Goal: Task Accomplishment & Management: Use online tool/utility

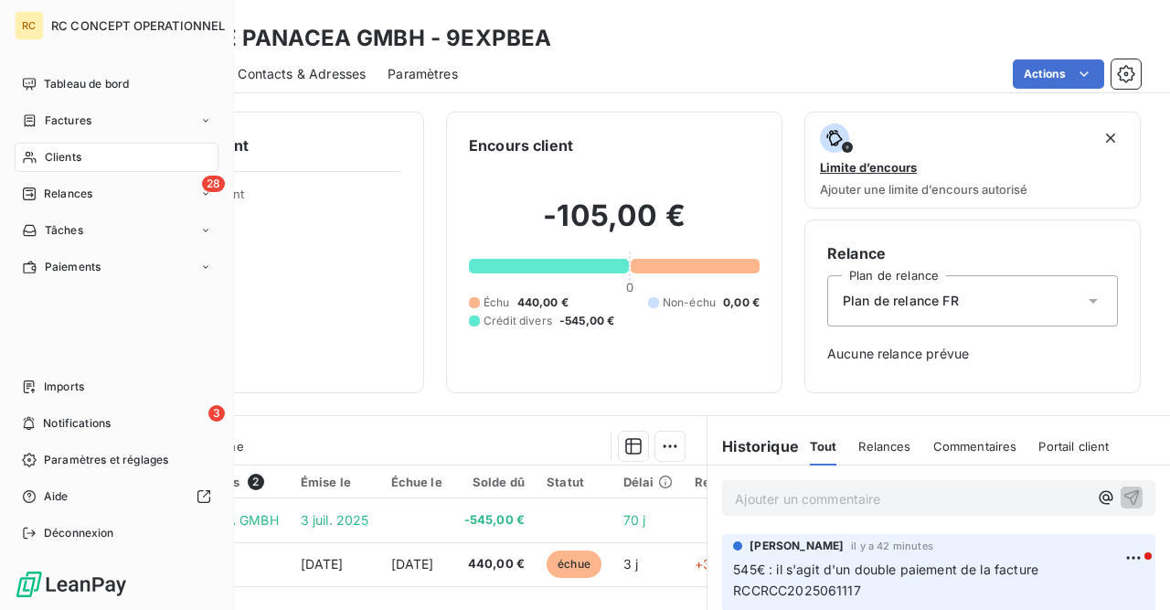
click at [51, 159] on span "Clients" at bounding box center [63, 157] width 37 height 16
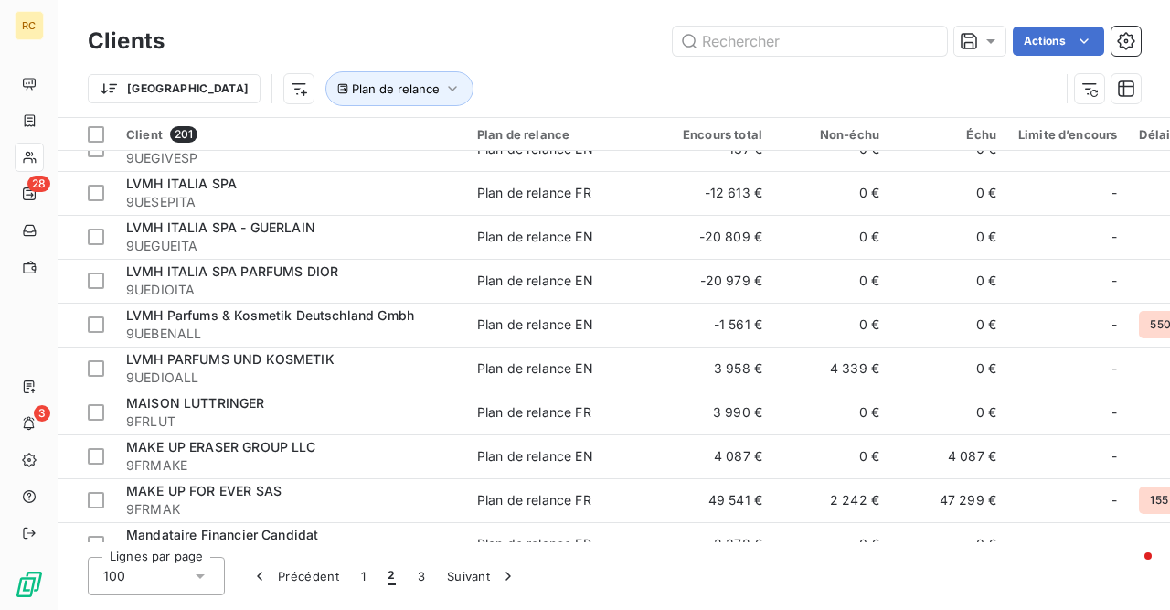
scroll to position [726, 0]
click at [368, 582] on button "1" at bounding box center [363, 576] width 27 height 38
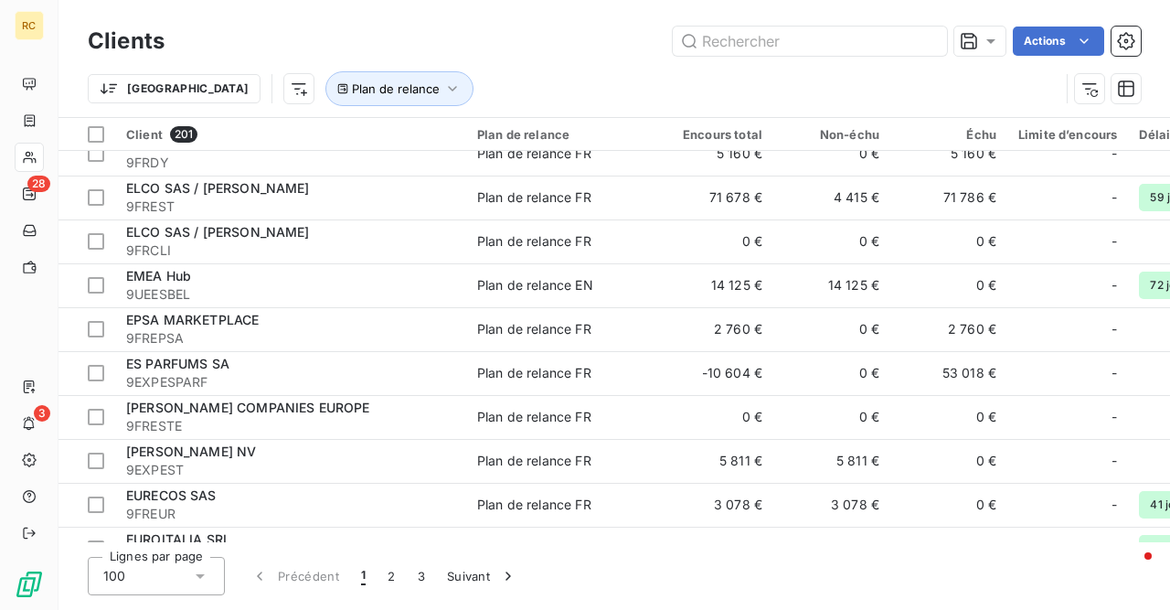
scroll to position [2608, 0]
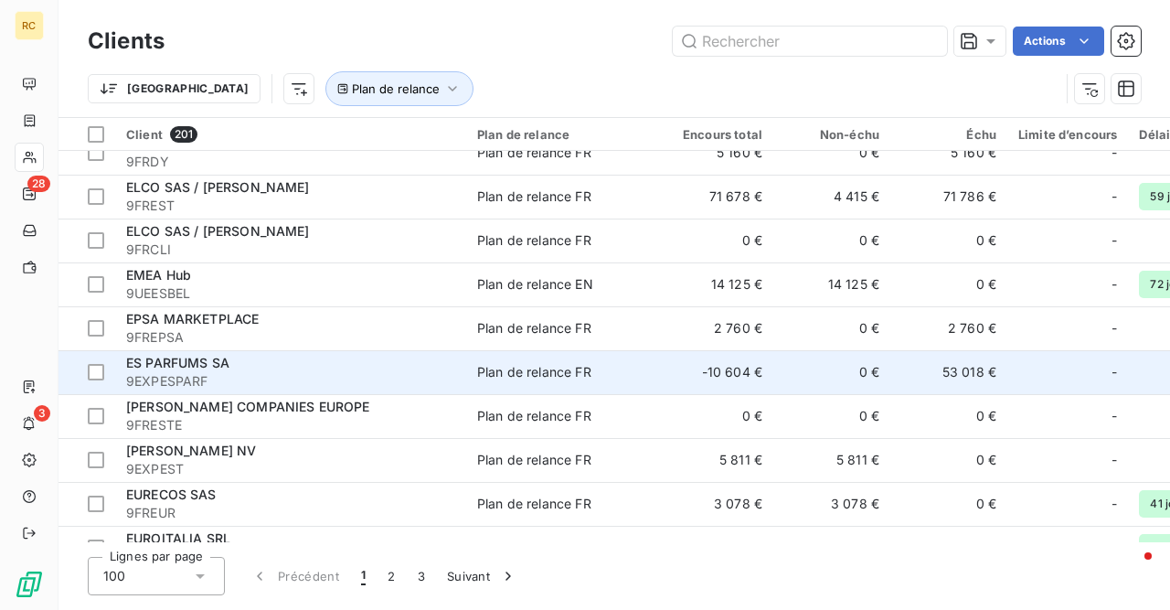
click at [204, 365] on span "ES PARFUMS SA" at bounding box center [177, 363] width 103 height 16
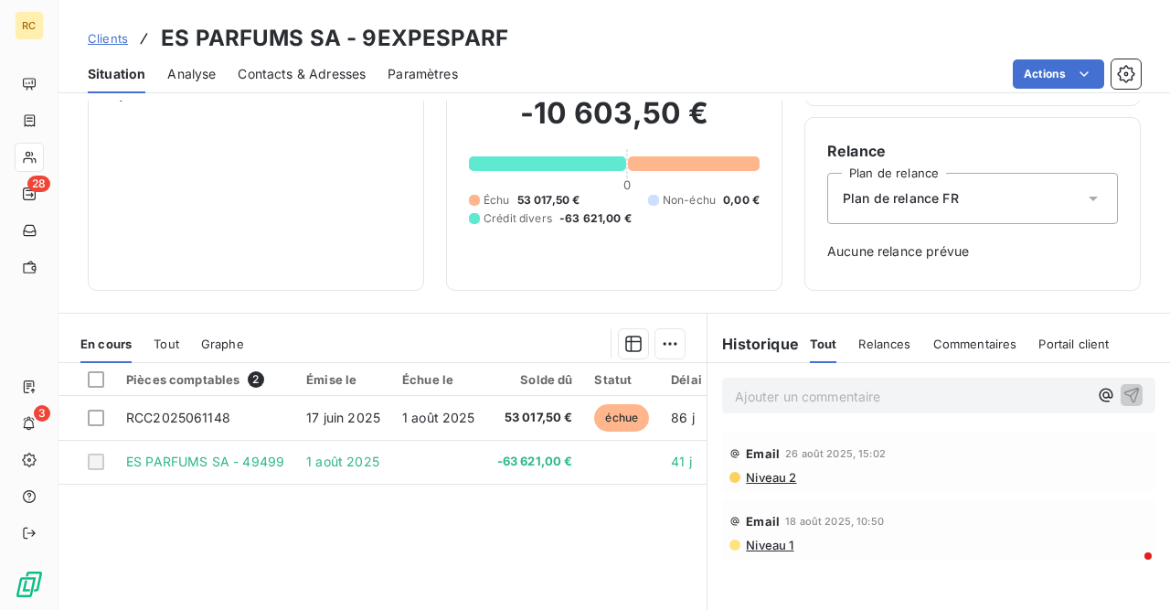
scroll to position [110, 0]
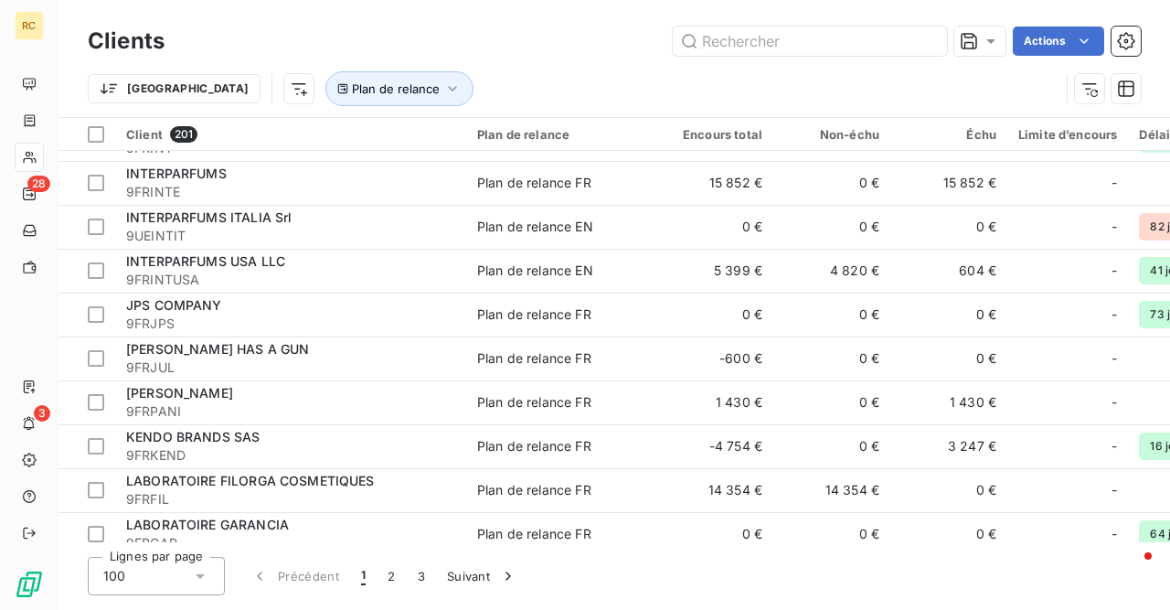
scroll to position [3995, 0]
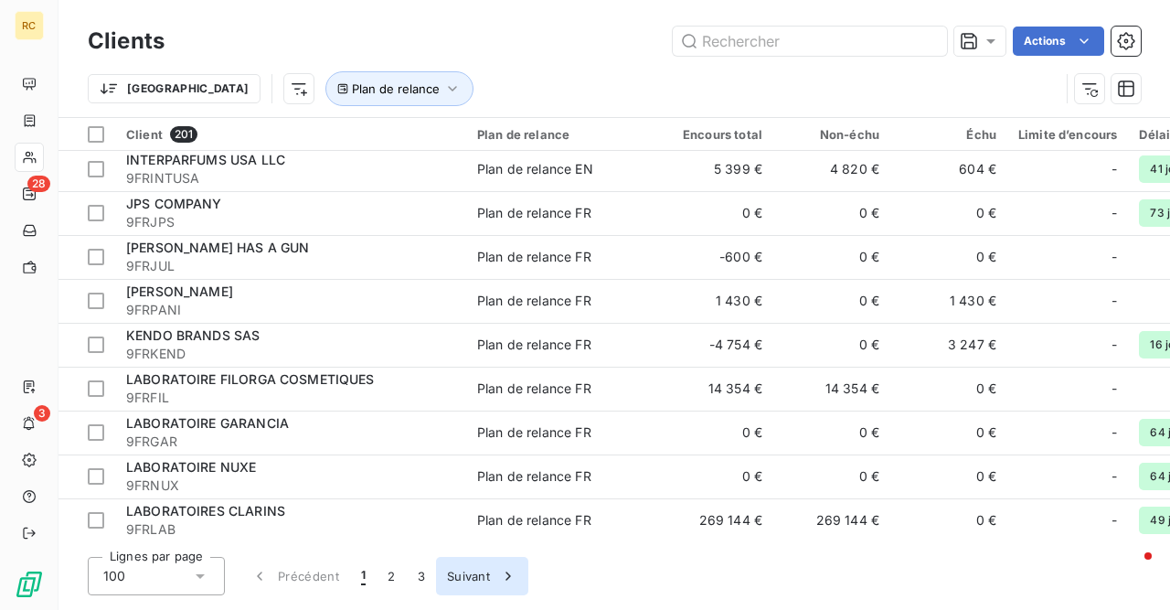
click at [460, 575] on button "Suivant" at bounding box center [482, 576] width 92 height 38
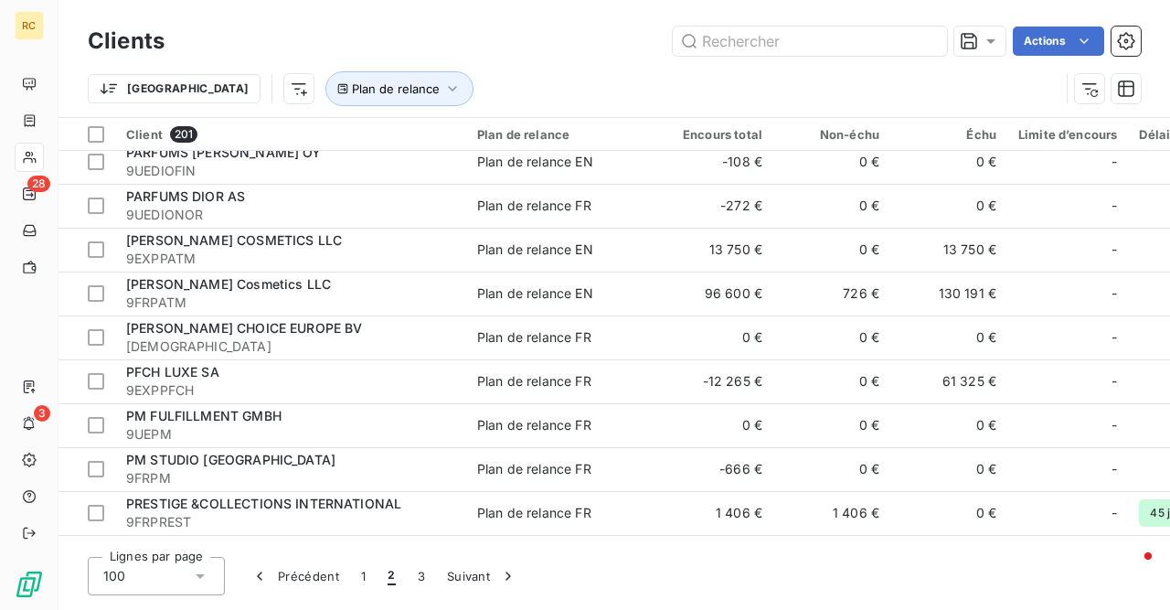
scroll to position [2389, 0]
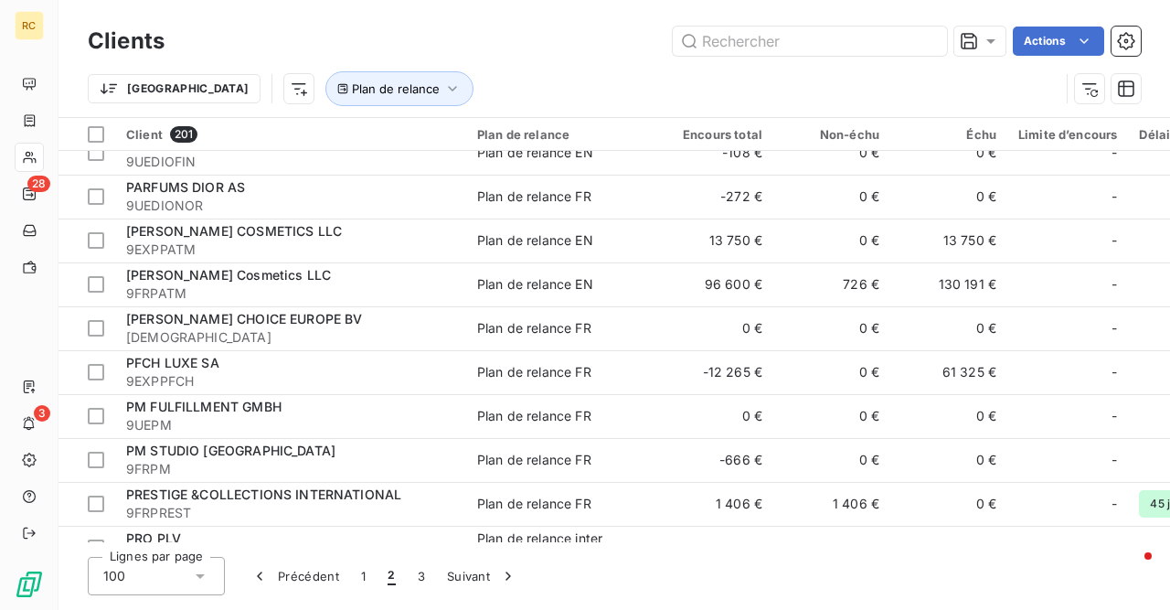
click at [485, 380] on div "Plan de relance FR" at bounding box center [534, 372] width 114 height 18
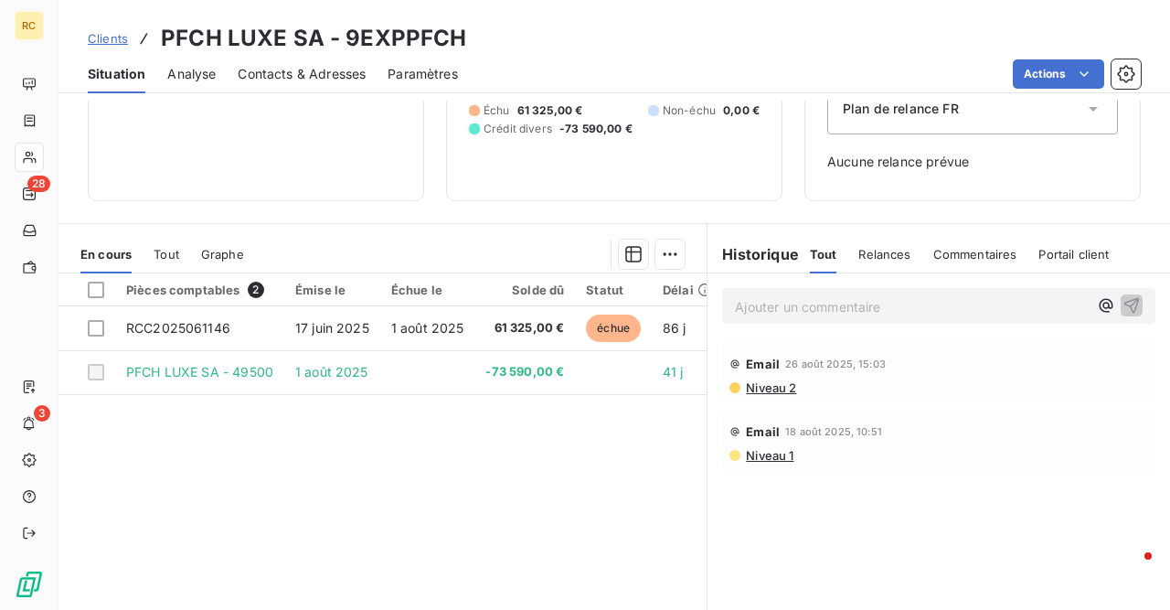
scroll to position [210, 0]
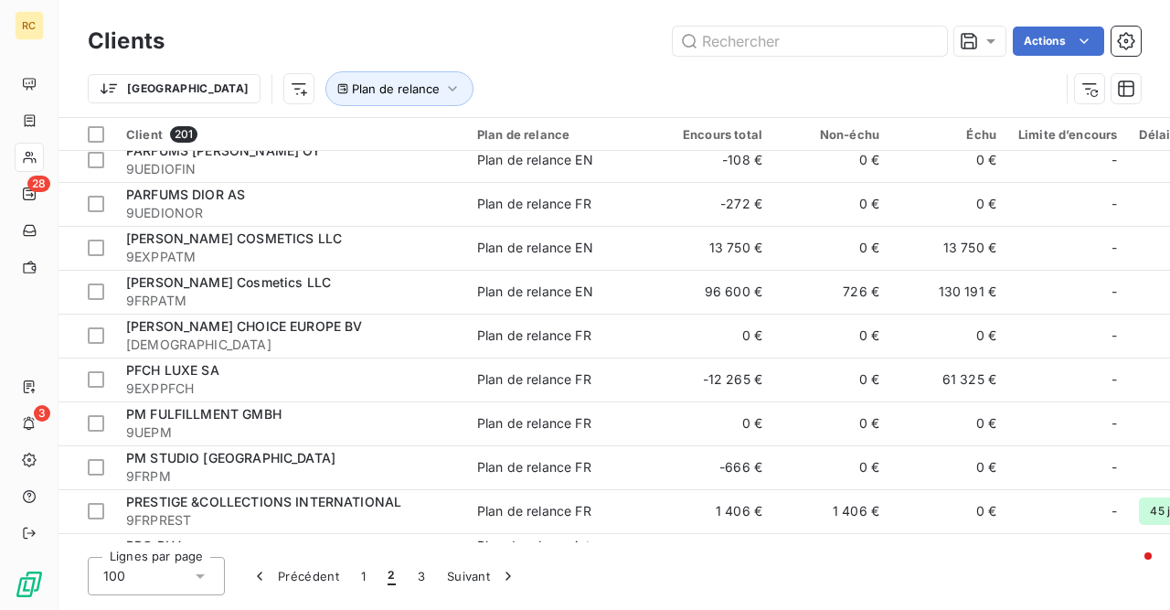
scroll to position [2385, 0]
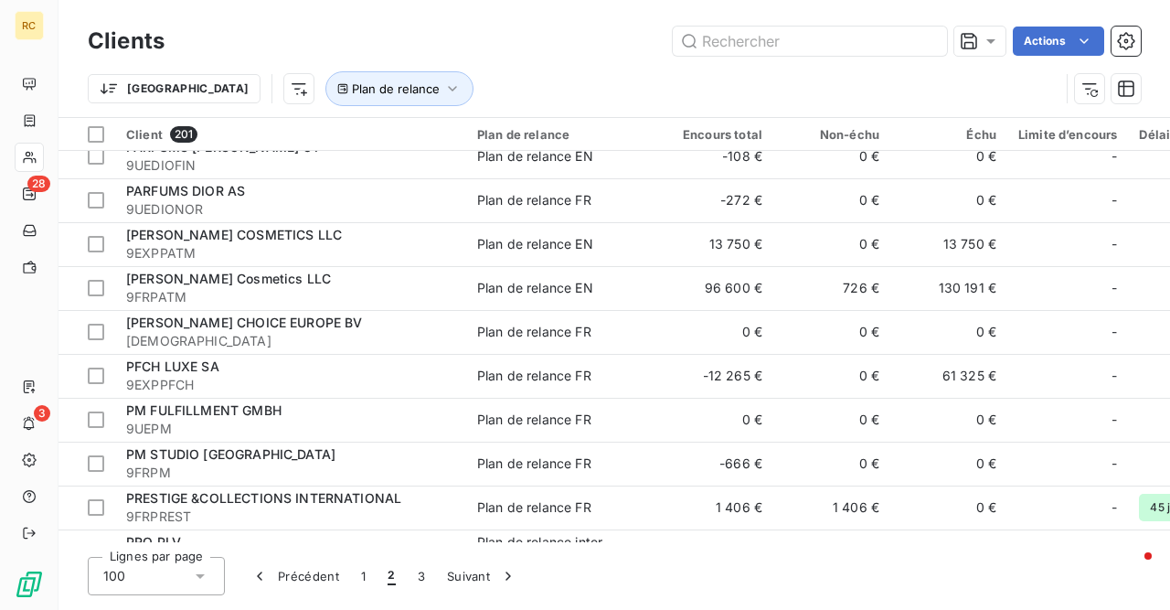
click at [485, 345] on td "Plan de relance FR" at bounding box center [561, 332] width 190 height 44
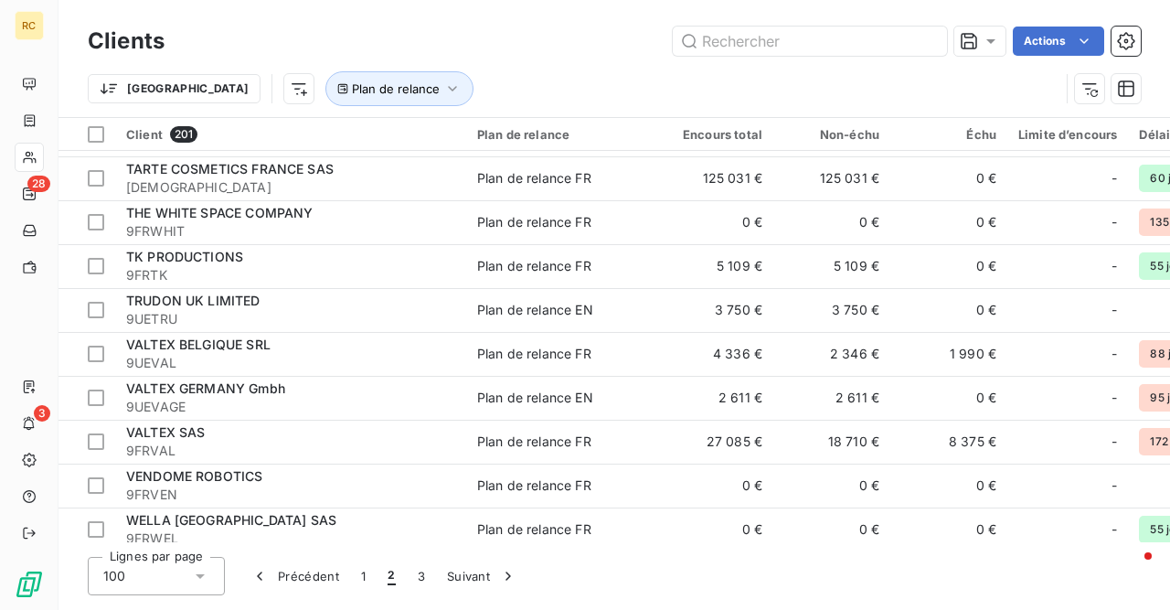
scroll to position [3995, 0]
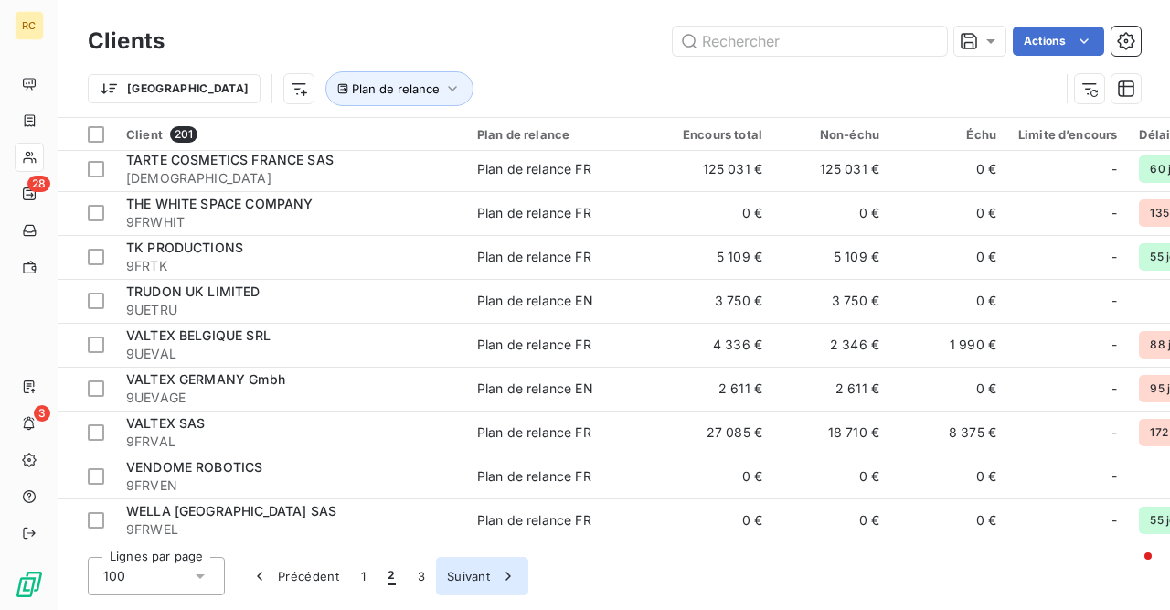
click at [463, 579] on button "Suivant" at bounding box center [482, 576] width 92 height 38
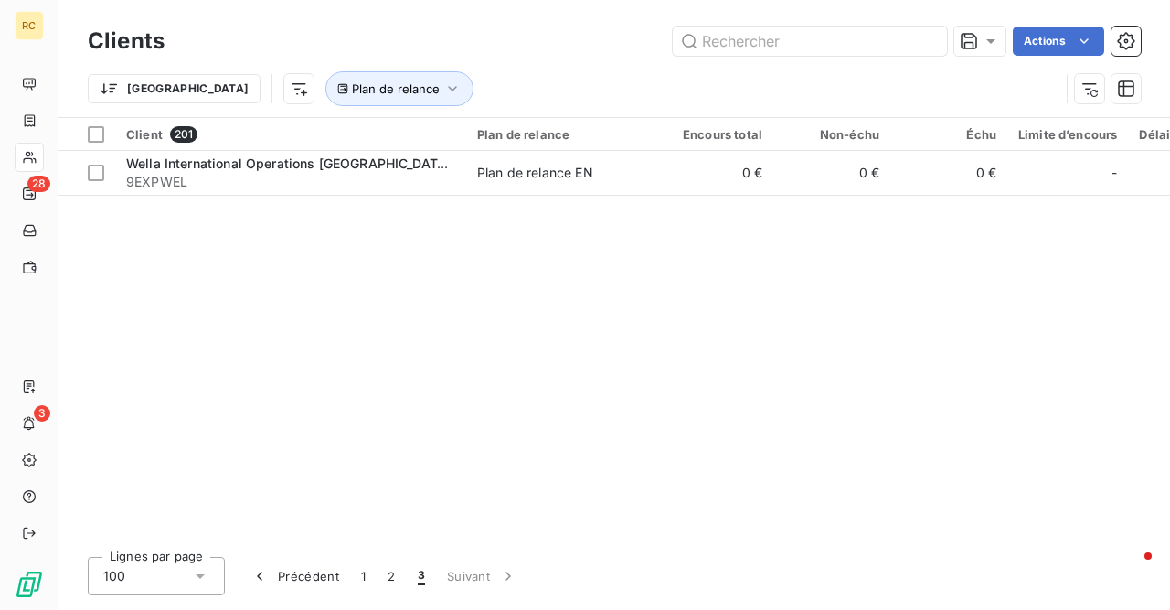
scroll to position [0, 0]
click at [394, 577] on button "2" at bounding box center [390, 576] width 29 height 38
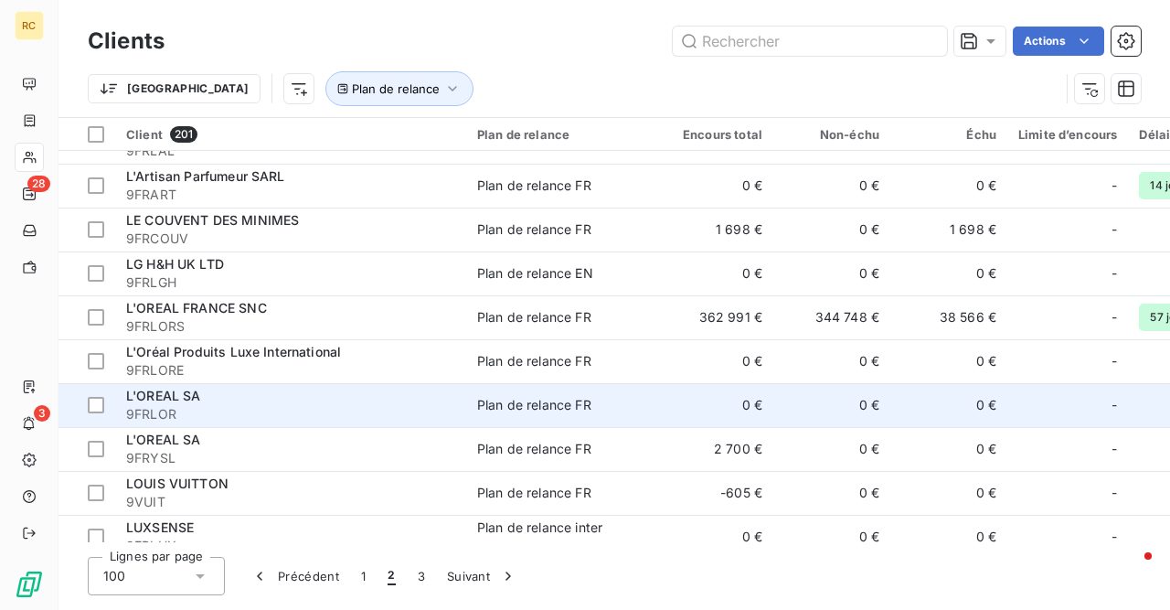
scroll to position [31, 0]
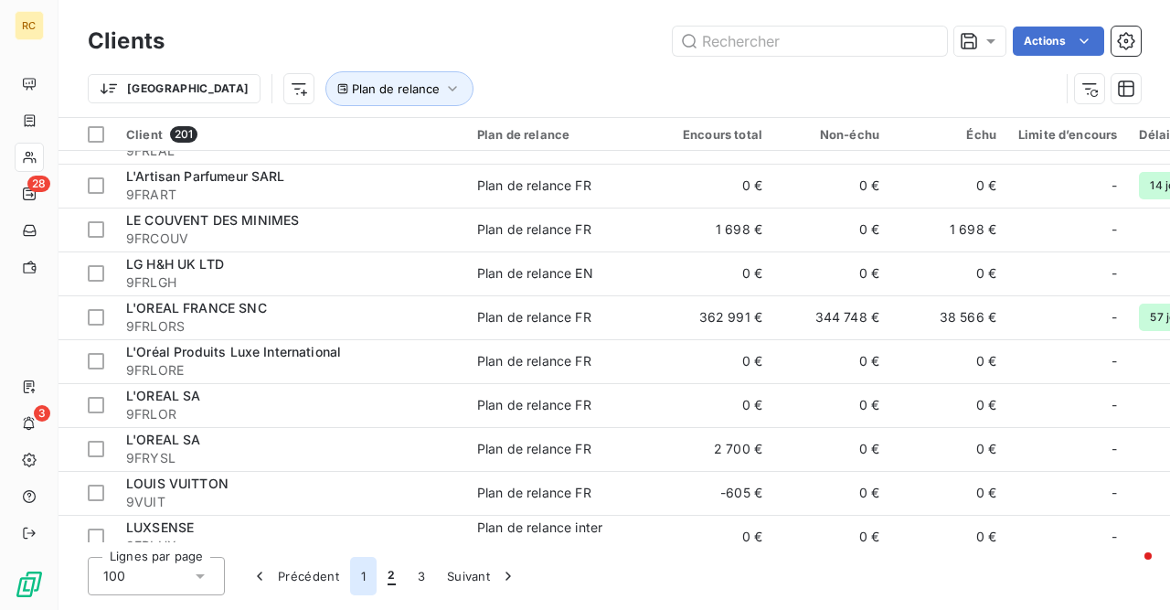
click at [362, 578] on button "1" at bounding box center [363, 576] width 27 height 38
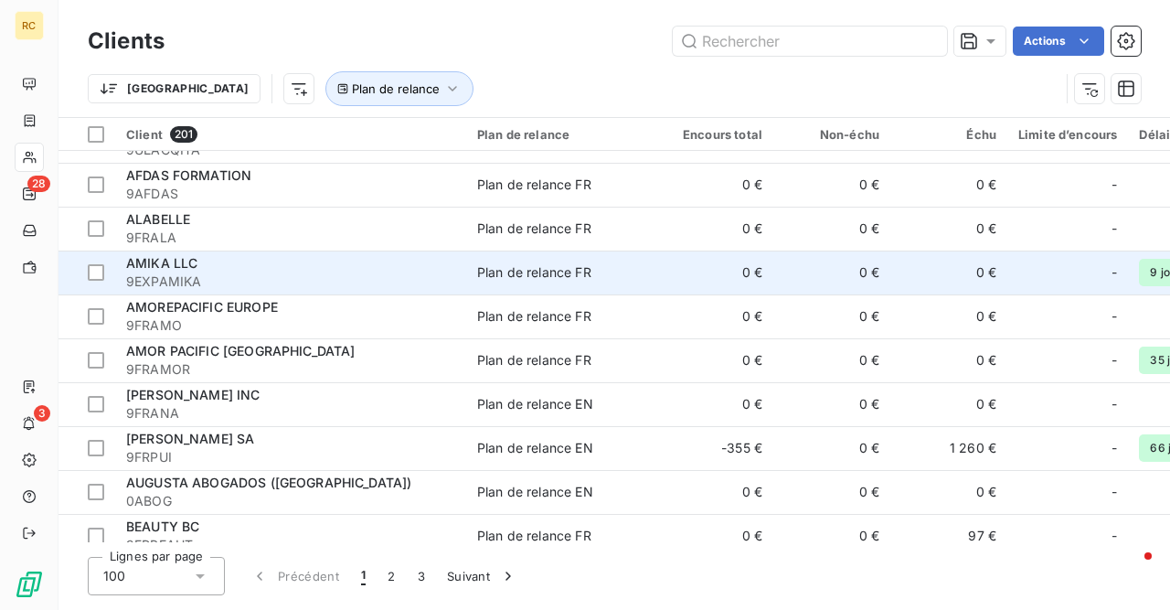
scroll to position [0, 0]
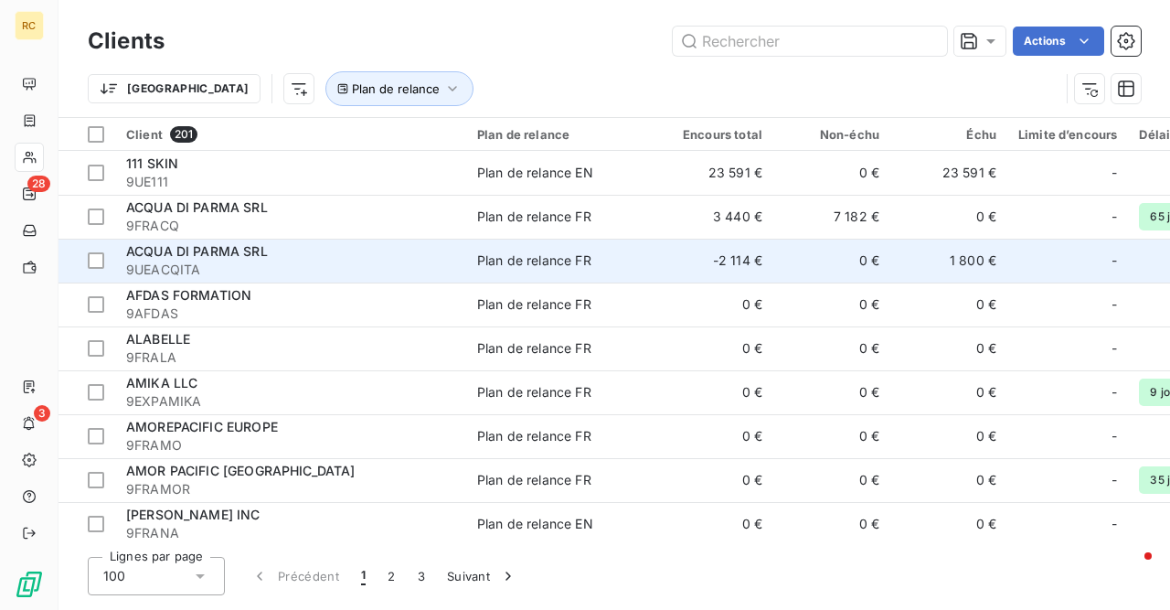
click at [211, 246] on span "ACQUA DI PARMA SRL" at bounding box center [197, 251] width 142 height 16
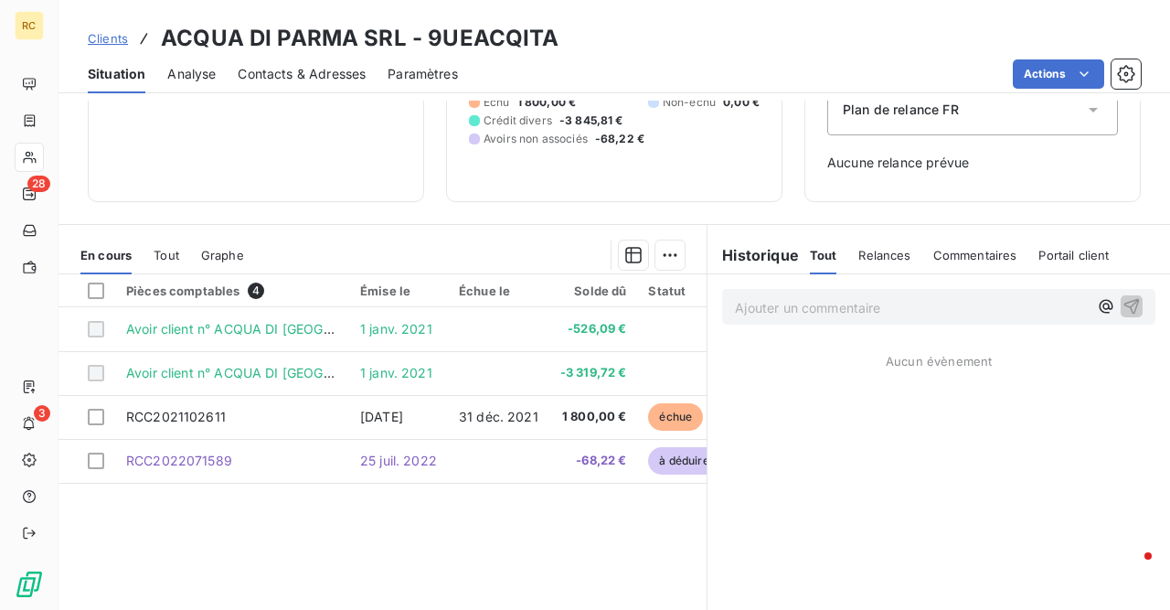
scroll to position [192, 0]
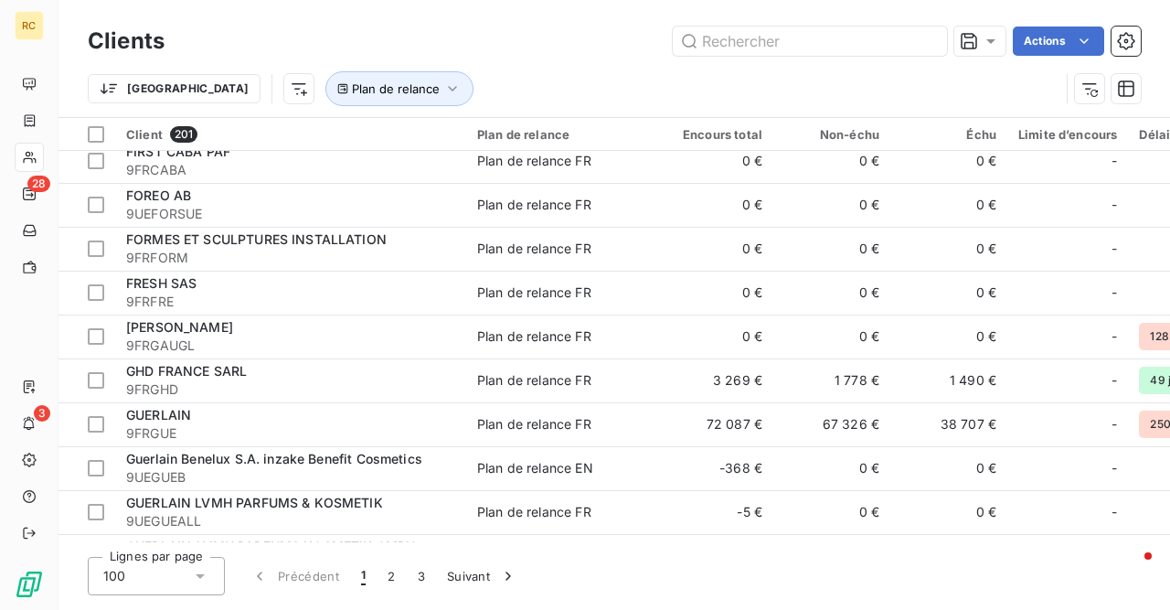
scroll to position [3127, 0]
click at [1123, 88] on icon "button" at bounding box center [1126, 88] width 16 height 16
click at [1126, 47] on icon "button" at bounding box center [1126, 41] width 18 height 18
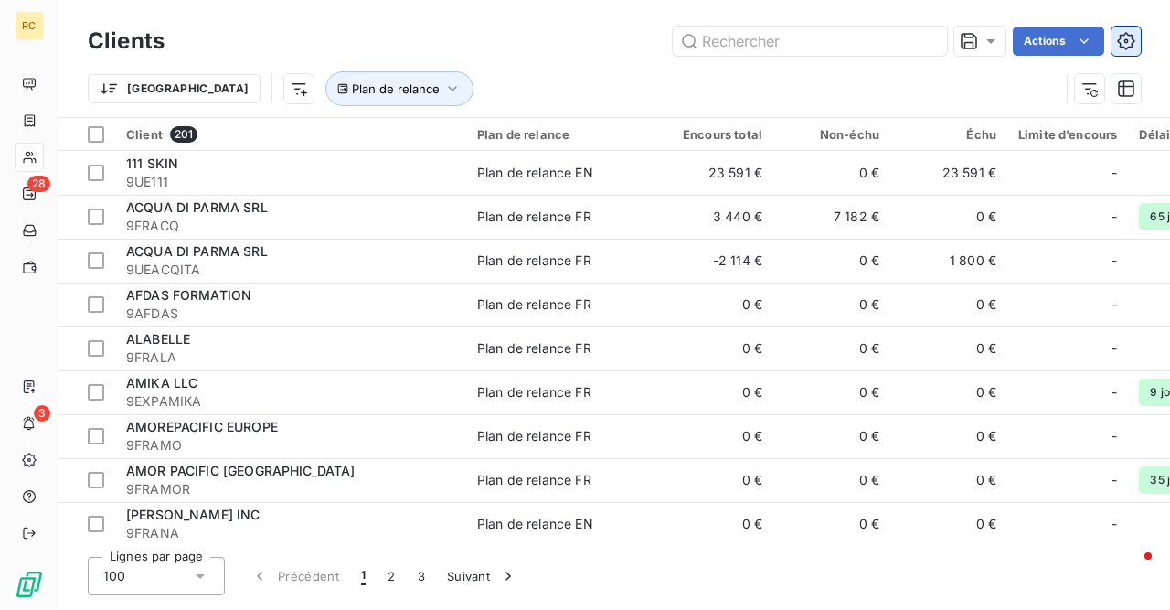
click at [1129, 39] on icon "button" at bounding box center [1126, 41] width 18 height 18
click at [1079, 38] on html "RC 28 3 Clients Actions Trier Plan de relance Client 201 Plan de relance Encour…" at bounding box center [585, 305] width 1170 height 610
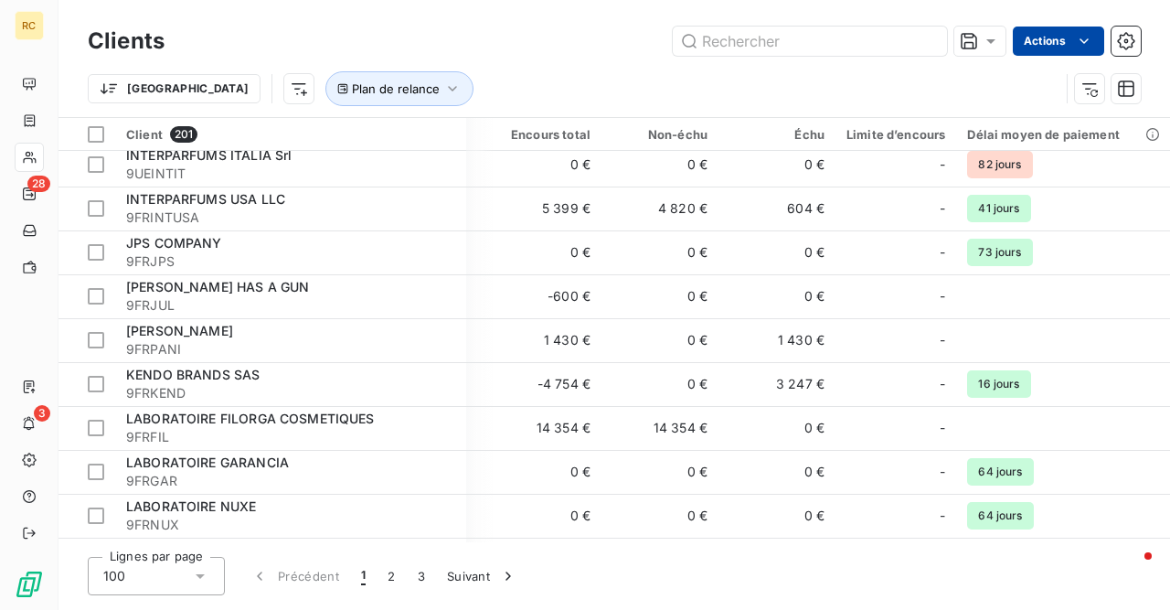
scroll to position [3995, 172]
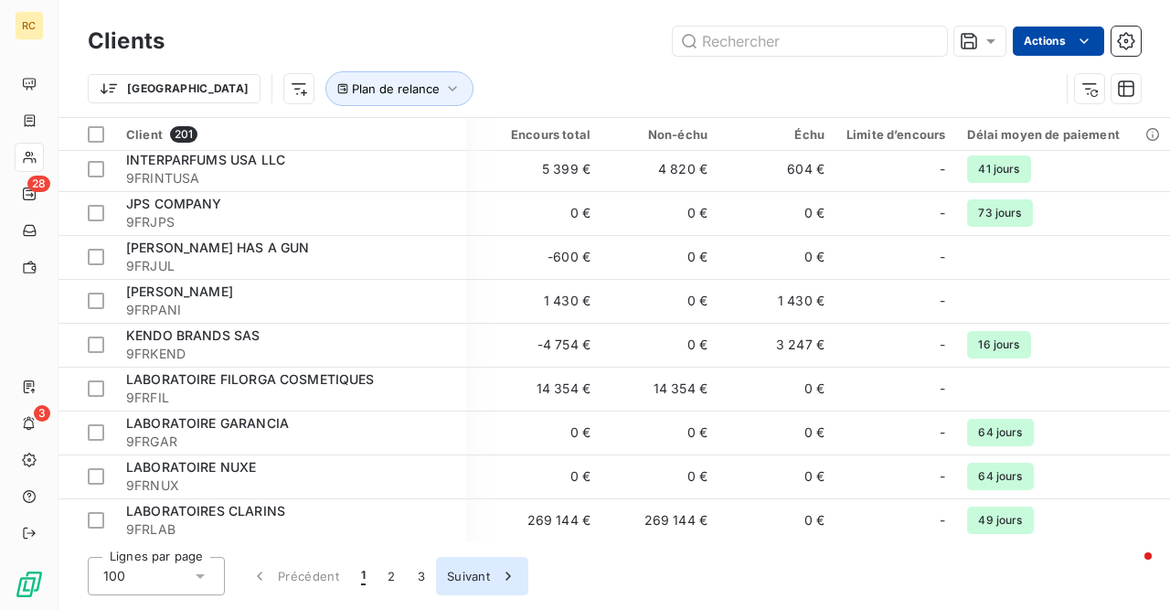
click at [472, 582] on button "Suivant" at bounding box center [482, 576] width 92 height 38
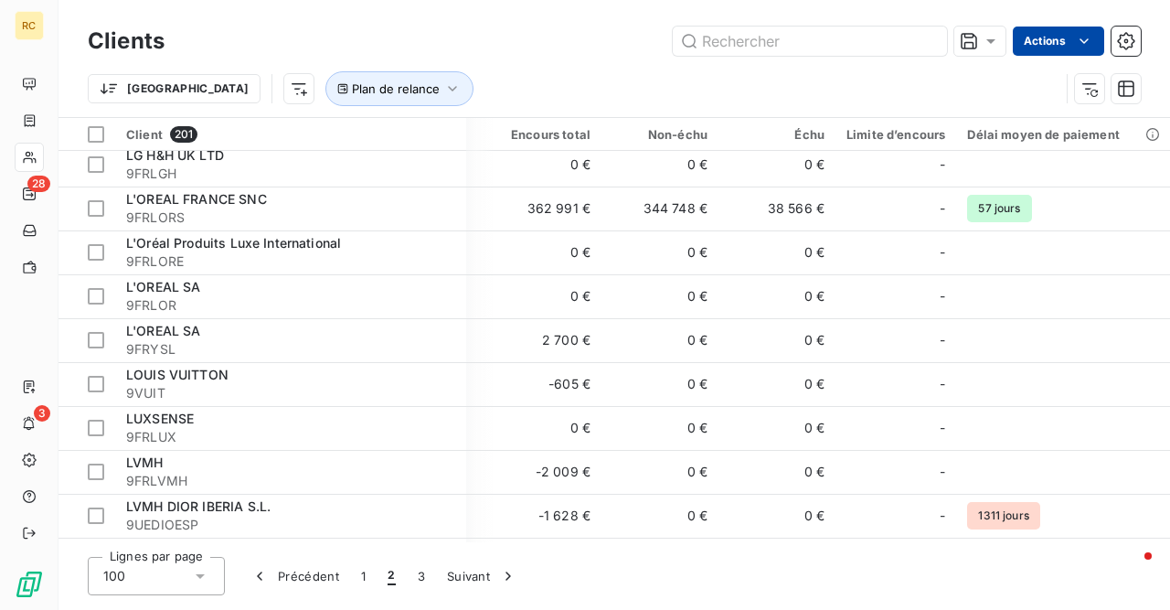
scroll to position [196, 172]
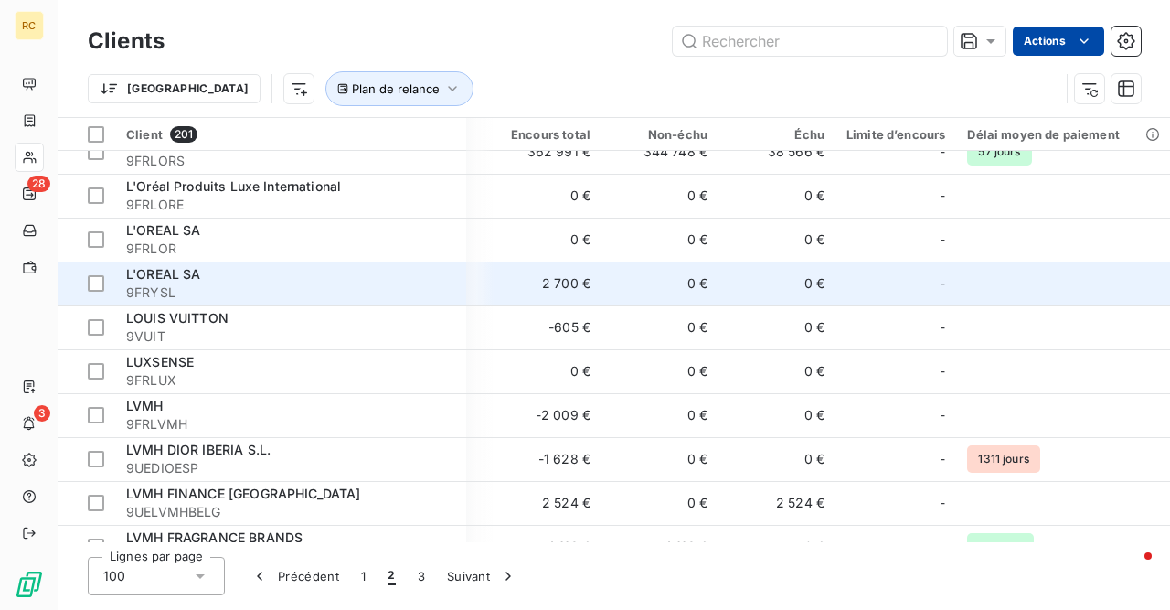
click at [419, 277] on div "L'OREAL SA" at bounding box center [290, 274] width 329 height 18
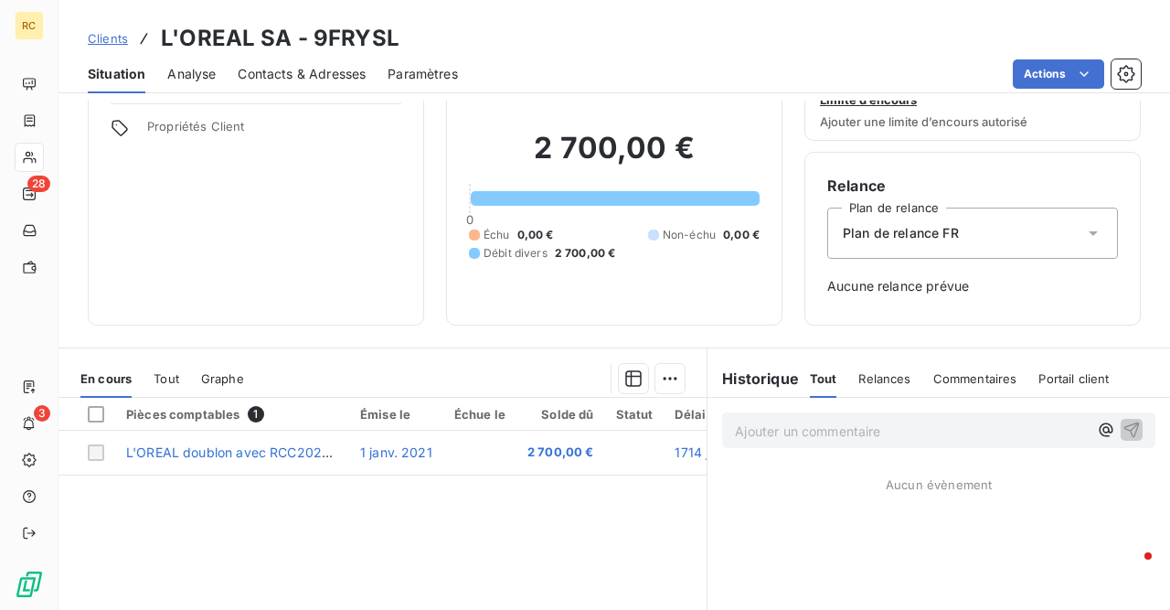
scroll to position [69, 0]
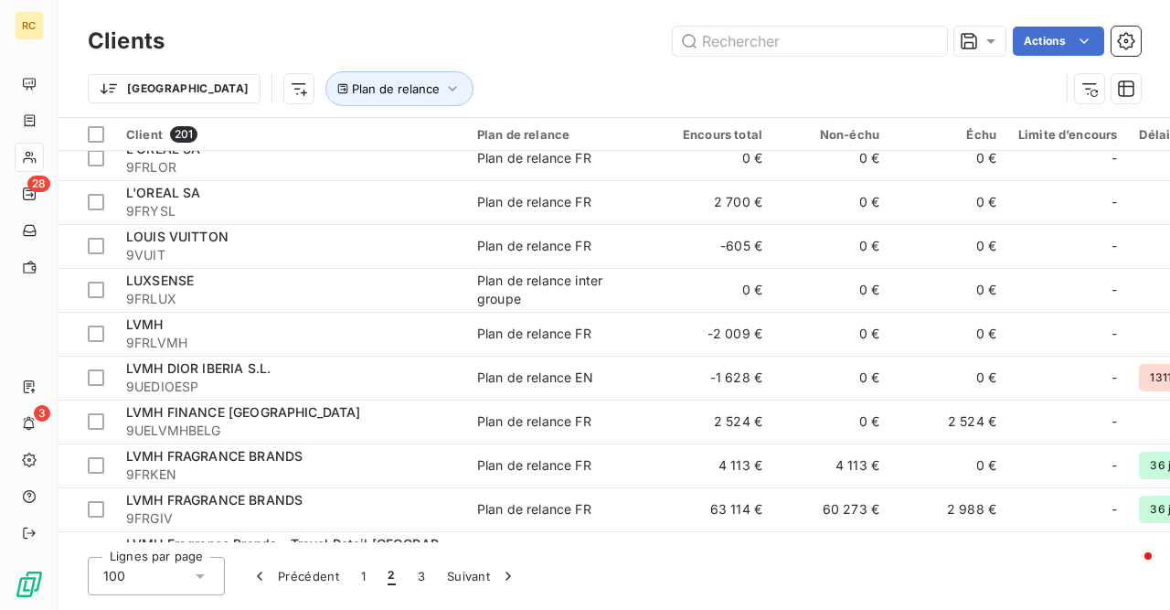
scroll to position [283, 0]
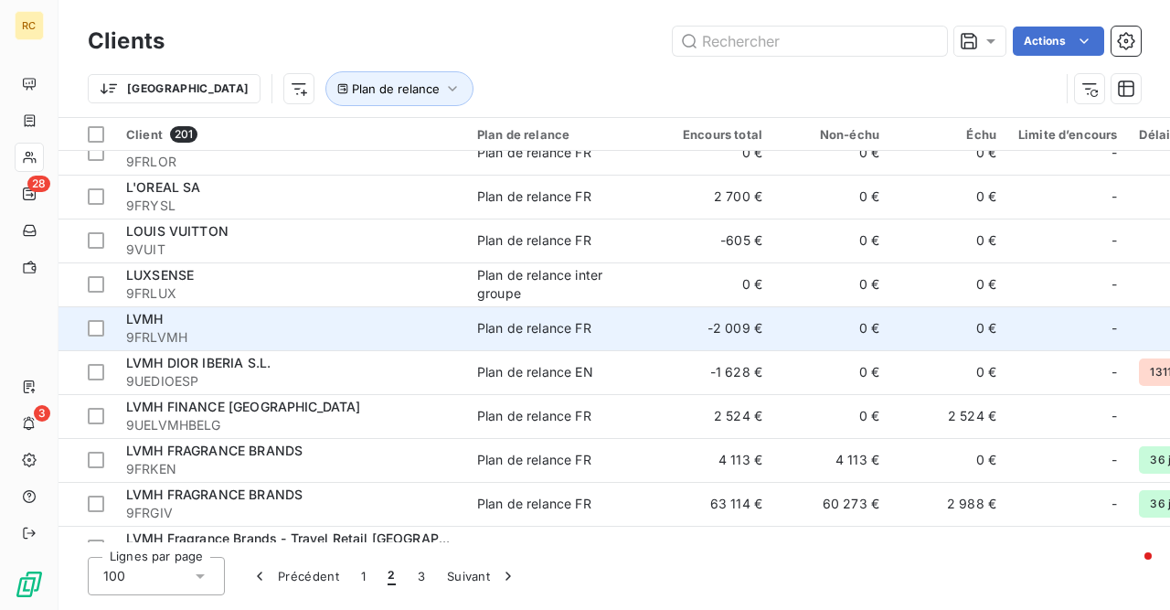
click at [542, 335] on div "Plan de relance FR" at bounding box center [534, 328] width 114 height 18
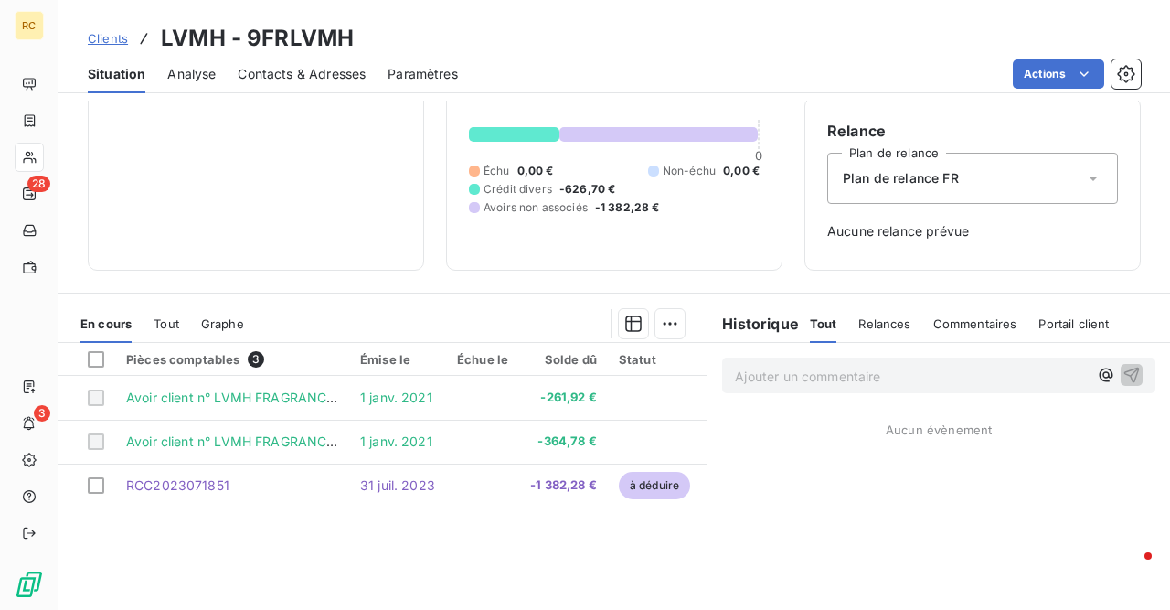
scroll to position [124, 0]
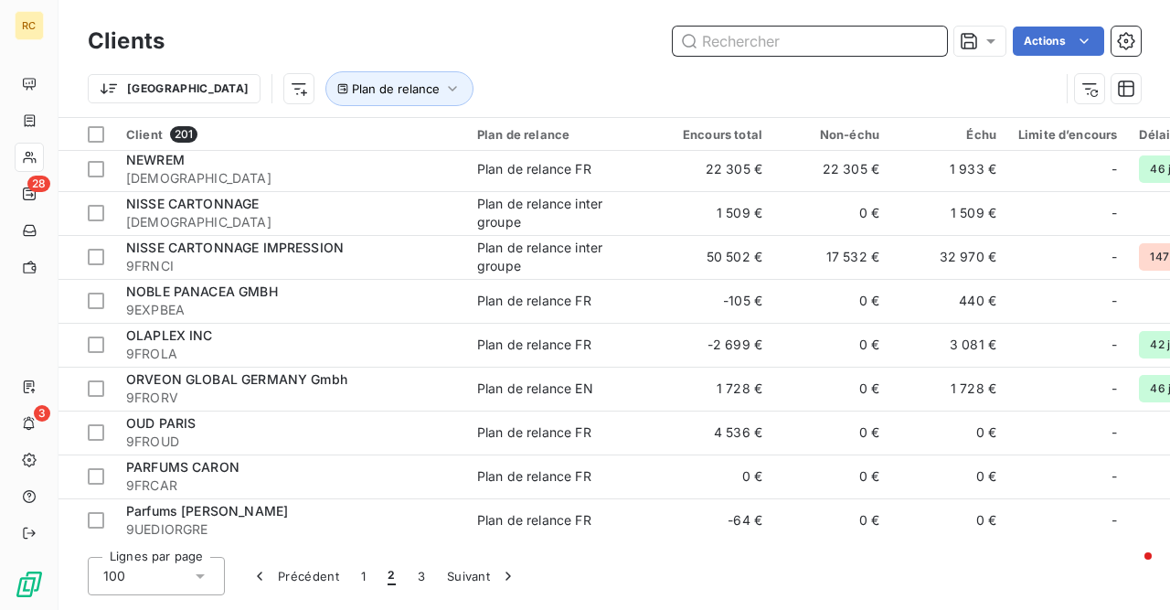
scroll to position [486, 0]
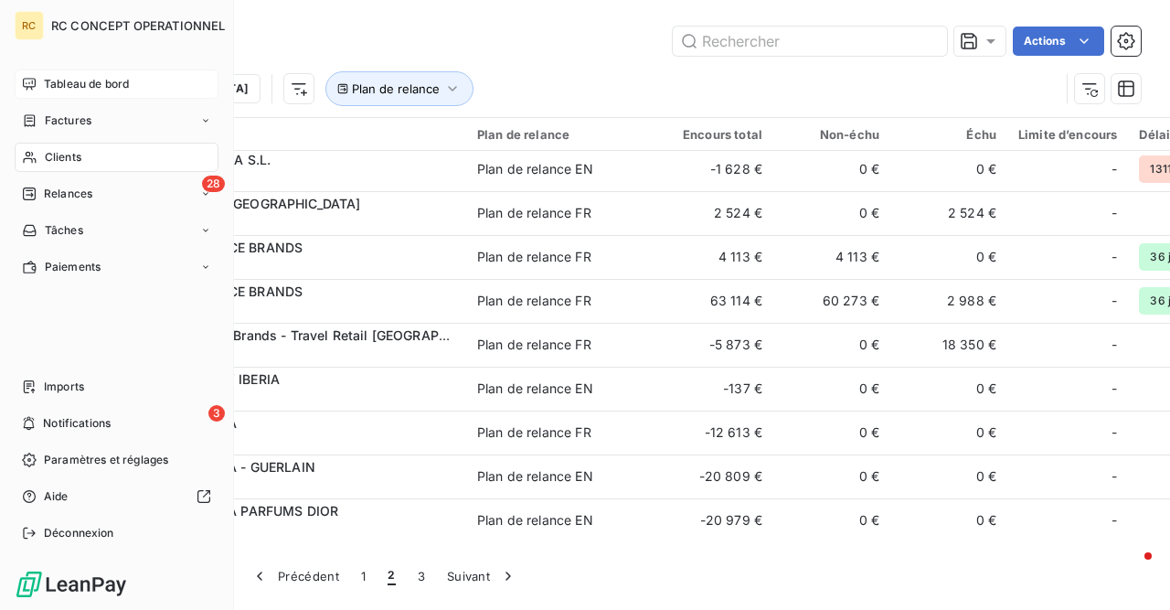
click at [72, 86] on span "Tableau de bord" at bounding box center [86, 84] width 85 height 16
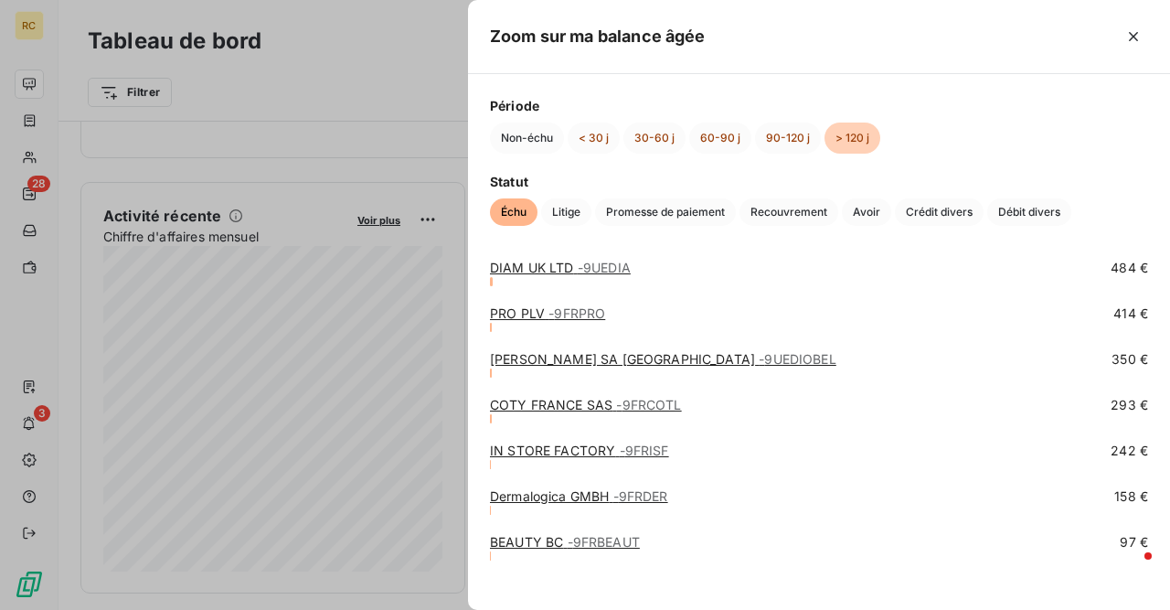
scroll to position [1394, 0]
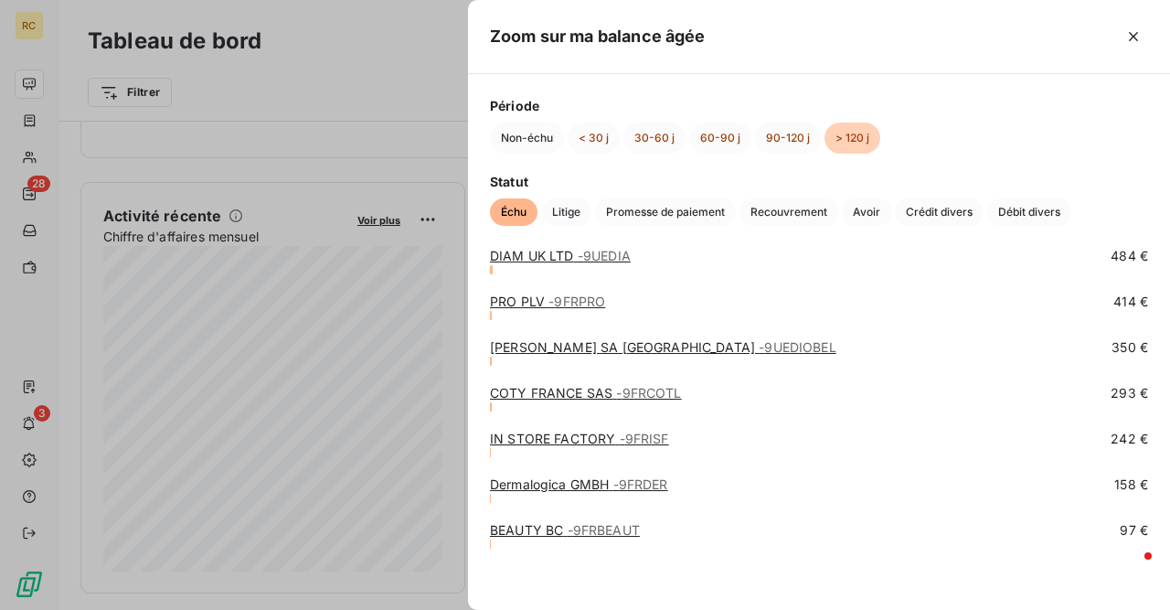
click at [323, 87] on div at bounding box center [585, 305] width 1170 height 610
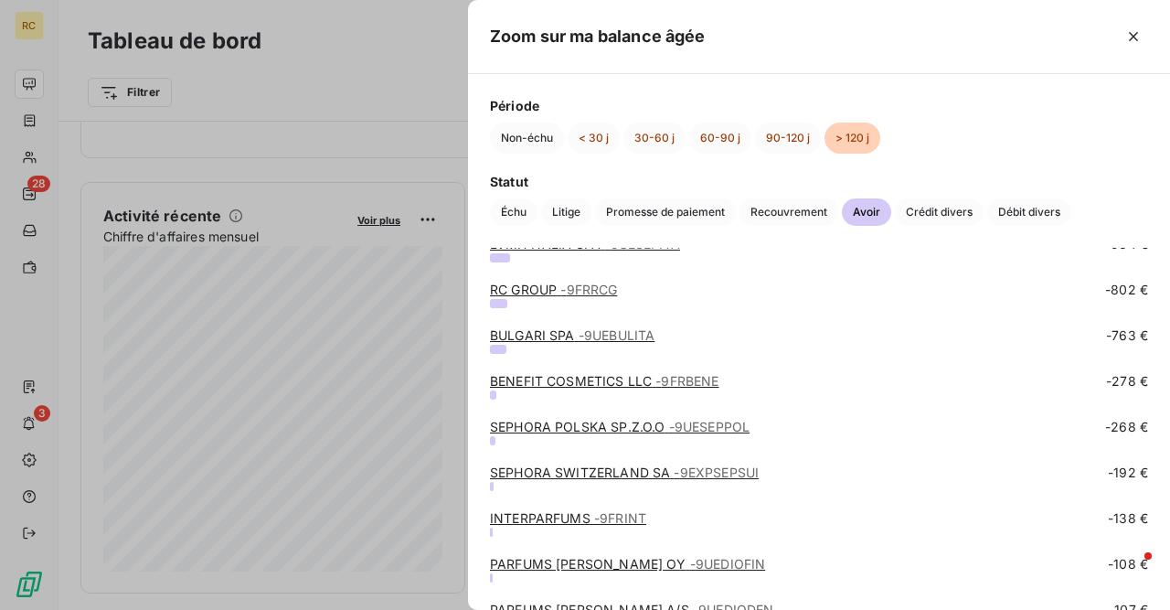
scroll to position [629, 0]
click at [1132, 34] on icon "button" at bounding box center [1133, 36] width 18 height 18
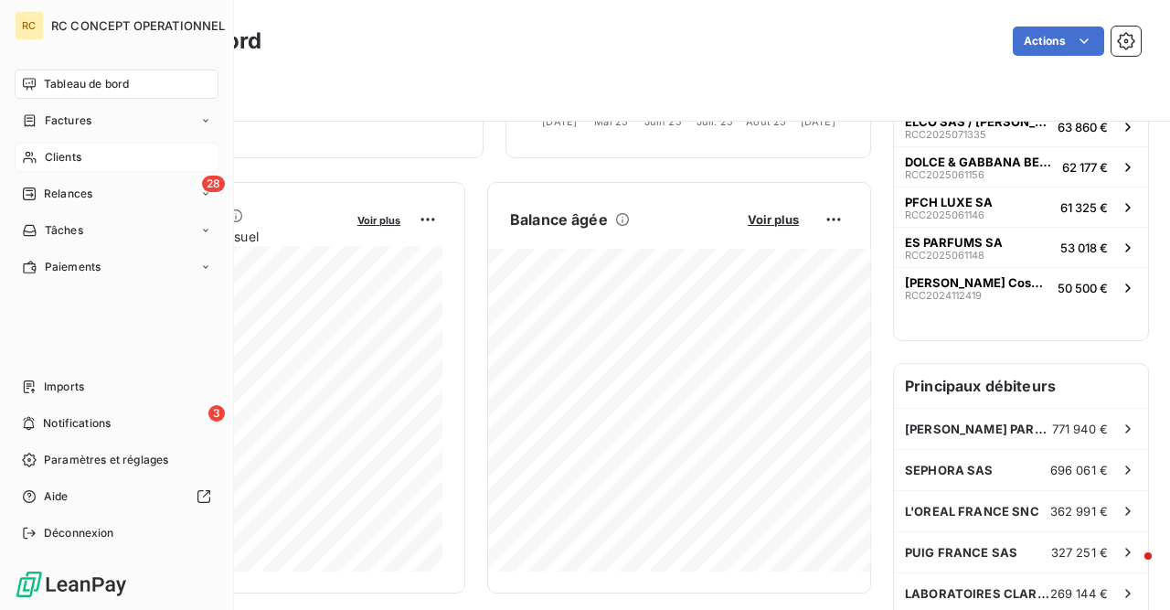
click at [64, 156] on span "Clients" at bounding box center [63, 157] width 37 height 16
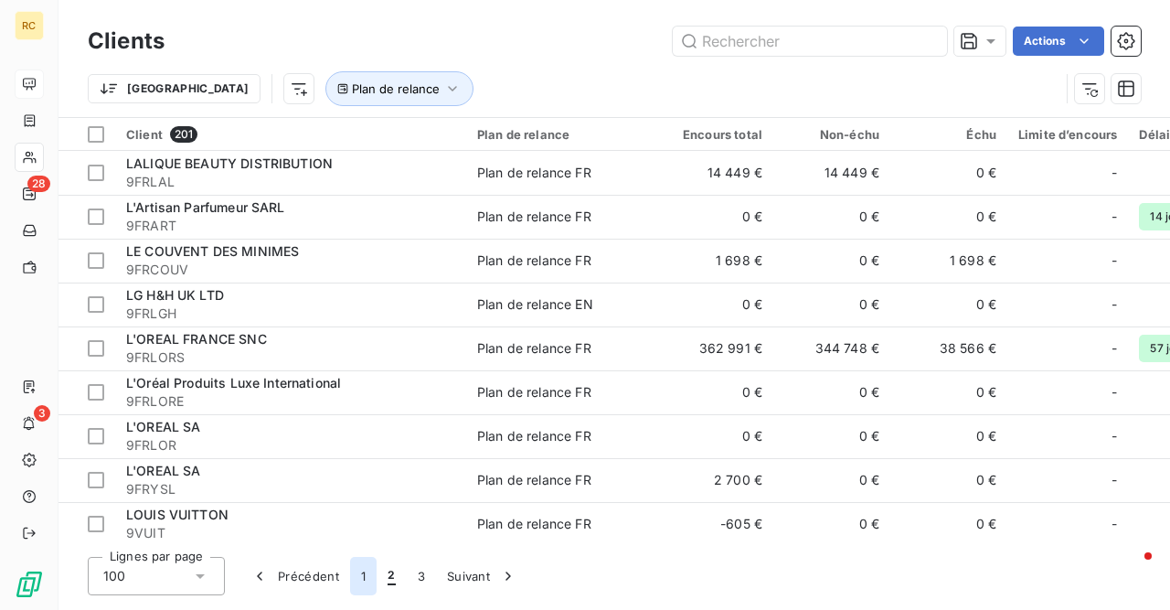
click at [358, 578] on button "1" at bounding box center [363, 576] width 27 height 38
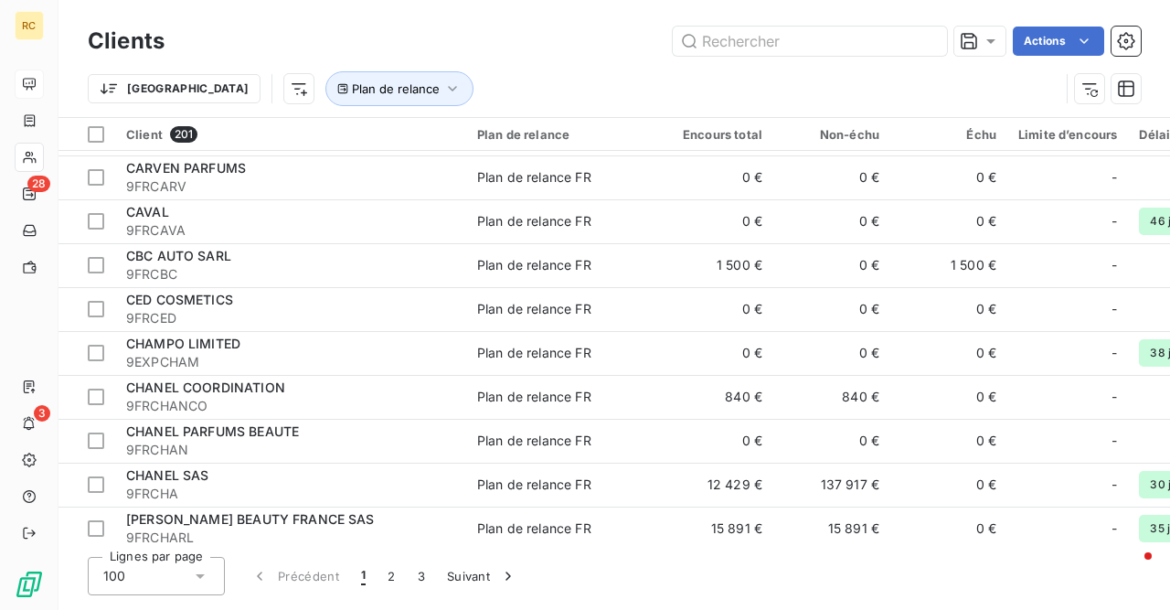
scroll to position [1018, 0]
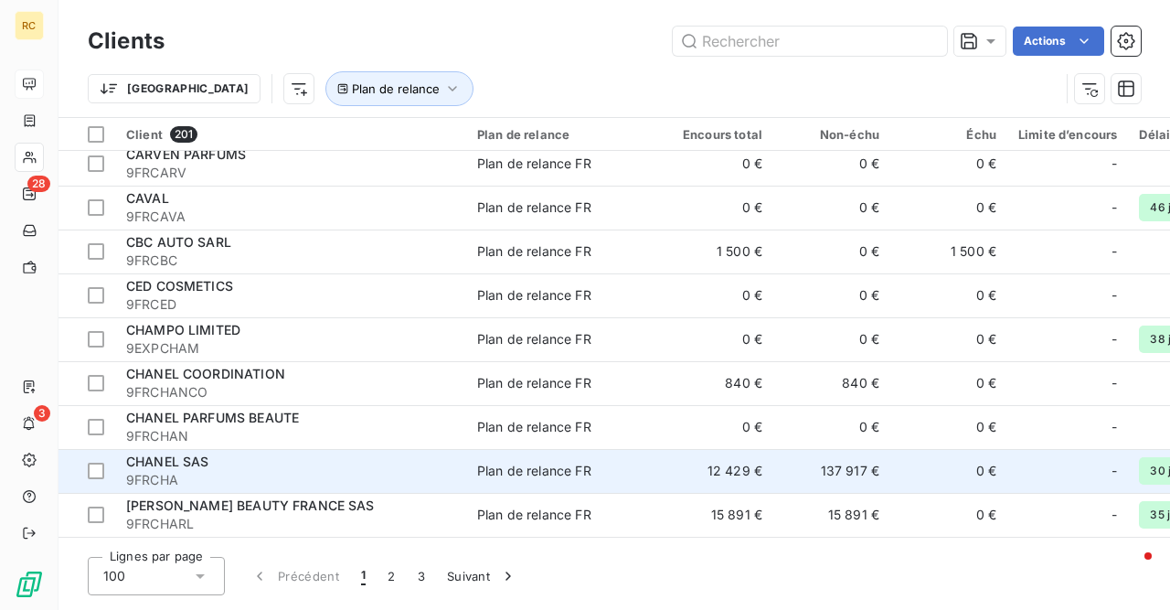
click at [251, 462] on div "CHANEL SAS" at bounding box center [290, 461] width 329 height 18
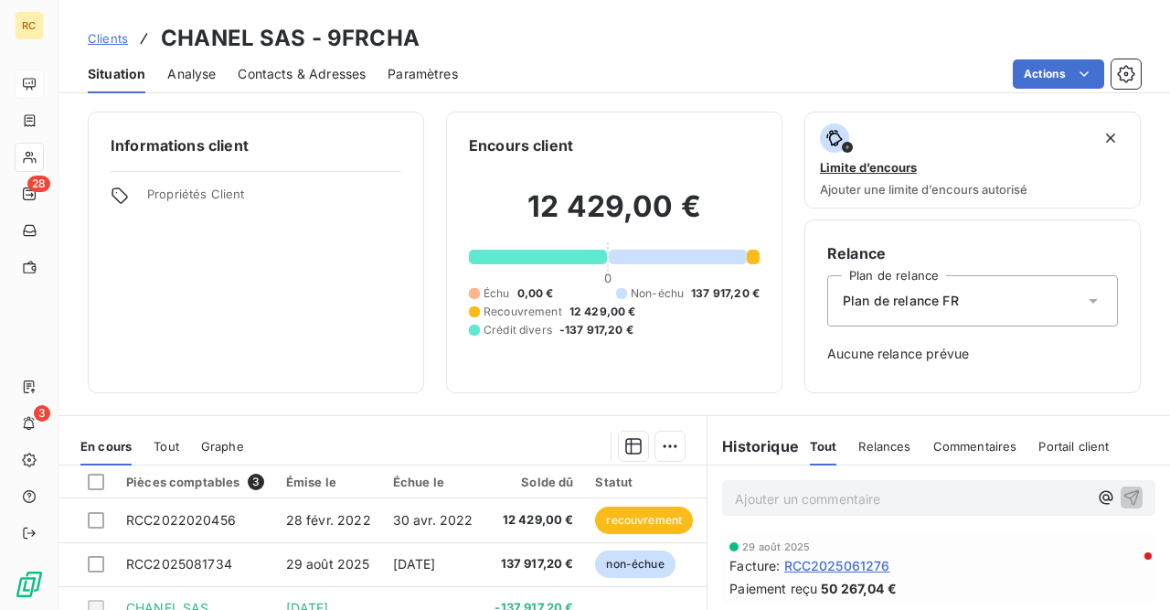
click at [758, 494] on p "Ajouter un commentaire ﻿" at bounding box center [911, 498] width 353 height 23
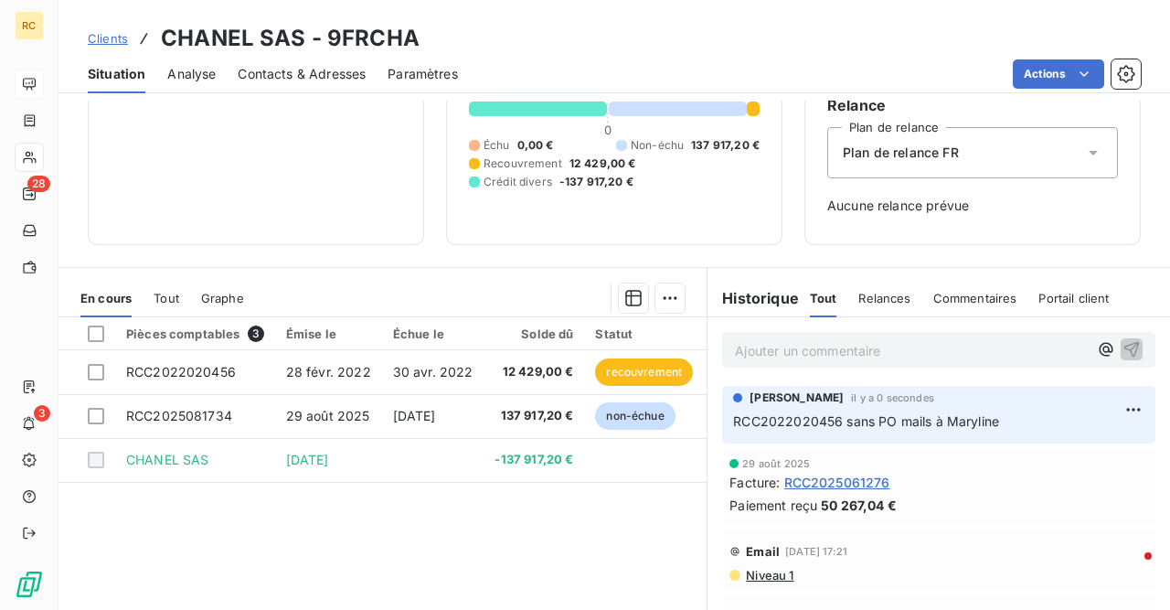
scroll to position [192, 0]
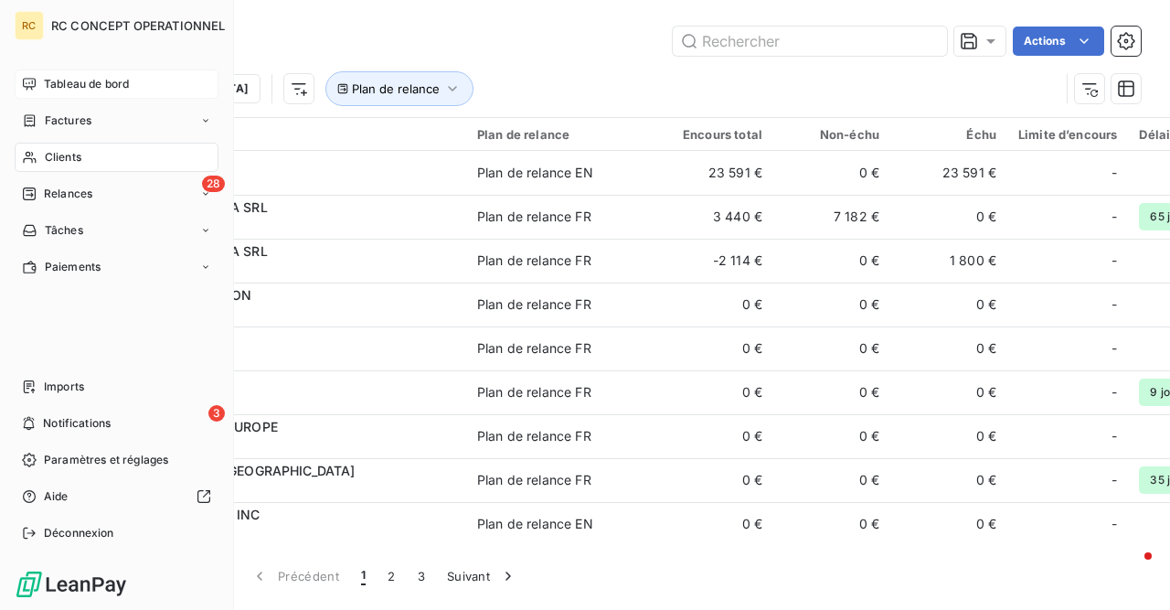
click at [70, 86] on span "Tableau de bord" at bounding box center [86, 84] width 85 height 16
click at [63, 85] on span "Tableau de bord" at bounding box center [86, 84] width 85 height 16
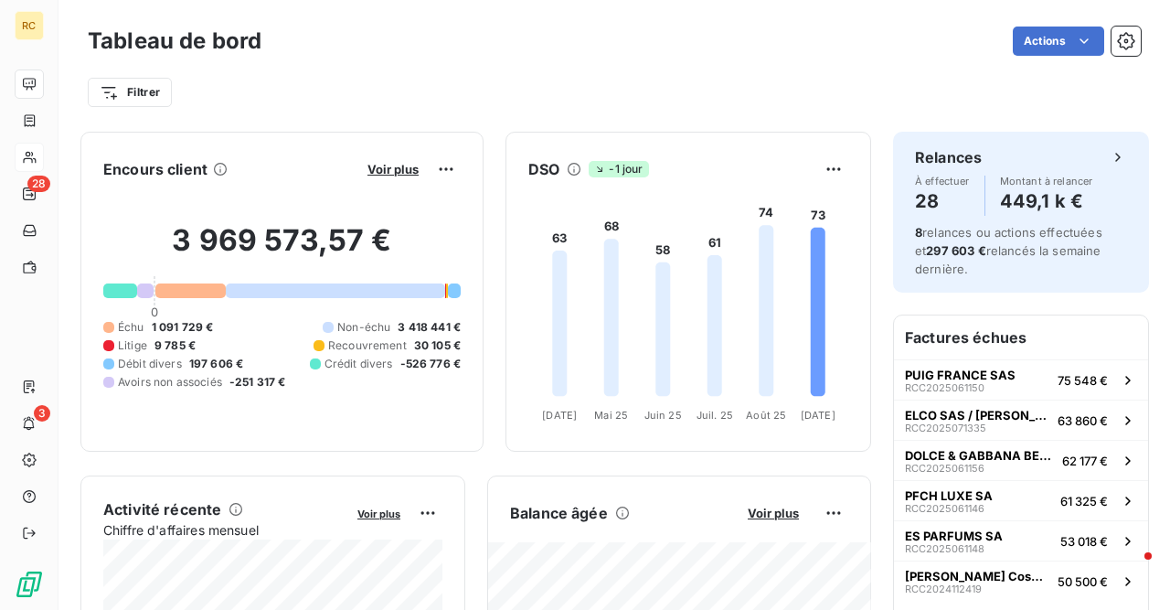
click at [117, 289] on div at bounding box center [120, 290] width 34 height 15
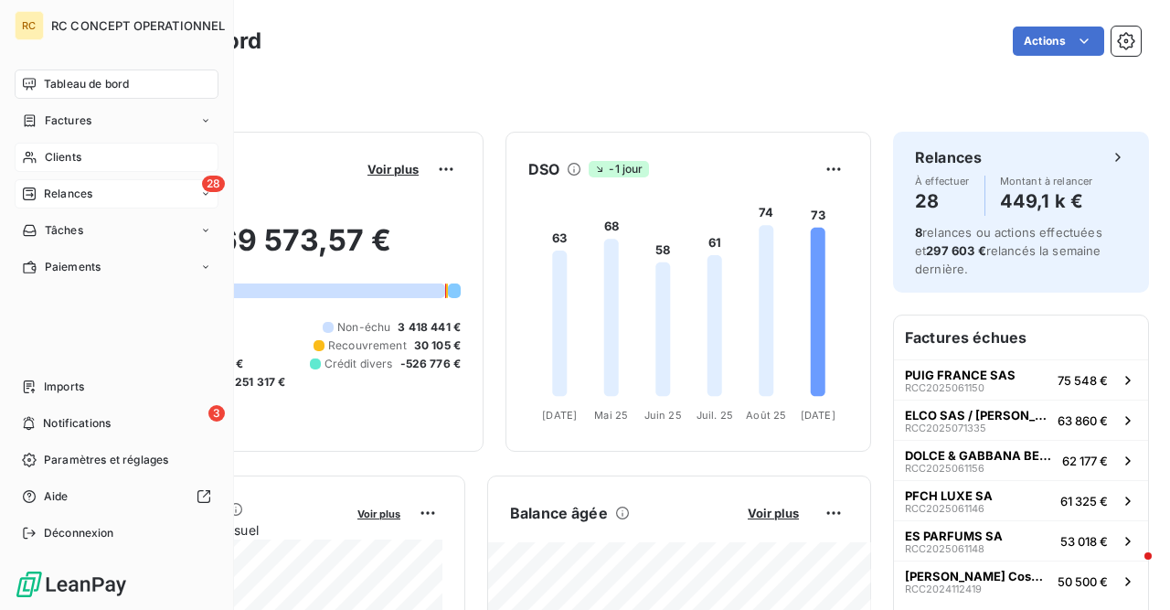
click at [73, 194] on span "Relances" at bounding box center [68, 194] width 48 height 16
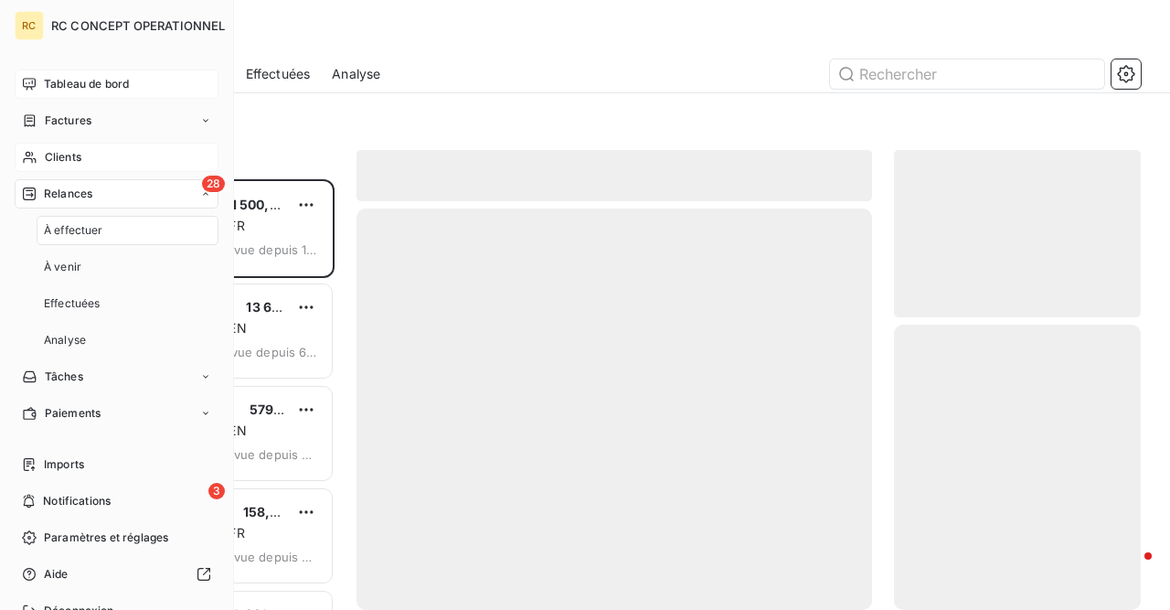
scroll to position [430, 247]
click at [69, 237] on span "À effectuer" at bounding box center [73, 230] width 59 height 16
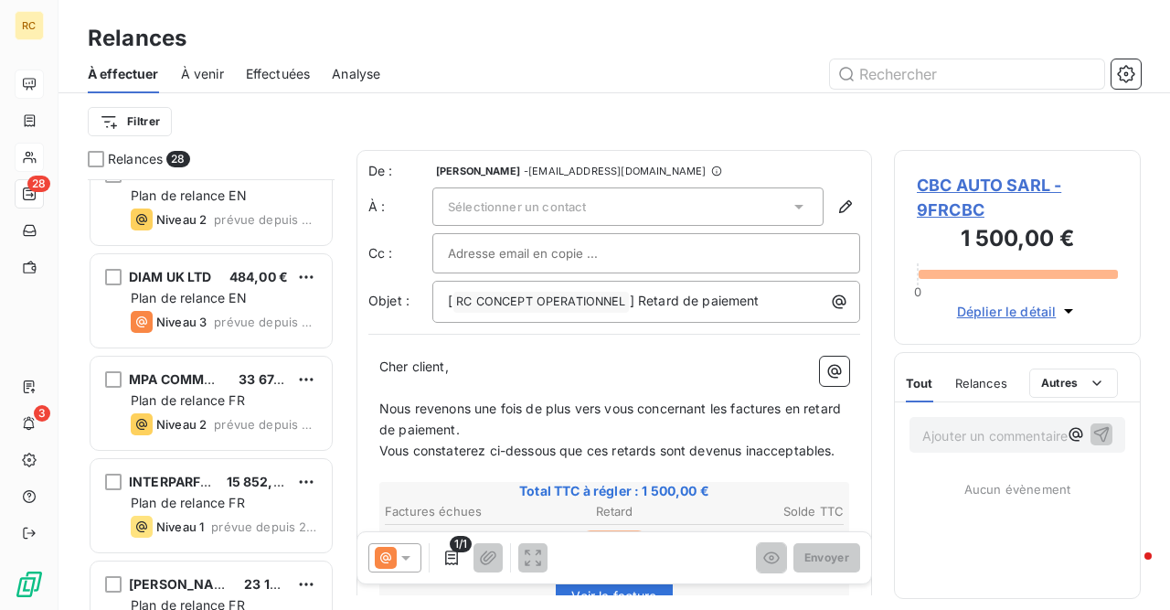
scroll to position [2435, 0]
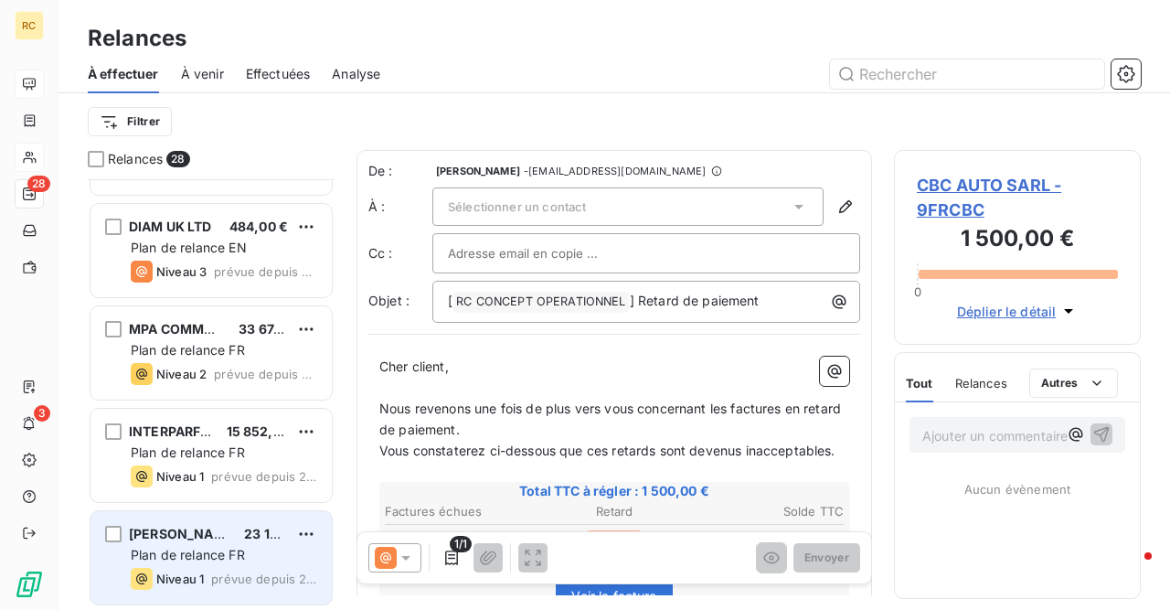
click at [229, 544] on div "[PERSON_NAME] PARFUMS 23 148,53 € Plan de relance FR Niveau 1 prévue depuis 2 j…" at bounding box center [210, 557] width 241 height 93
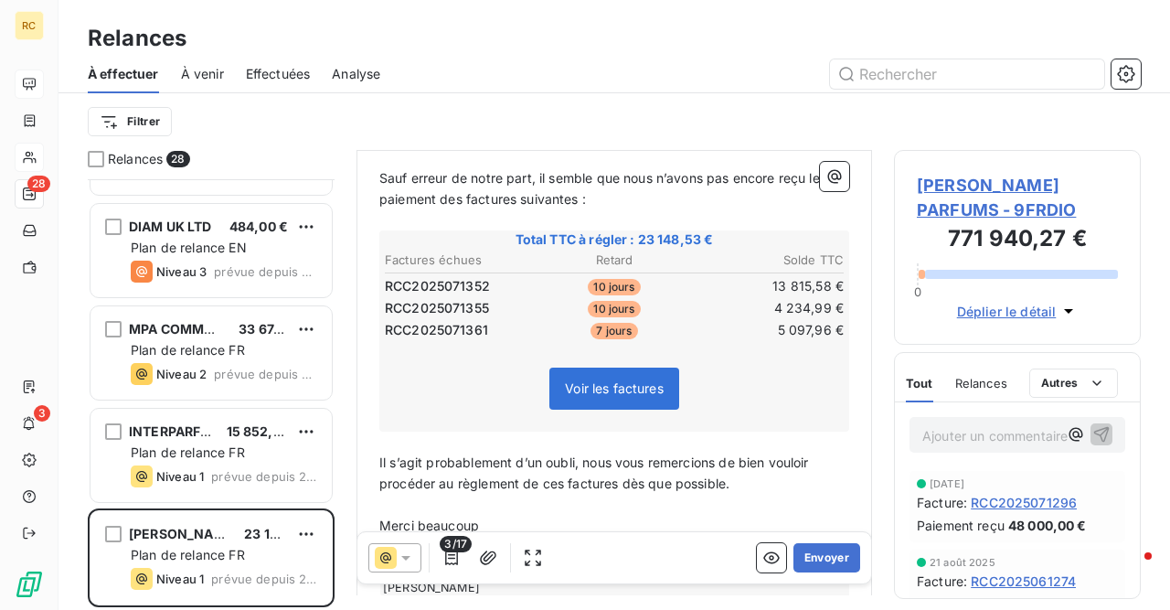
scroll to position [232, 0]
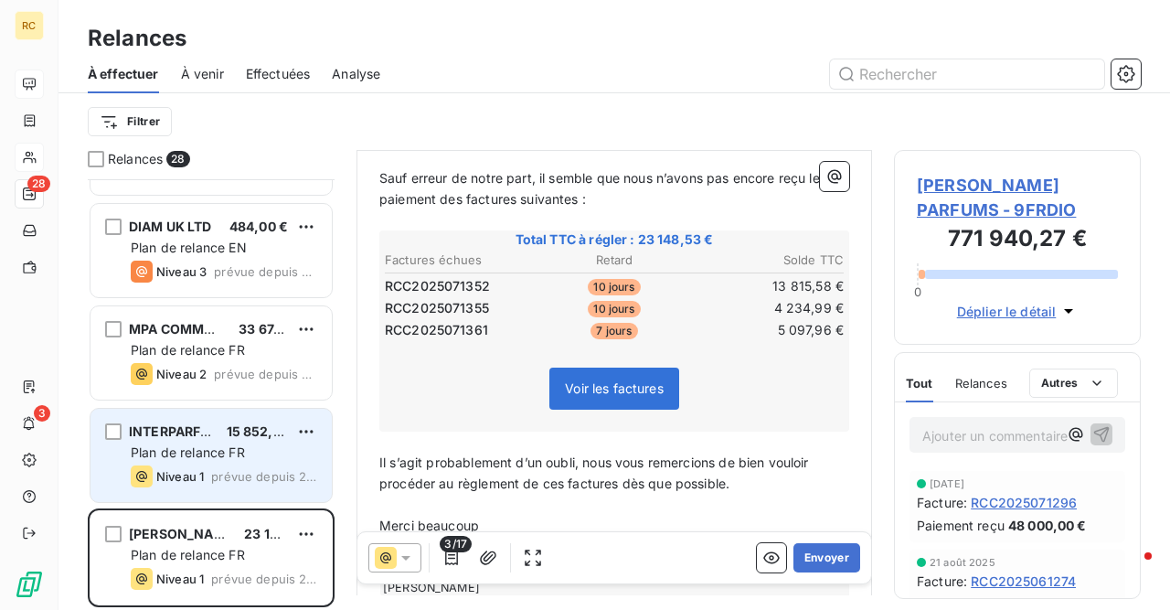
click at [183, 434] on span "INTERPARFUMS" at bounding box center [179, 431] width 101 height 16
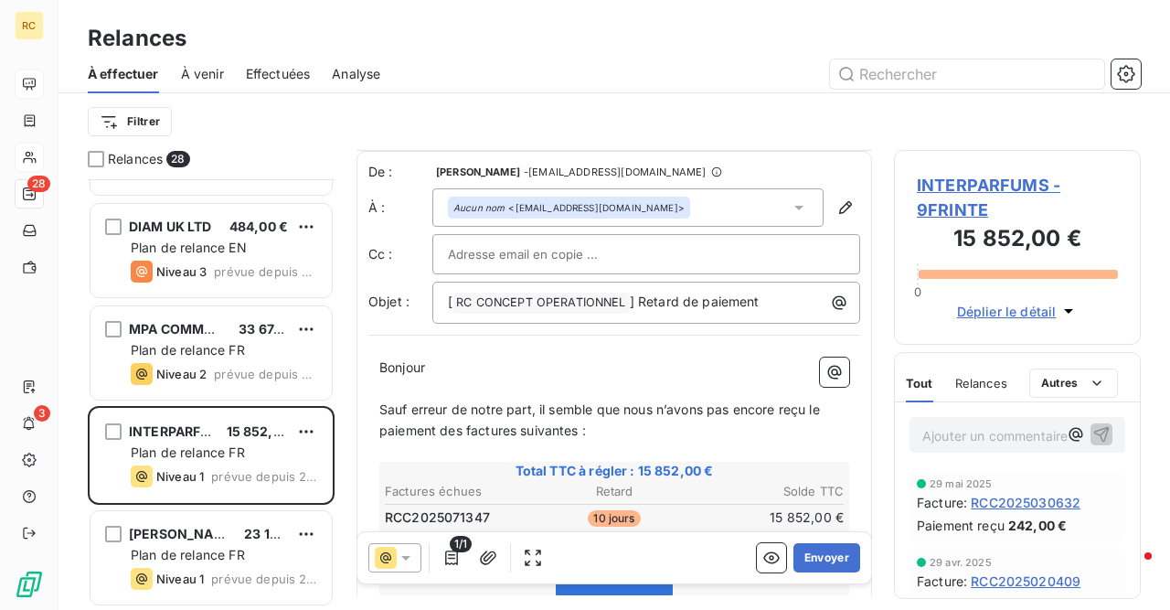
scroll to position [235, 0]
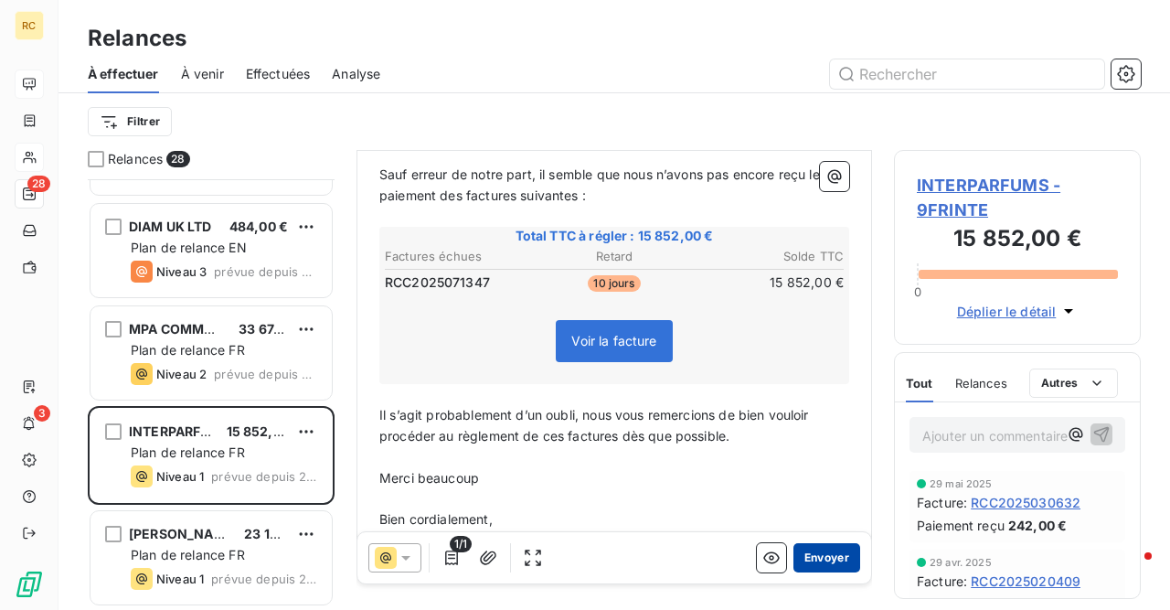
click at [821, 565] on button "Envoyer" at bounding box center [826, 557] width 67 height 29
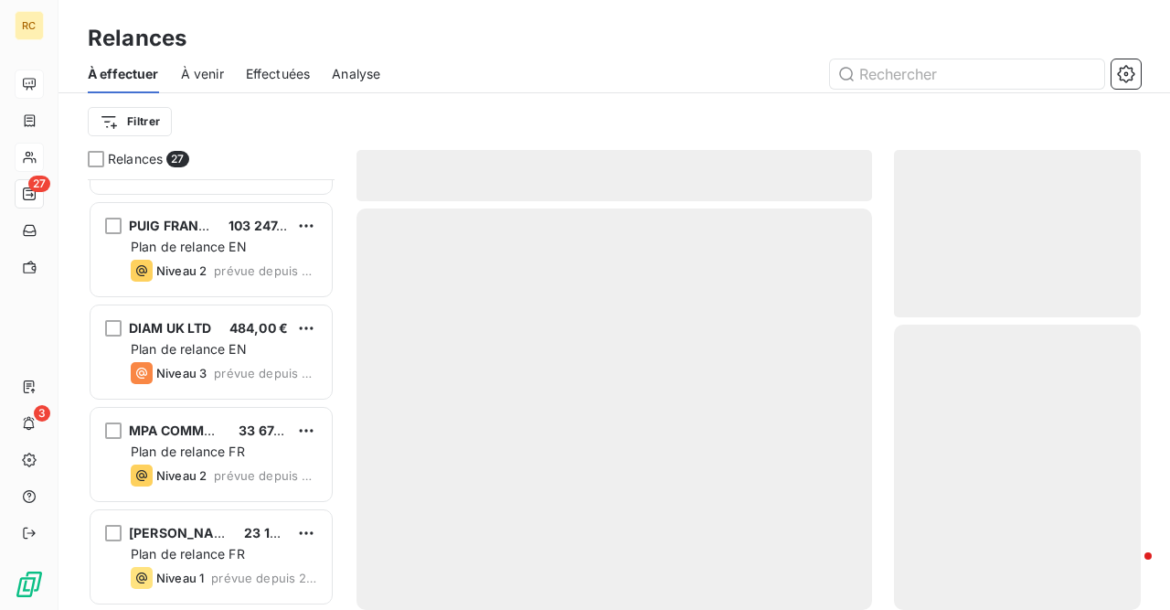
scroll to position [2332, 0]
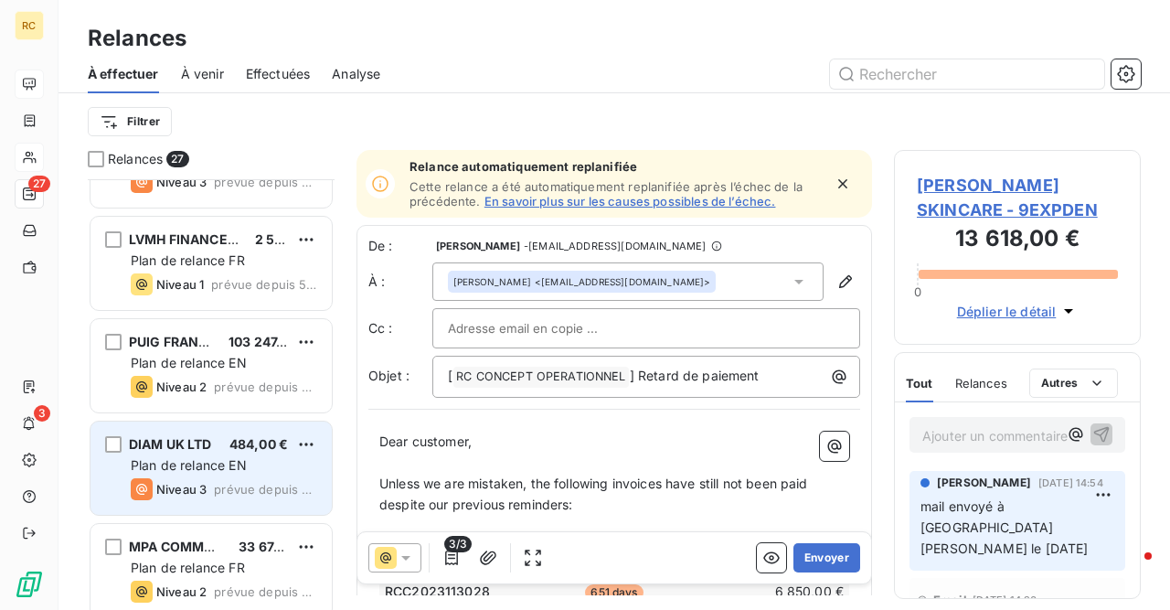
scroll to position [2189, 0]
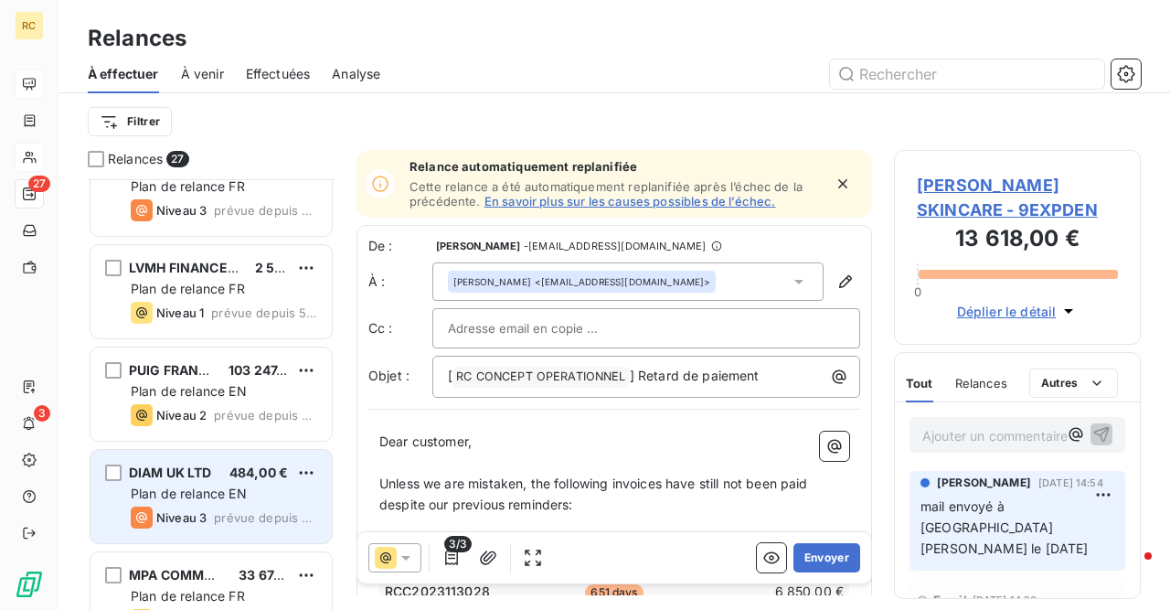
click at [196, 379] on div "PUIG FRANCE SAS 103 247,39 € Plan de relance EN Niveau 2 prévue depuis 2 jours" at bounding box center [210, 393] width 241 height 93
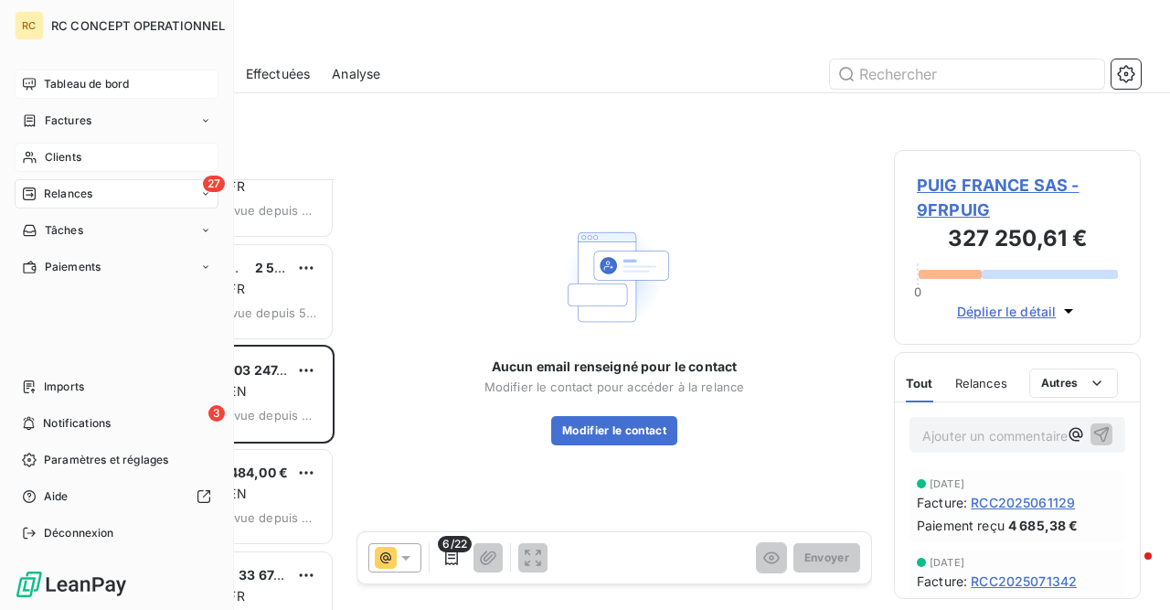
click at [69, 157] on span "Clients" at bounding box center [63, 157] width 37 height 16
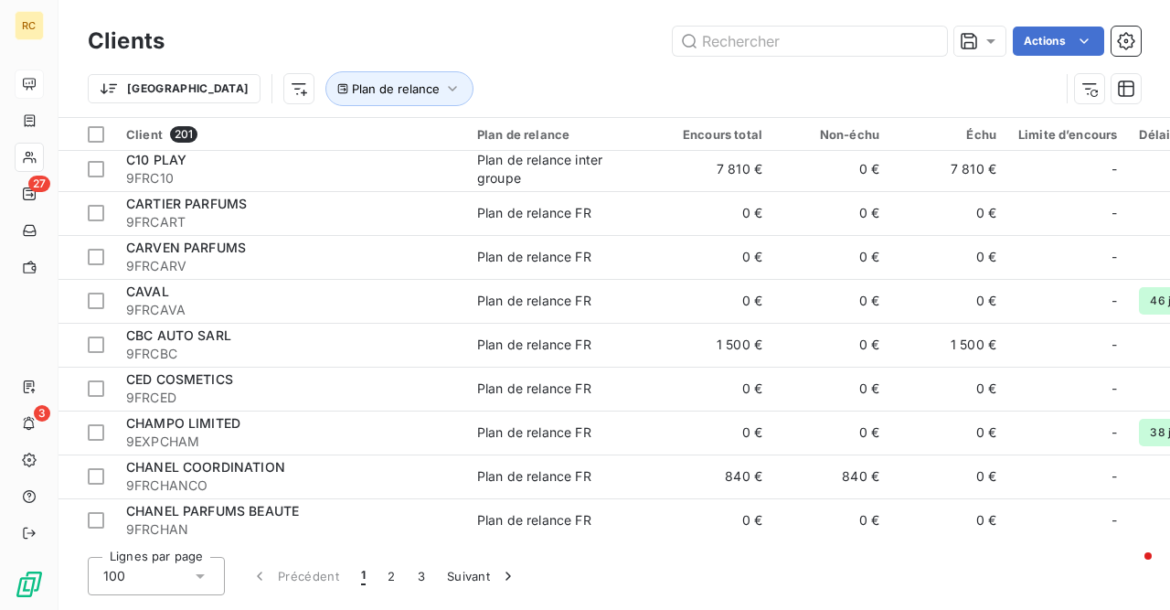
scroll to position [927, 0]
click at [392, 578] on button "2" at bounding box center [390, 576] width 29 height 38
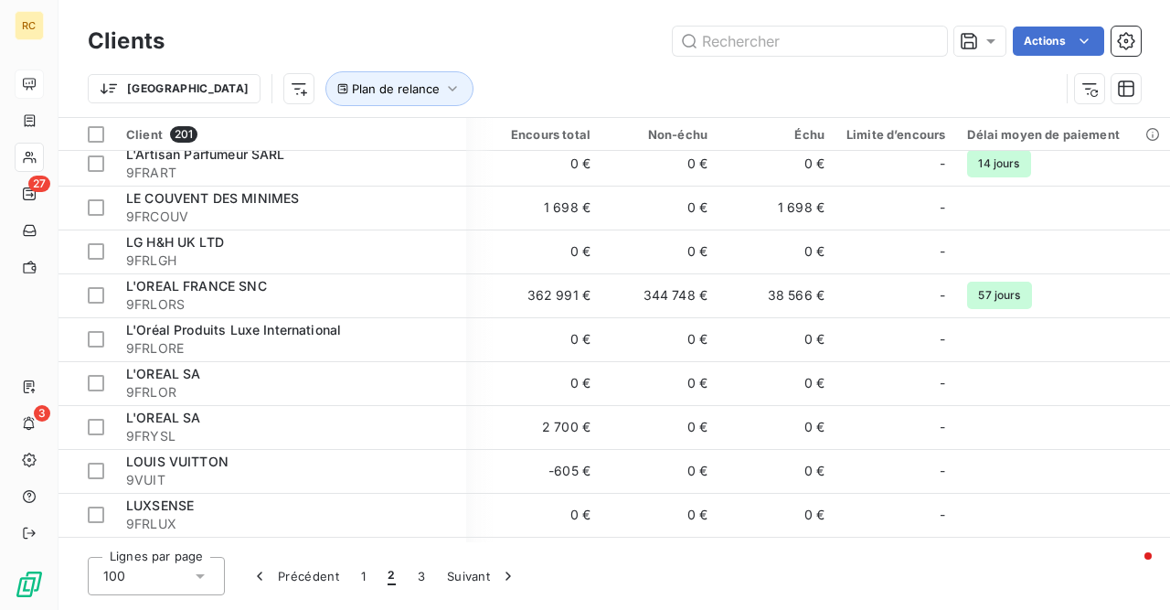
scroll to position [53, 172]
click at [364, 578] on button "1" at bounding box center [363, 576] width 27 height 38
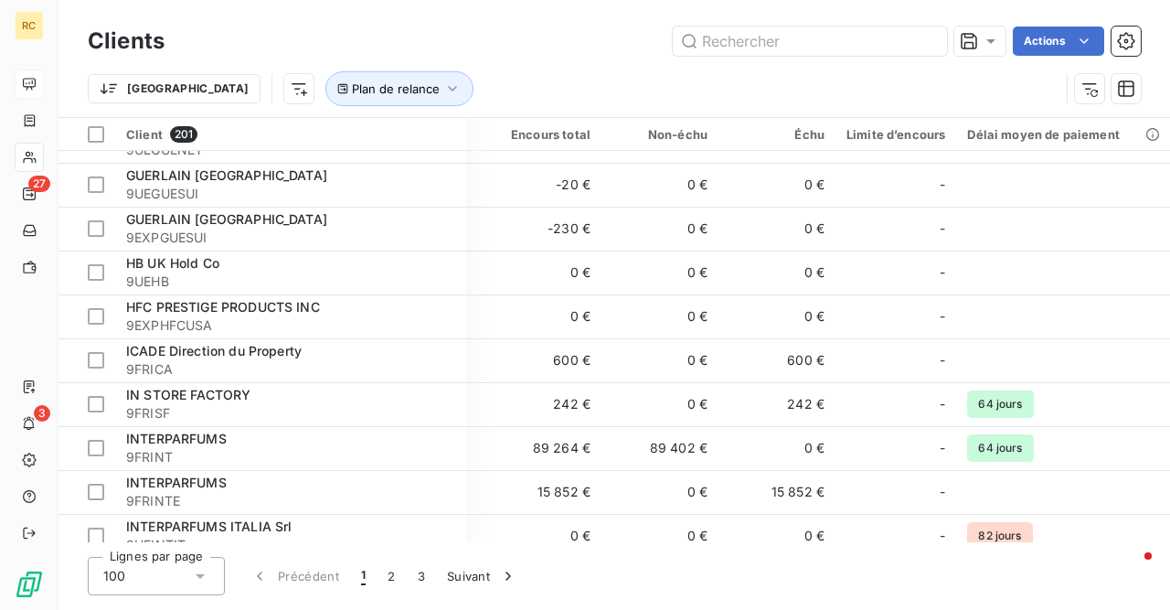
scroll to position [3586, 172]
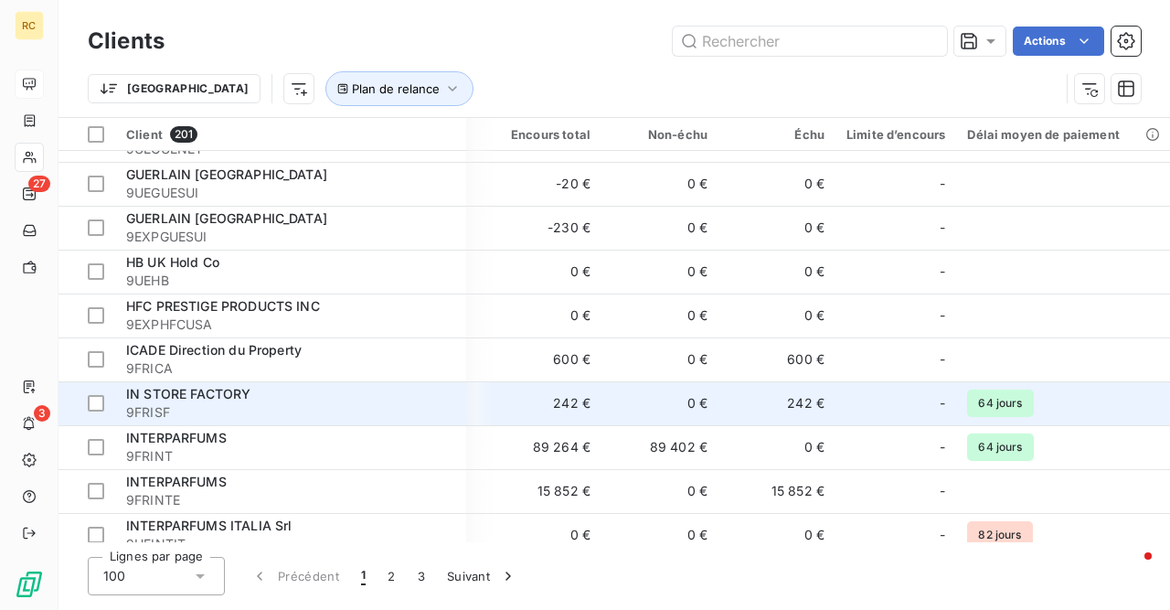
click at [235, 390] on span "IN STORE FACTORY" at bounding box center [188, 394] width 124 height 16
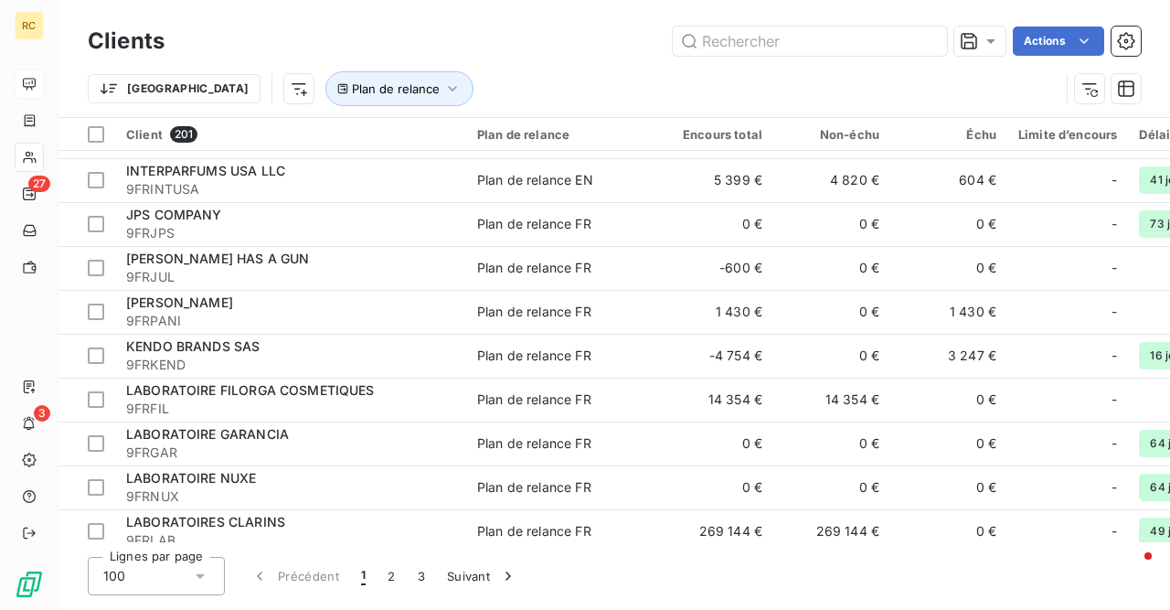
scroll to position [3995, 0]
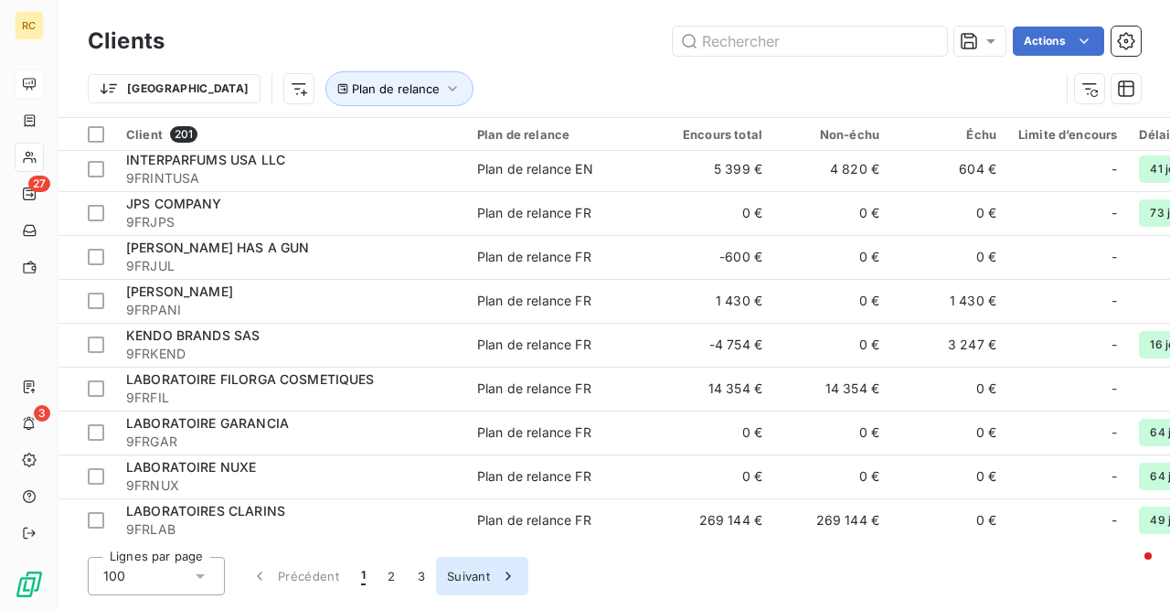
click at [481, 573] on button "Suivant" at bounding box center [482, 576] width 92 height 38
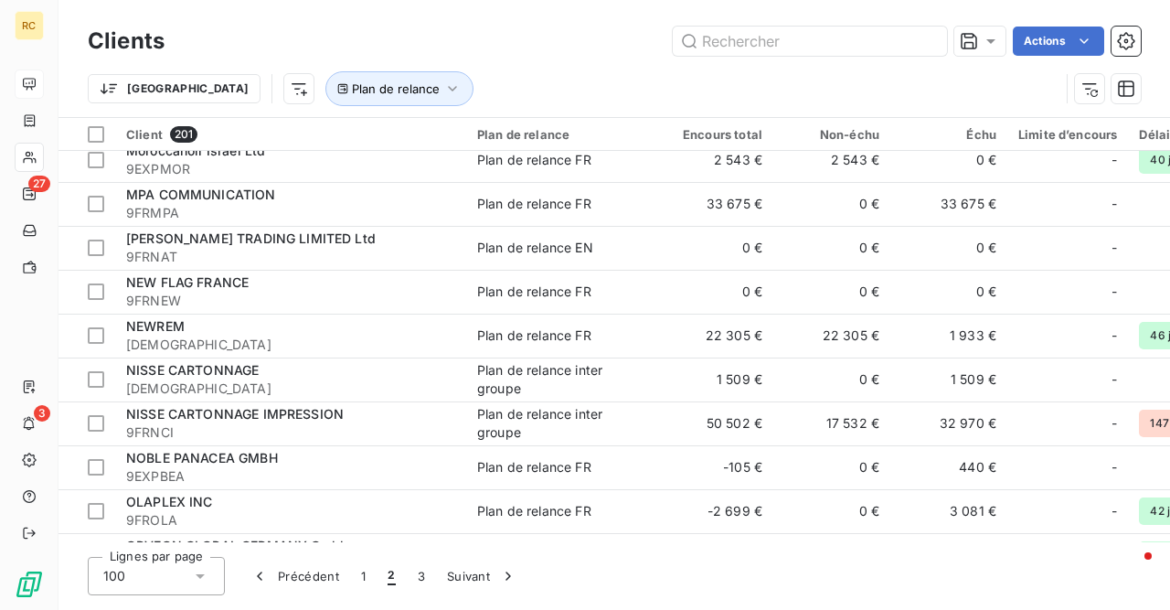
scroll to position [1593, 0]
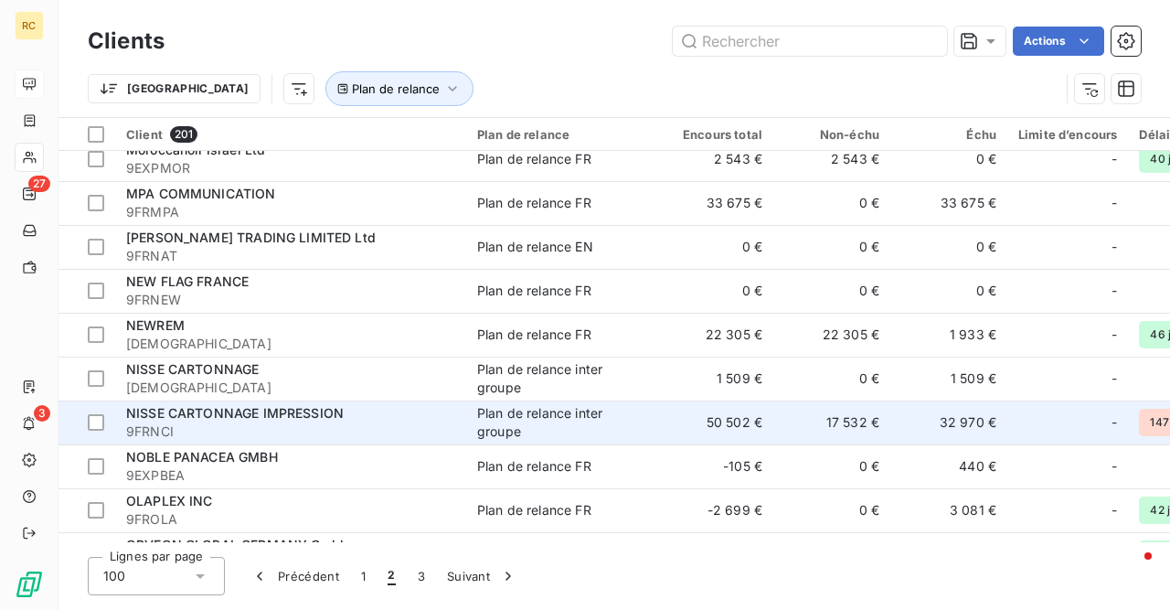
click at [192, 403] on td "NISSE CARTONNAGE IMPRESSION 9FRNCI" at bounding box center [290, 422] width 351 height 44
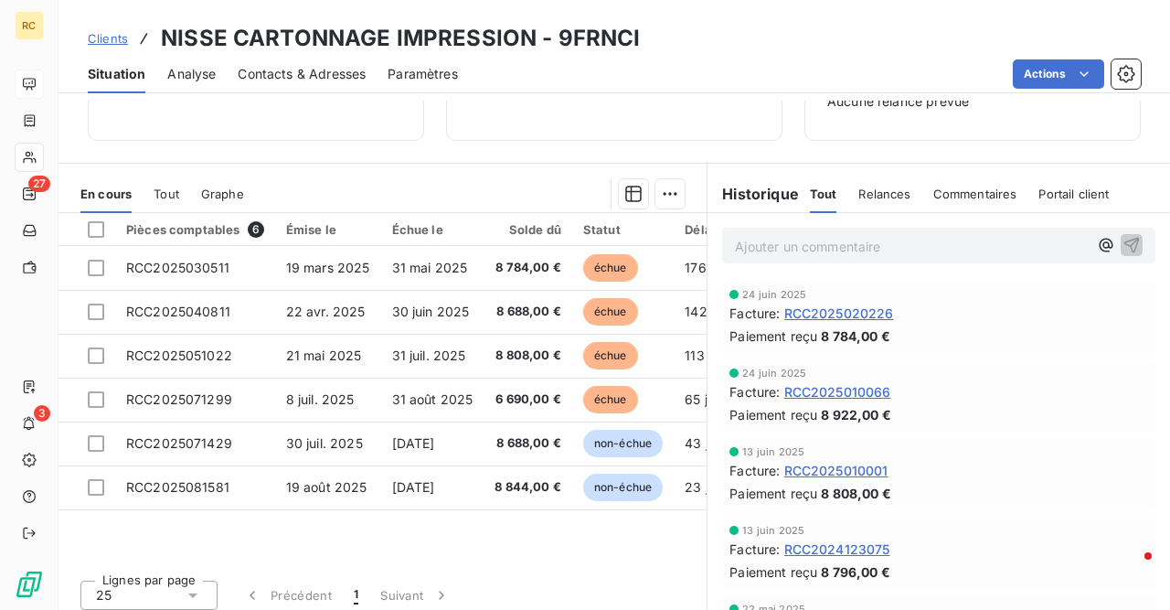
scroll to position [252, 0]
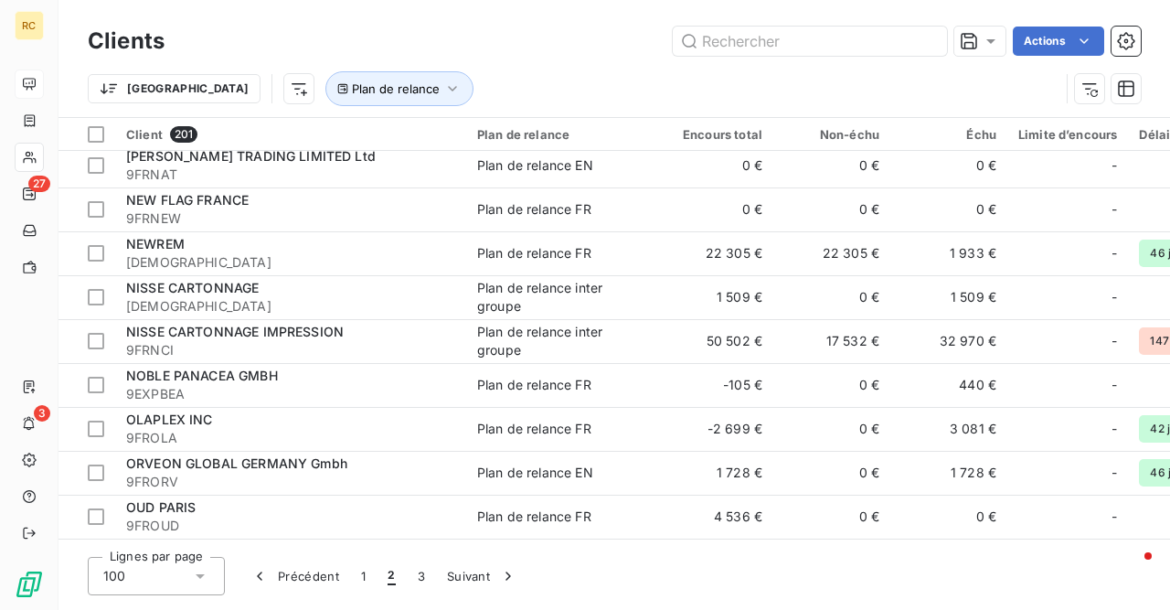
scroll to position [1676, 0]
click at [236, 312] on span "[DEMOGRAPHIC_DATA]" at bounding box center [290, 304] width 329 height 18
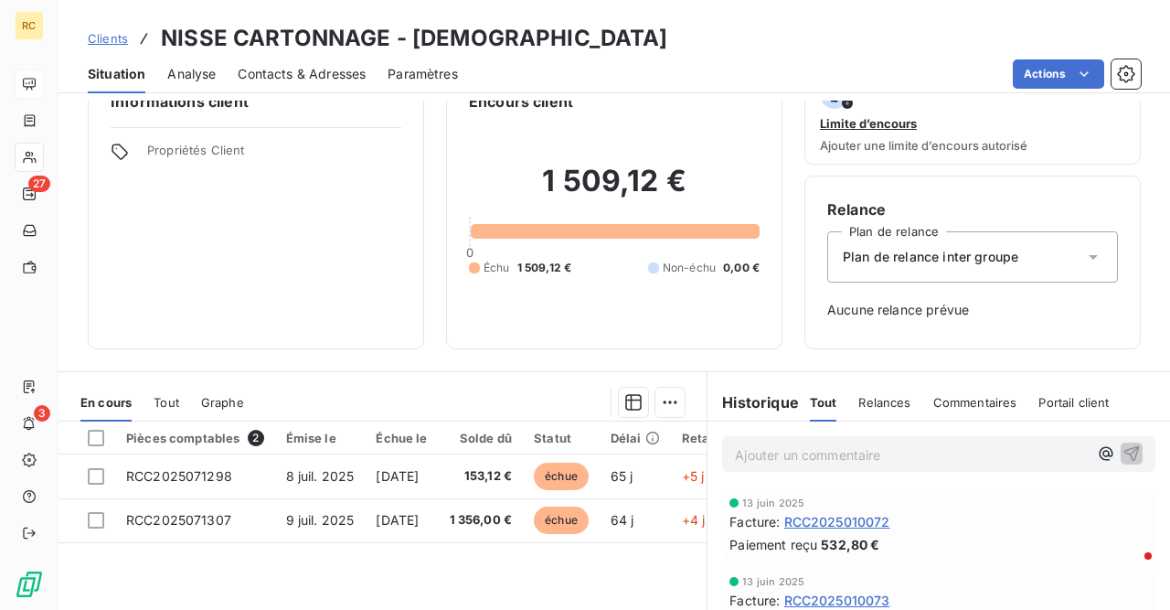
scroll to position [45, 0]
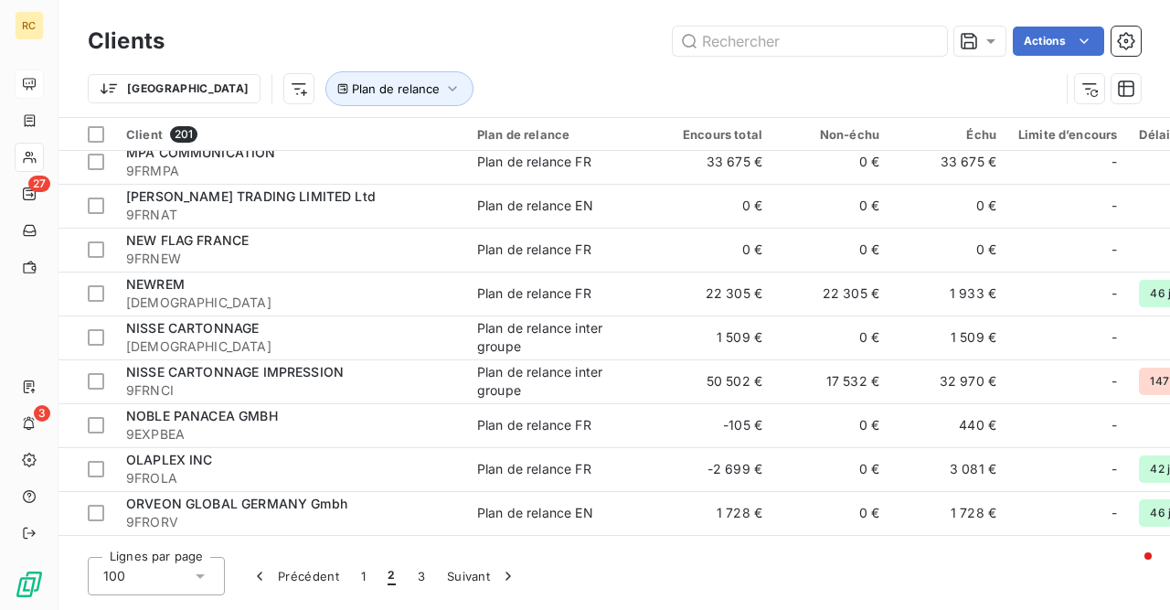
scroll to position [1634, 0]
click at [210, 379] on div "NISSE CARTONNAGE IMPRESSION" at bounding box center [290, 372] width 329 height 18
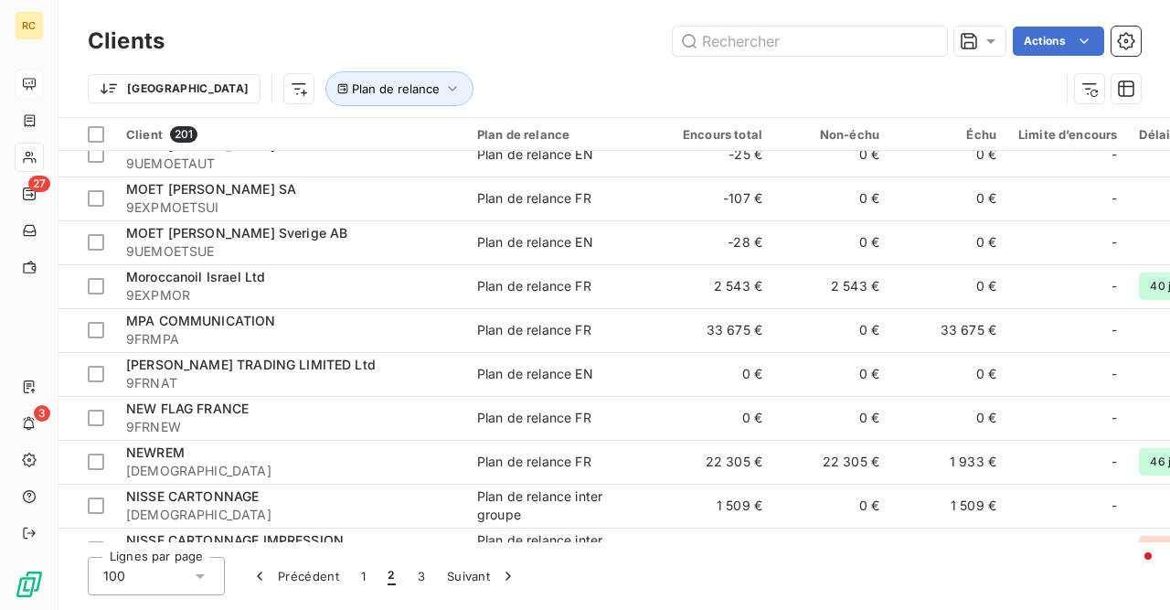
scroll to position [1530, 0]
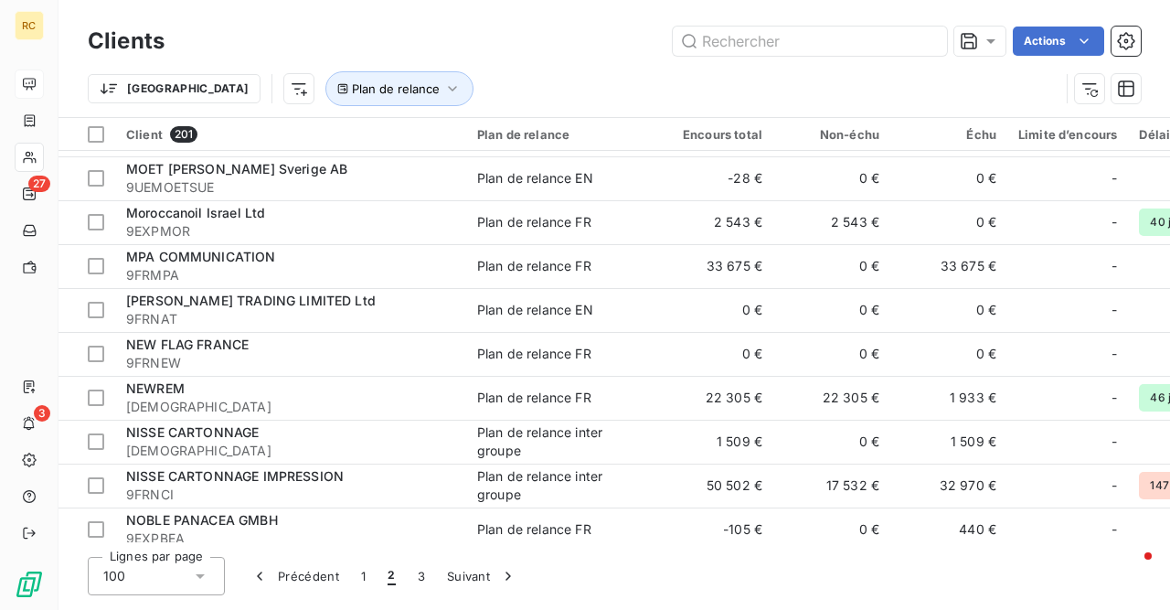
click at [264, 426] on div "NISSE CARTONNAGE" at bounding box center [290, 432] width 329 height 18
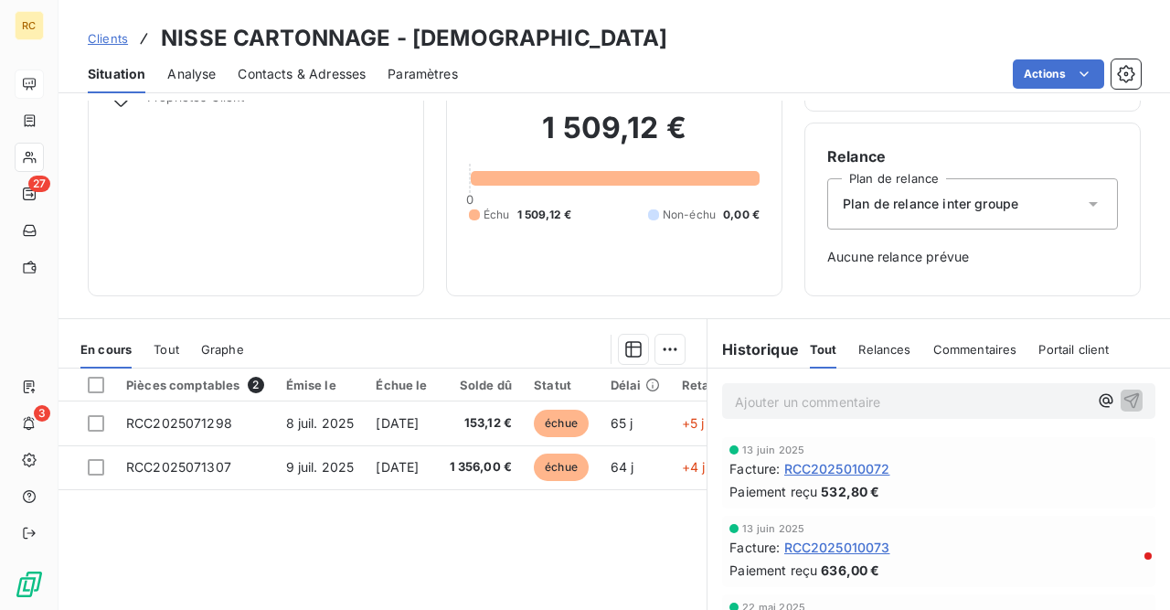
scroll to position [137, 0]
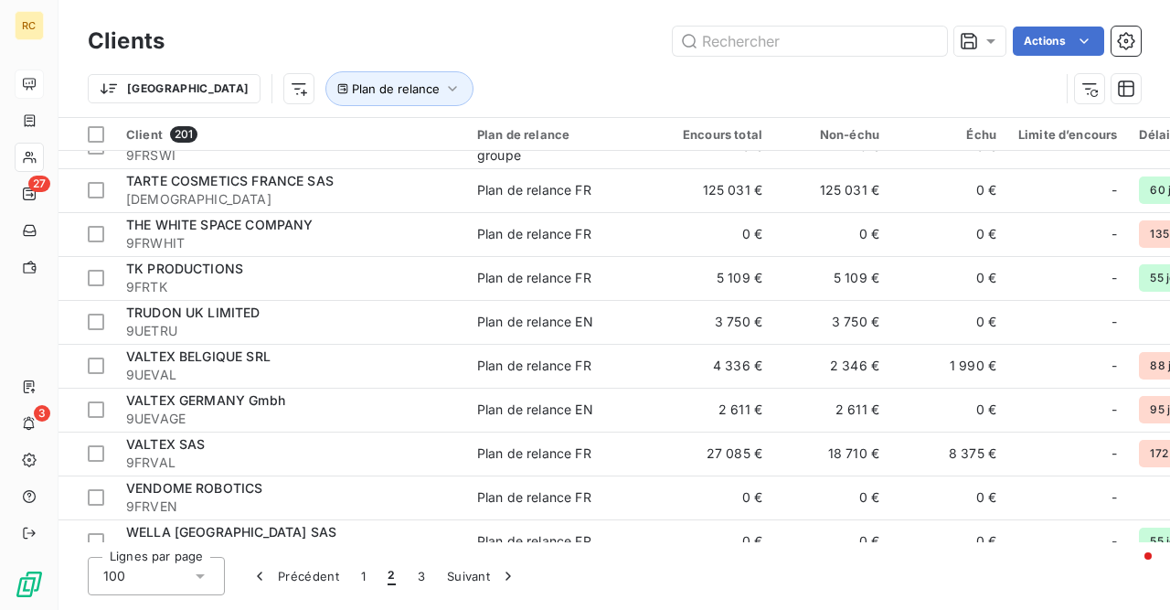
scroll to position [3995, 0]
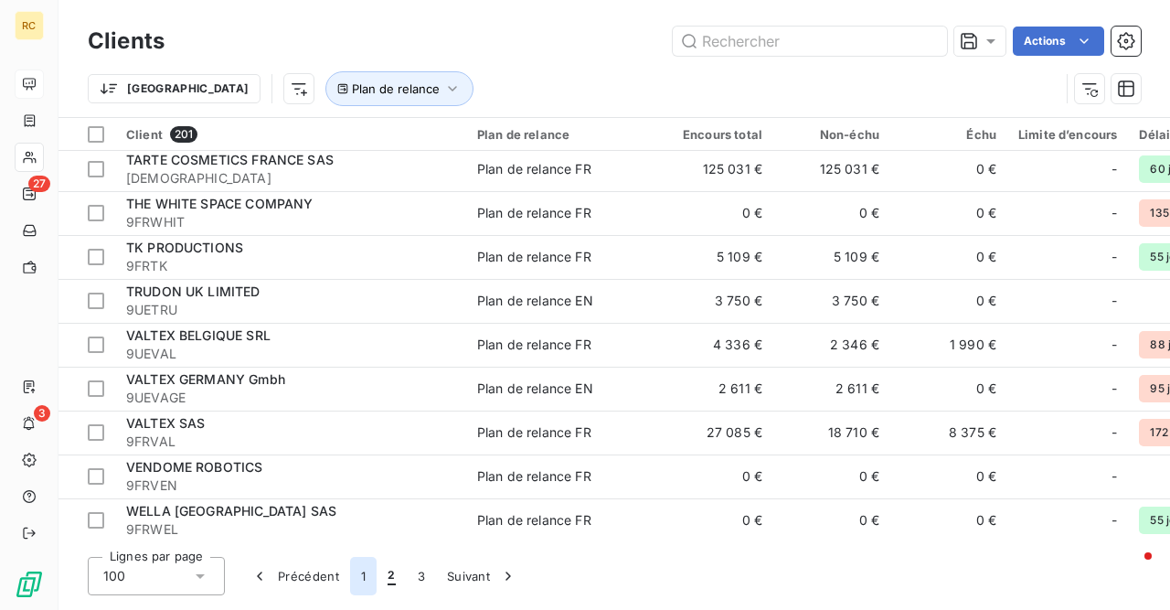
click at [373, 577] on button "1" at bounding box center [363, 576] width 27 height 38
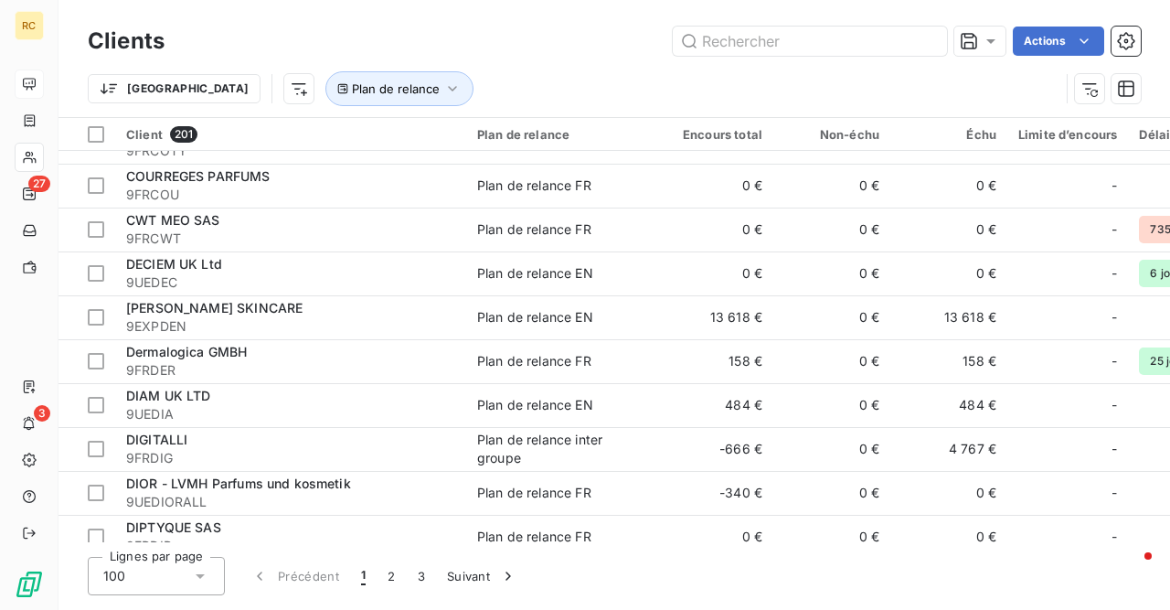
scroll to position [2136, 0]
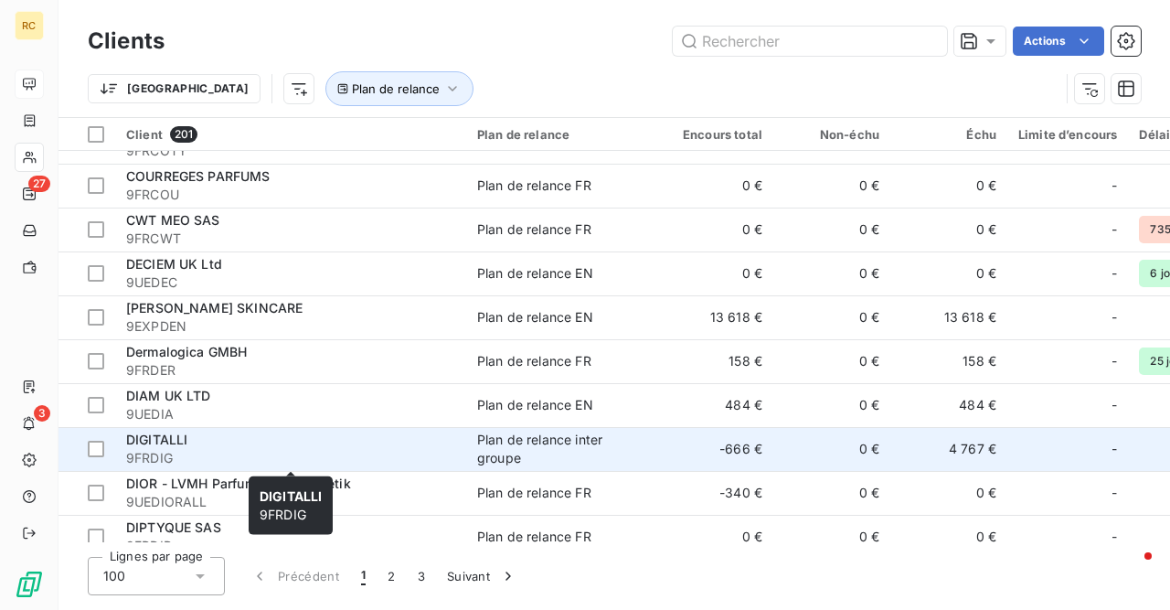
click at [188, 452] on span "9FRDIG" at bounding box center [290, 458] width 329 height 18
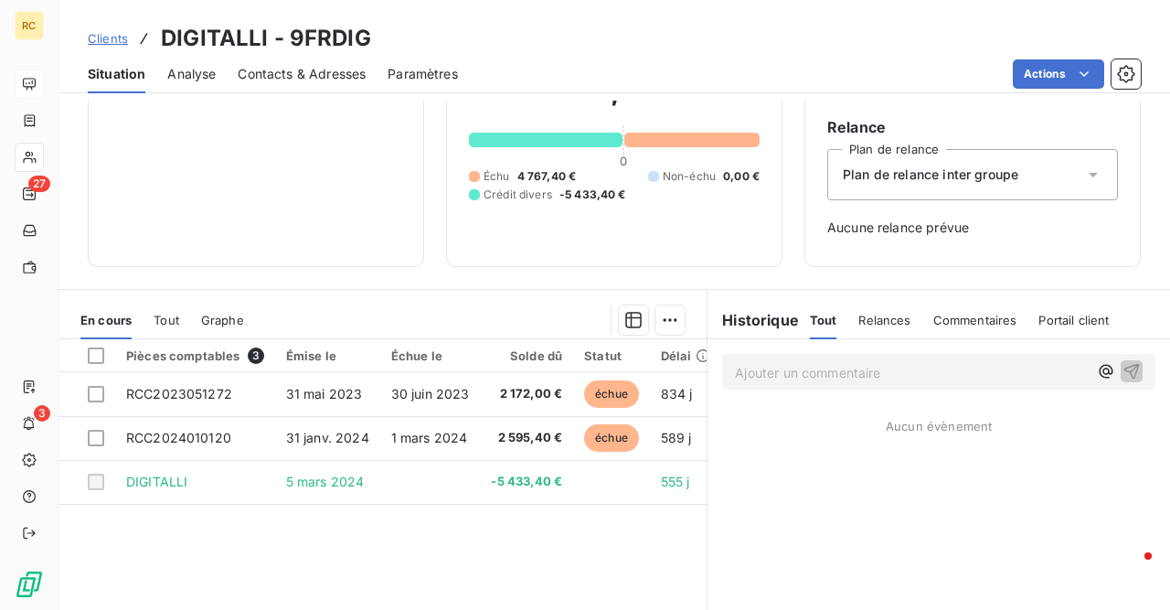
scroll to position [130, 0]
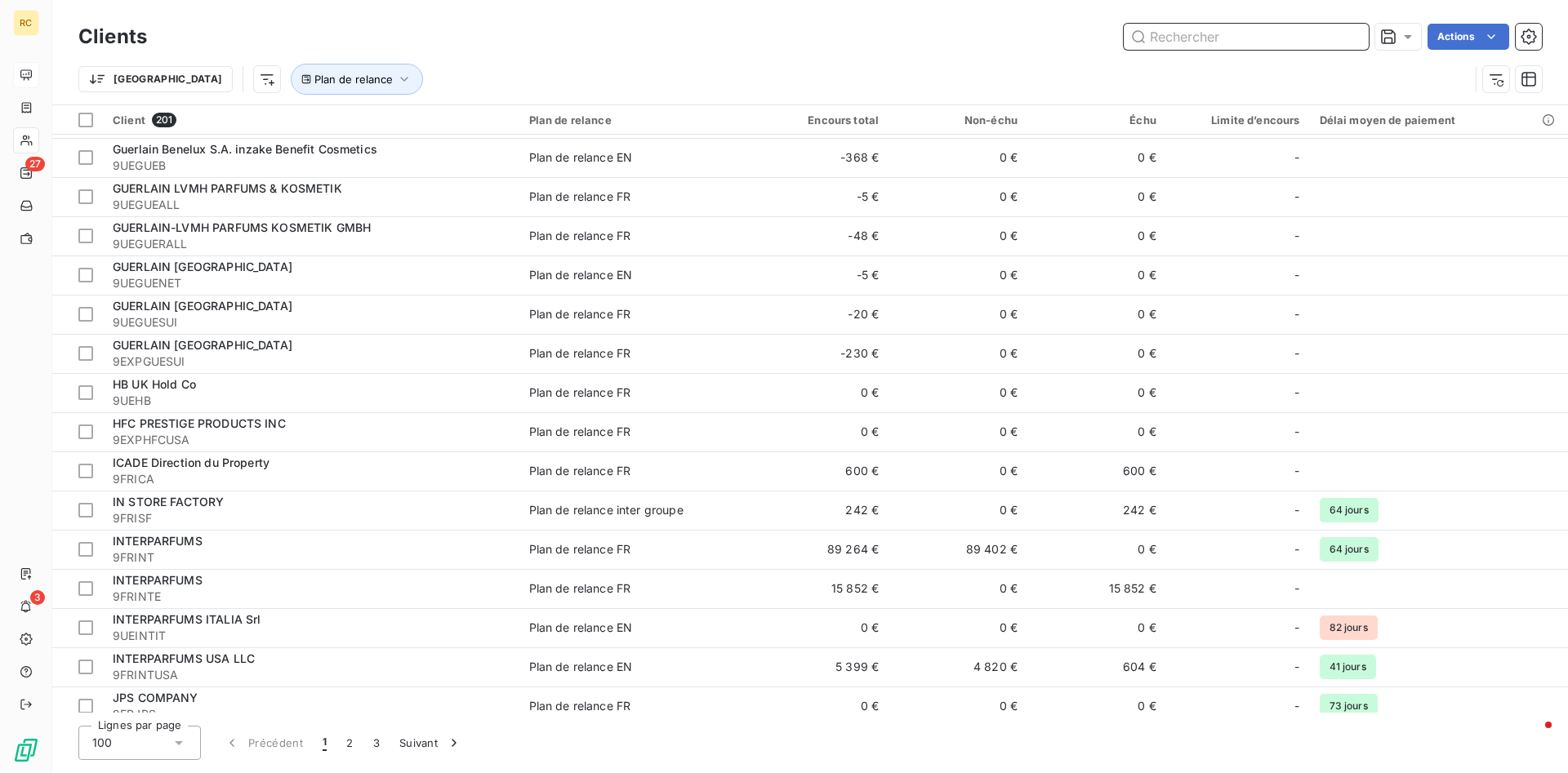
scroll to position [3289, 0]
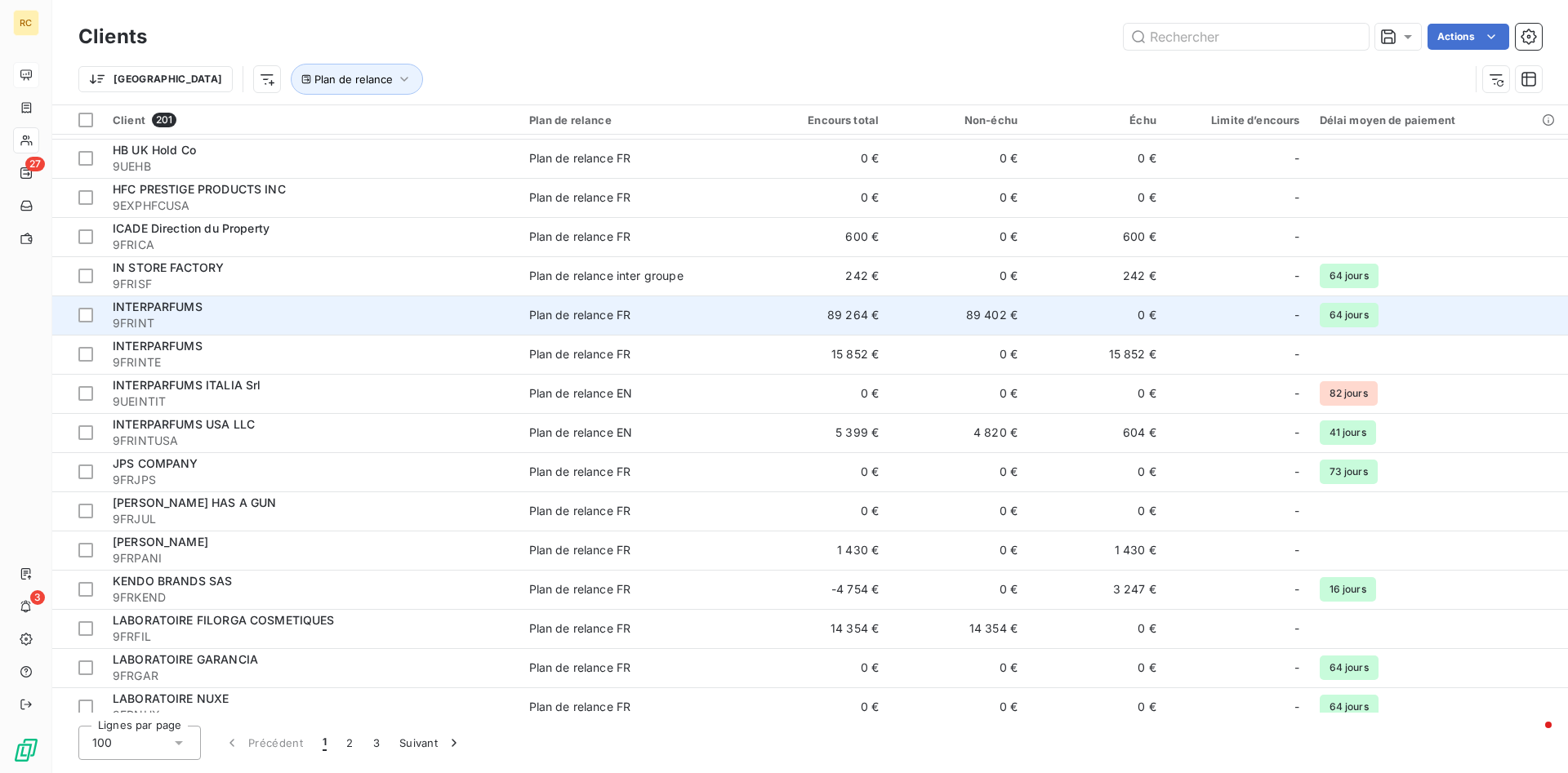
click at [145, 308] on span "INTERPARFUMS" at bounding box center [157, 307] width 90 height 14
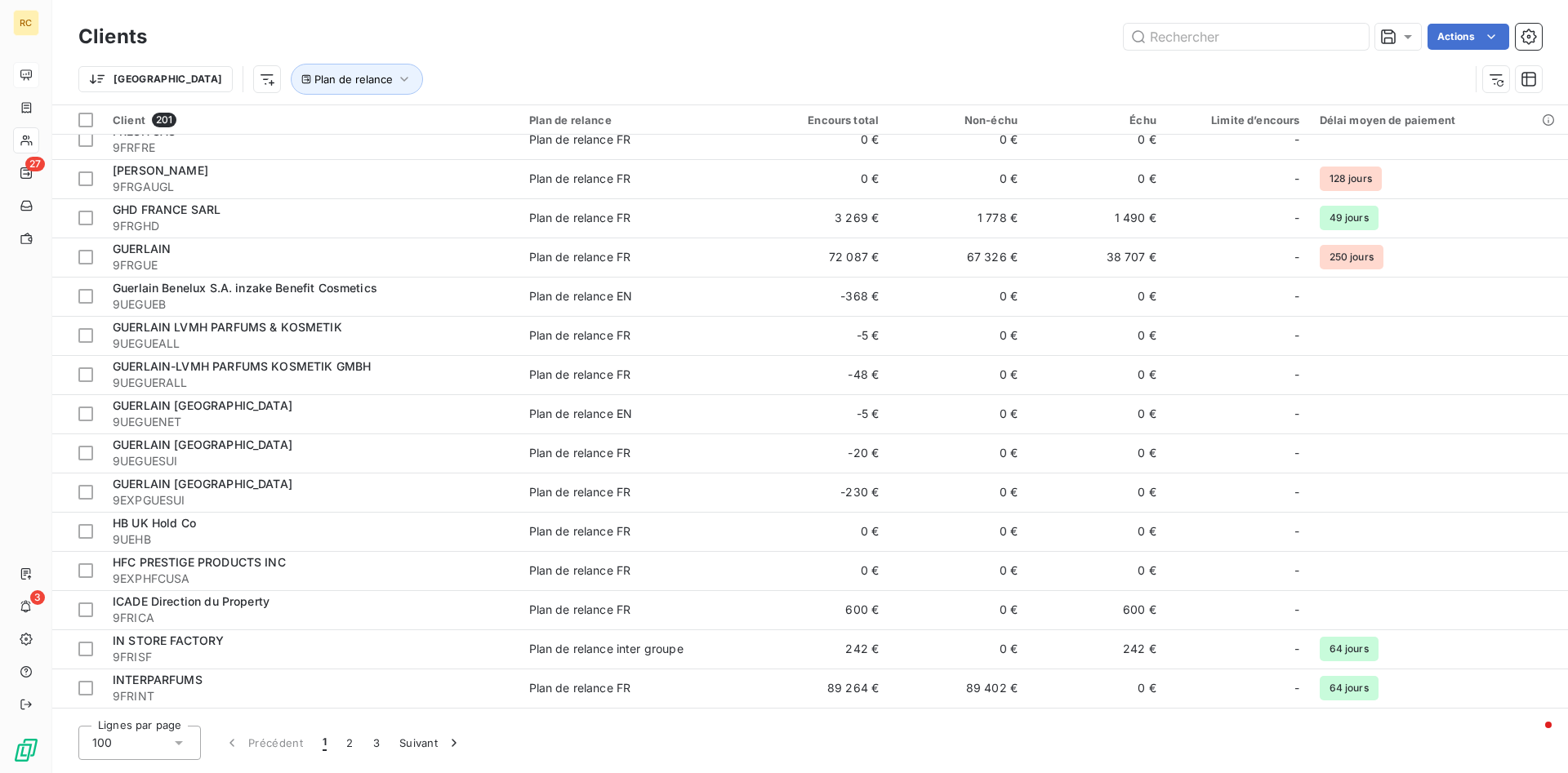
scroll to position [3248, 0]
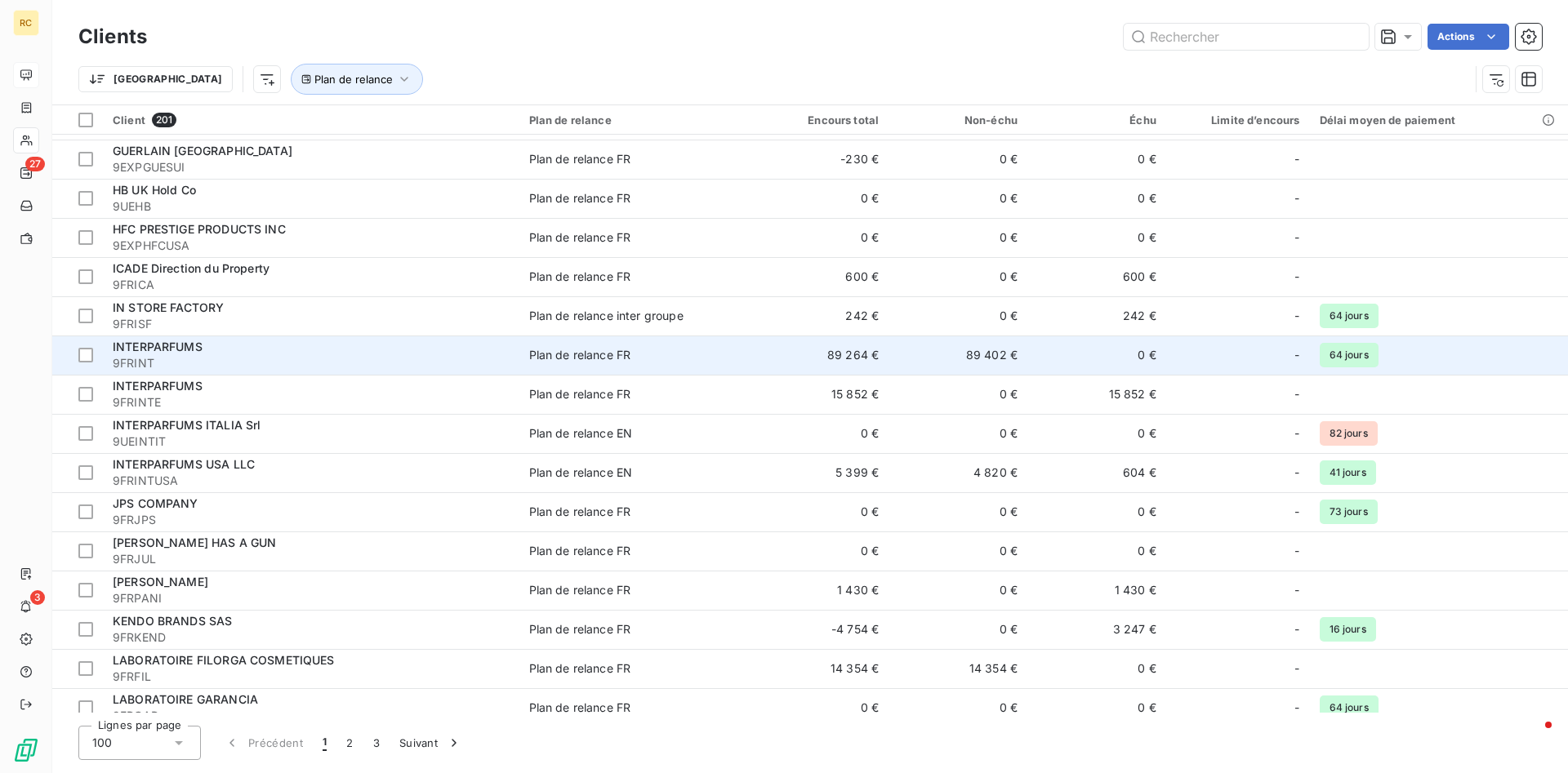
click at [142, 347] on span "INTERPARFUMS" at bounding box center [157, 347] width 90 height 14
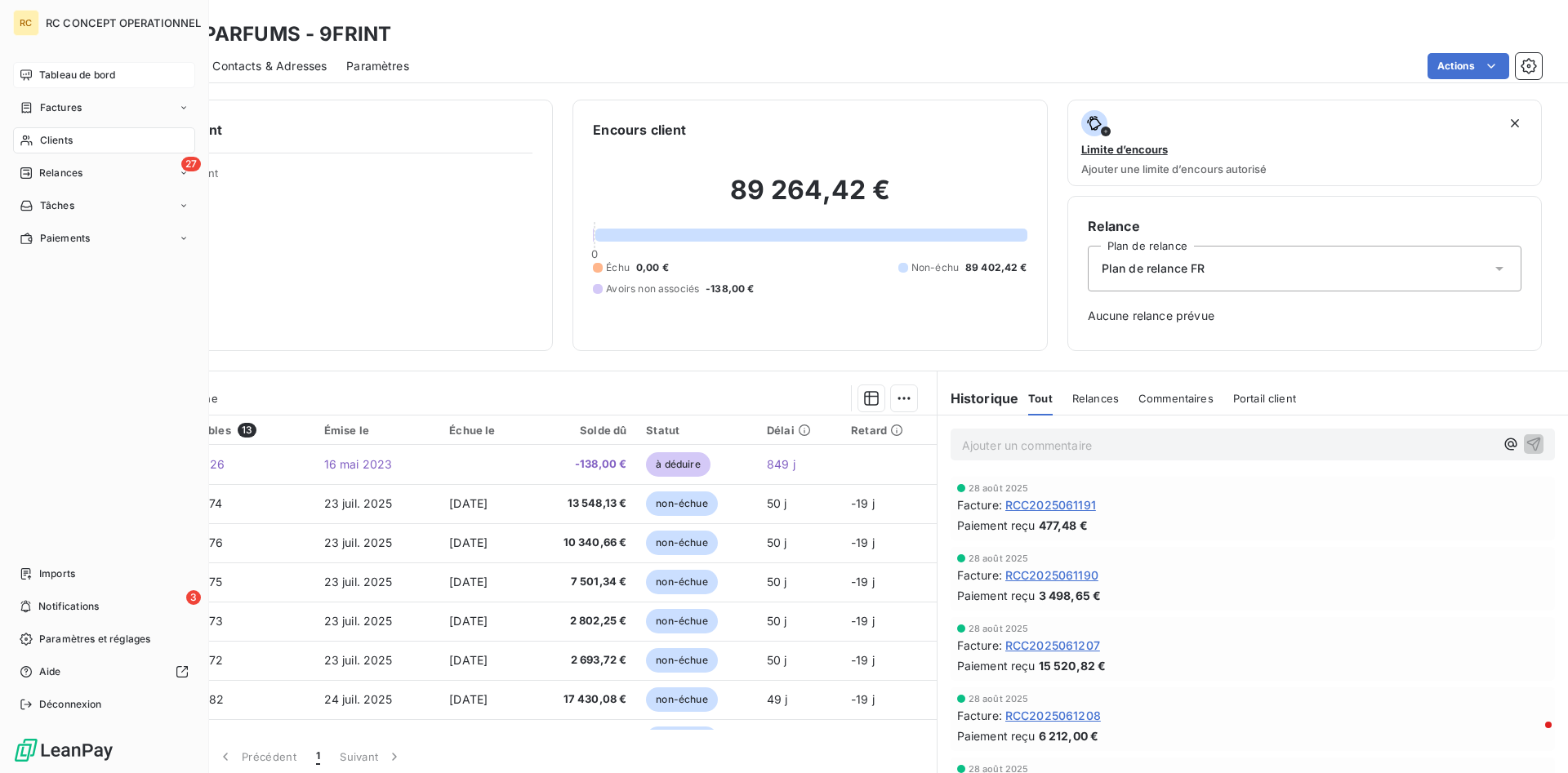
click at [59, 143] on span "Clients" at bounding box center [56, 140] width 33 height 14
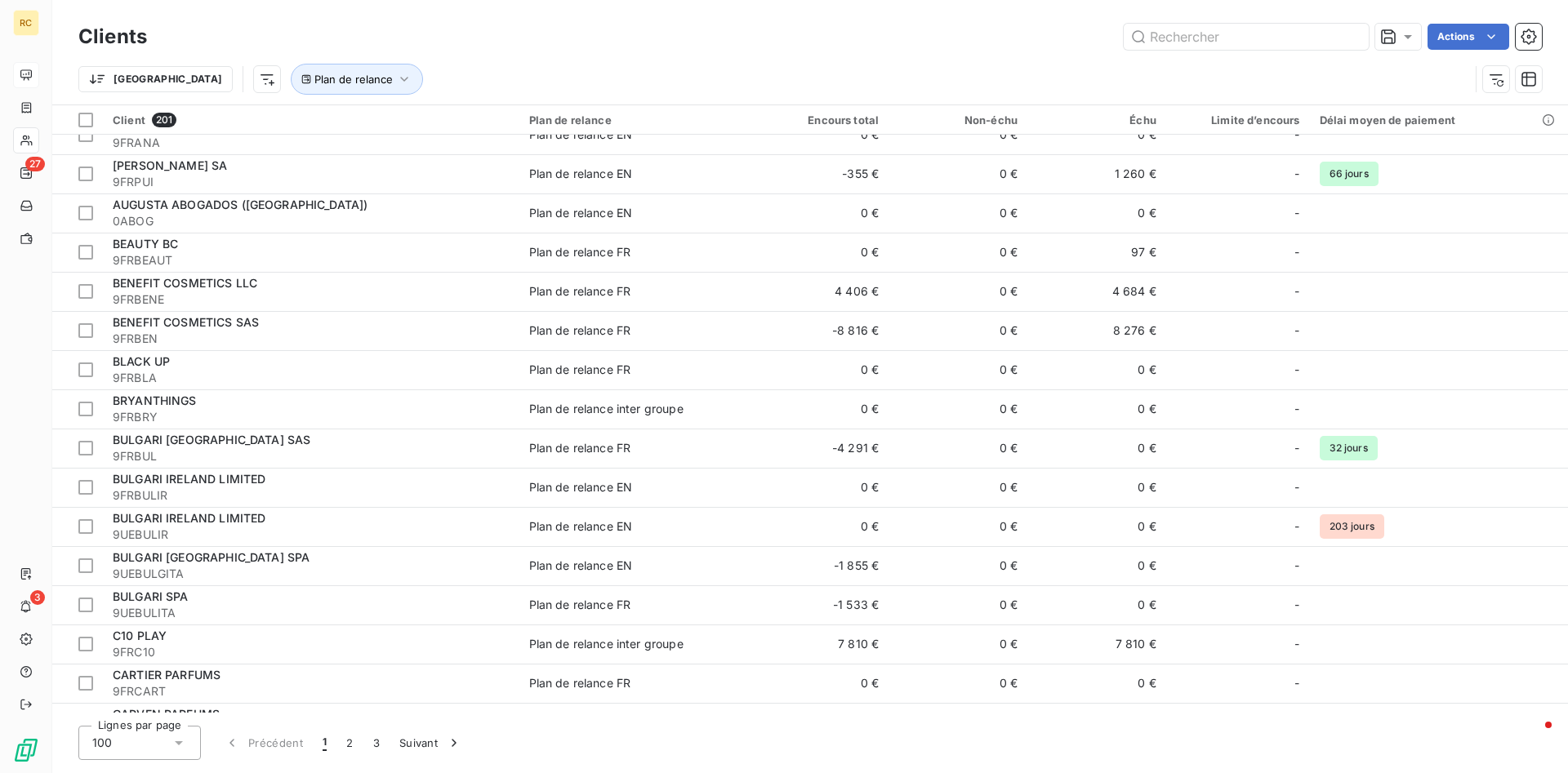
scroll to position [750, 0]
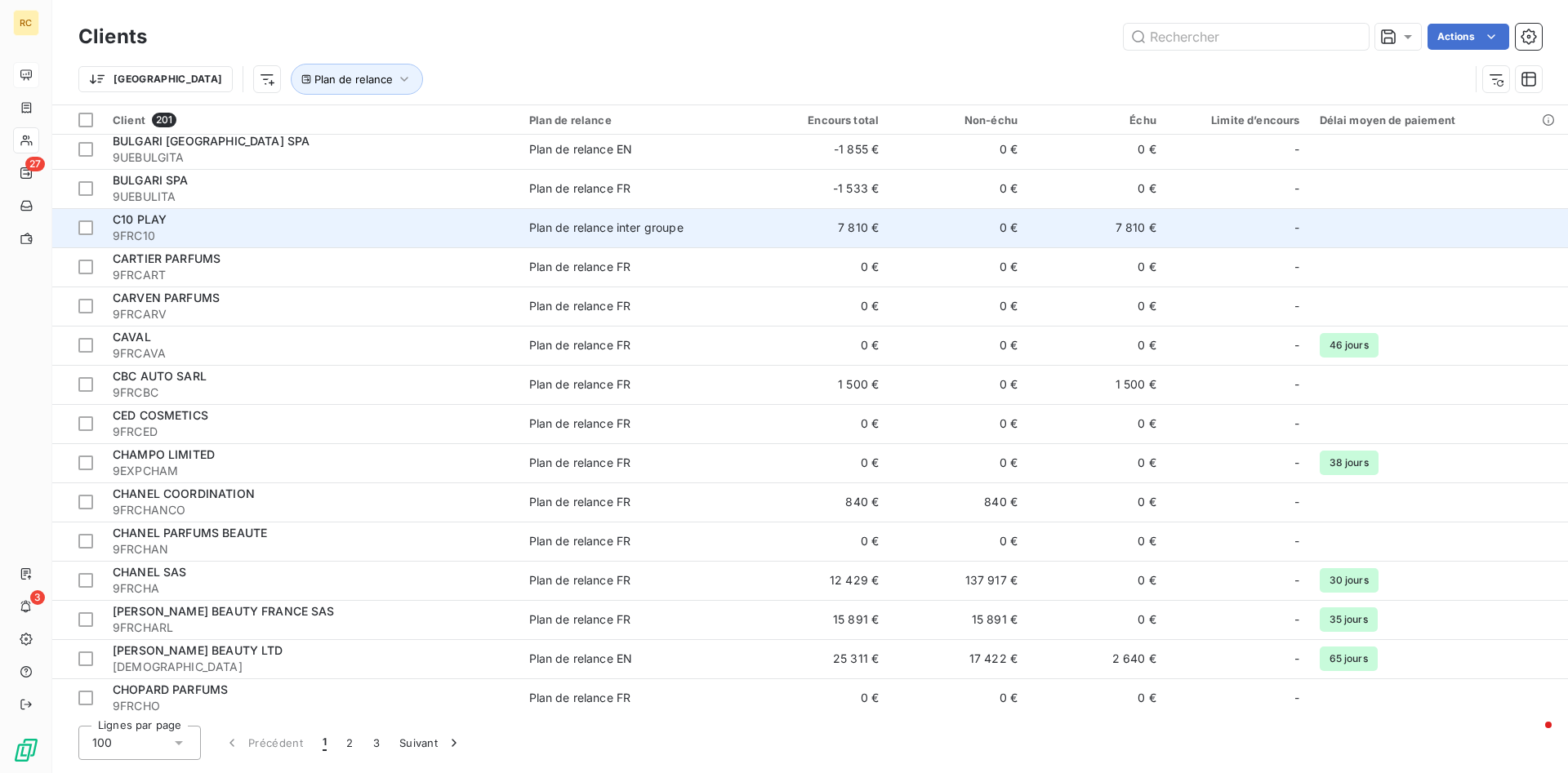
click at [144, 221] on span "C10 PLAY" at bounding box center [139, 220] width 54 height 14
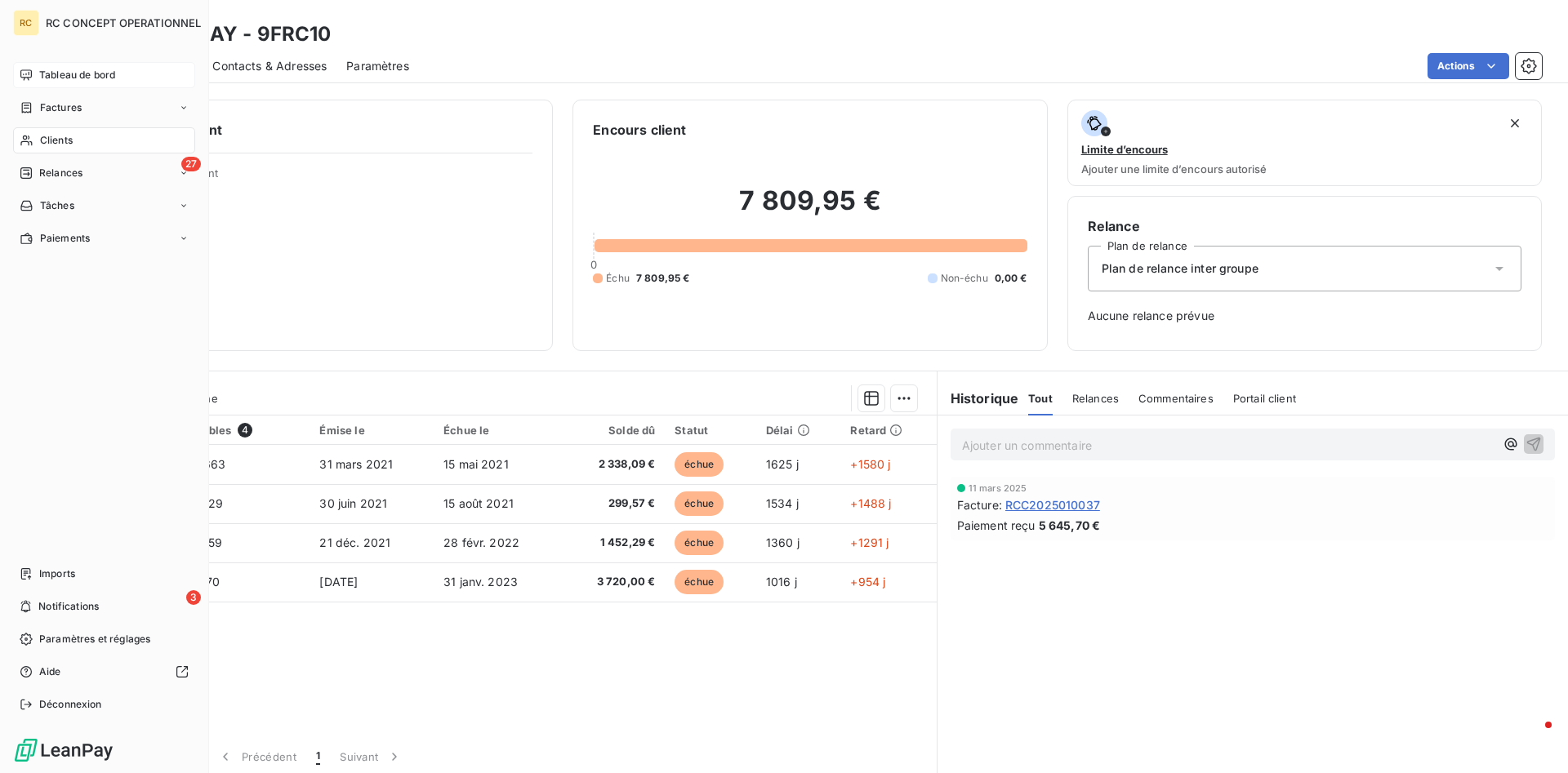
click at [57, 71] on span "Tableau de bord" at bounding box center [77, 75] width 76 height 14
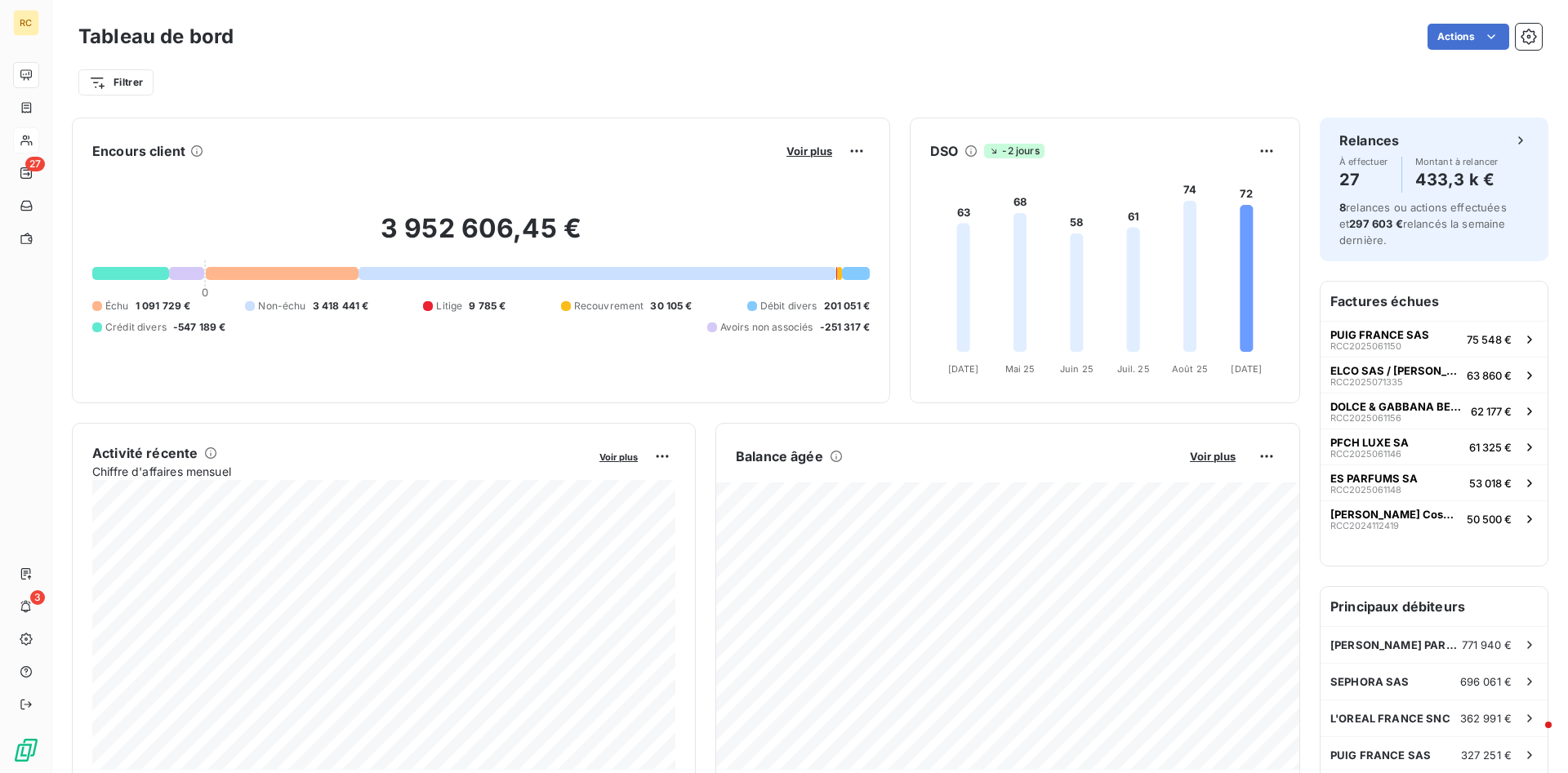
click at [864, 277] on div at bounding box center [856, 273] width 28 height 13
click at [860, 270] on div at bounding box center [856, 273] width 28 height 13
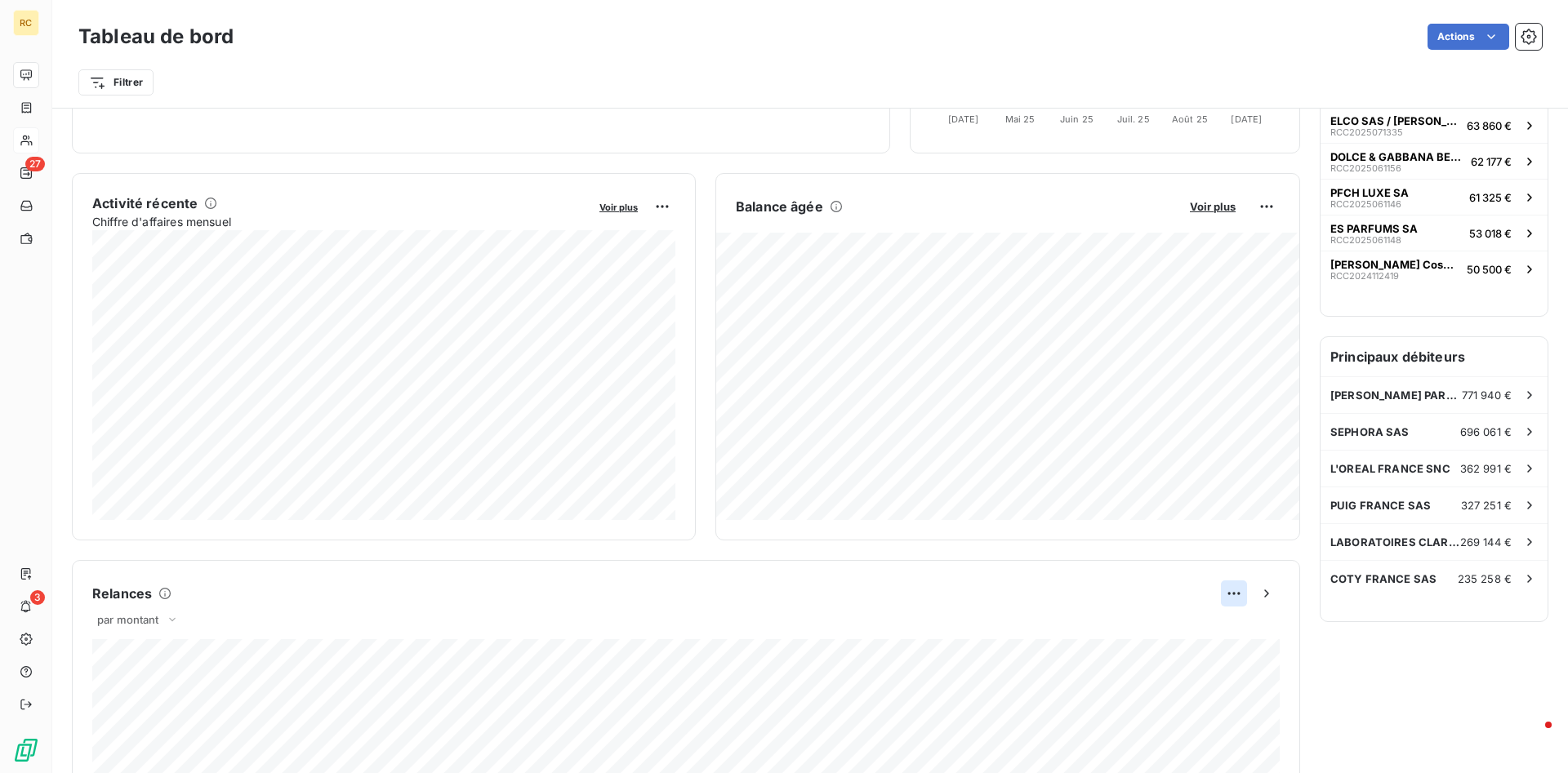
scroll to position [251, 0]
click at [1045, 544] on html "RC 27 3 Tableau de bord Actions Filtrer Encours client Voir plus 3 952 606,45 €…" at bounding box center [784, 386] width 1568 height 773
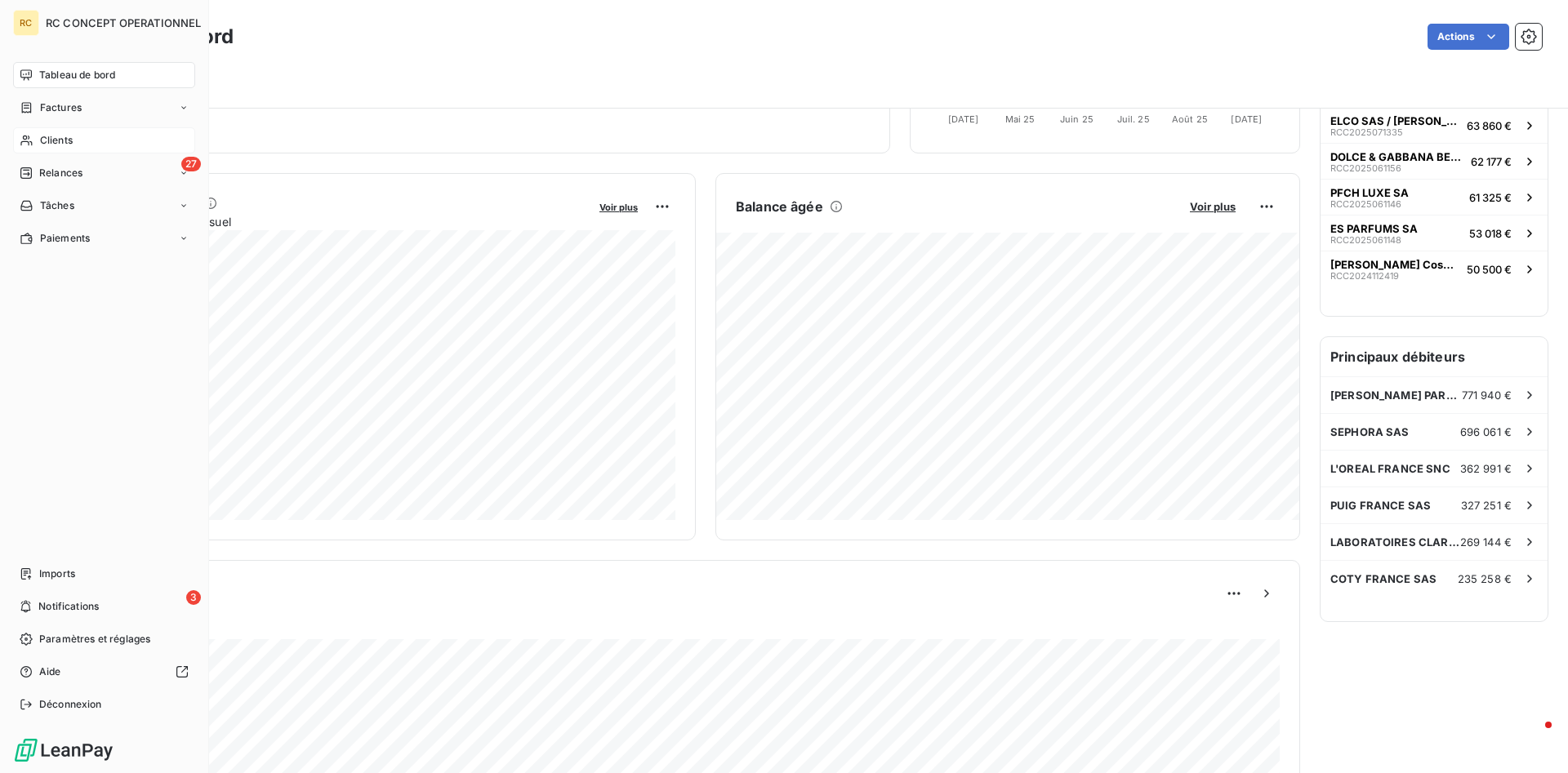
click at [27, 103] on html "RC RC CONCEPT OPERATIONNEL Tableau de bord Factures Clients 27 Relances Tâches …" at bounding box center [784, 386] width 1568 height 773
click at [69, 172] on span "Relances" at bounding box center [61, 173] width 43 height 14
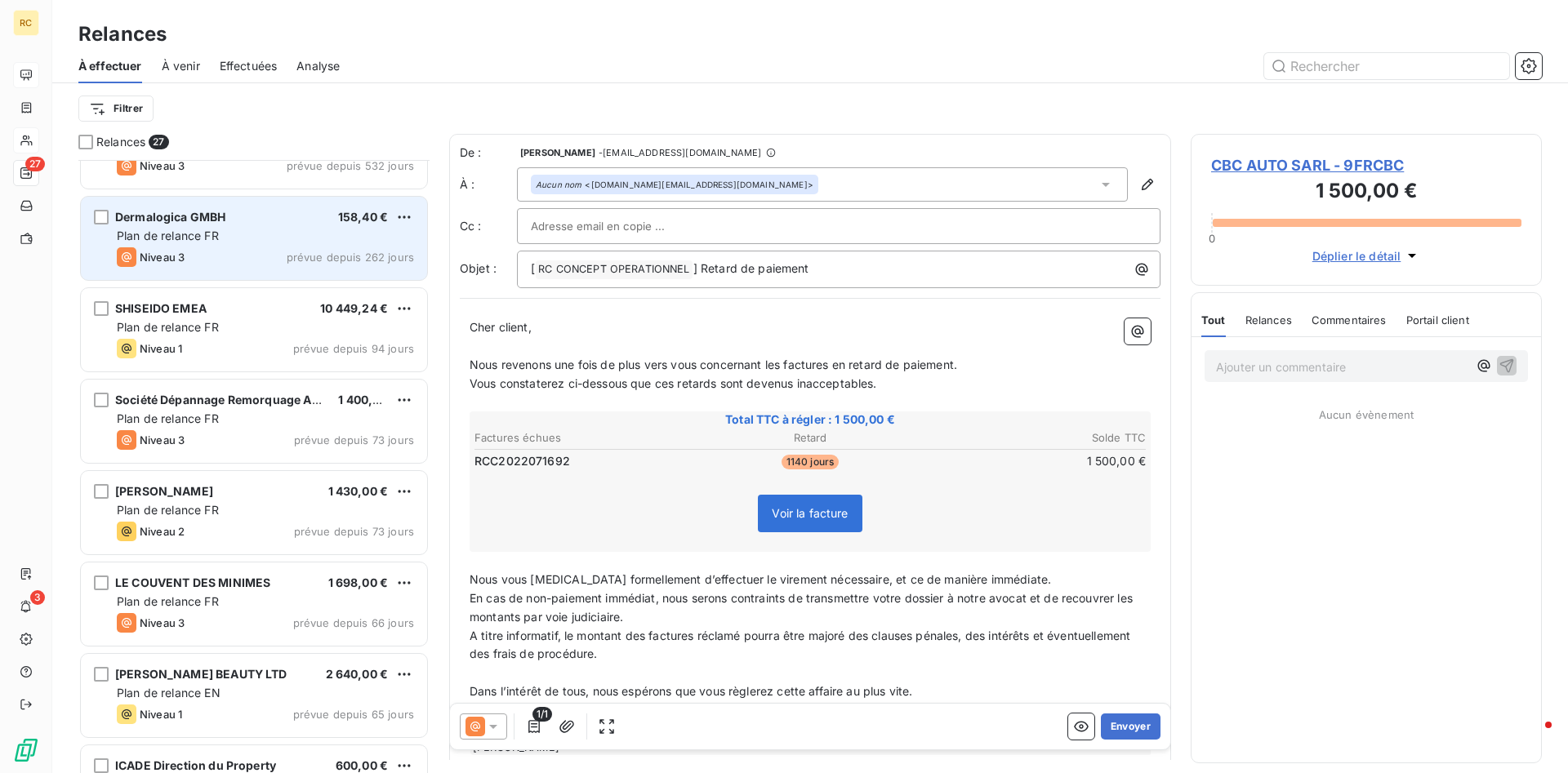
scroll to position [167, 0]
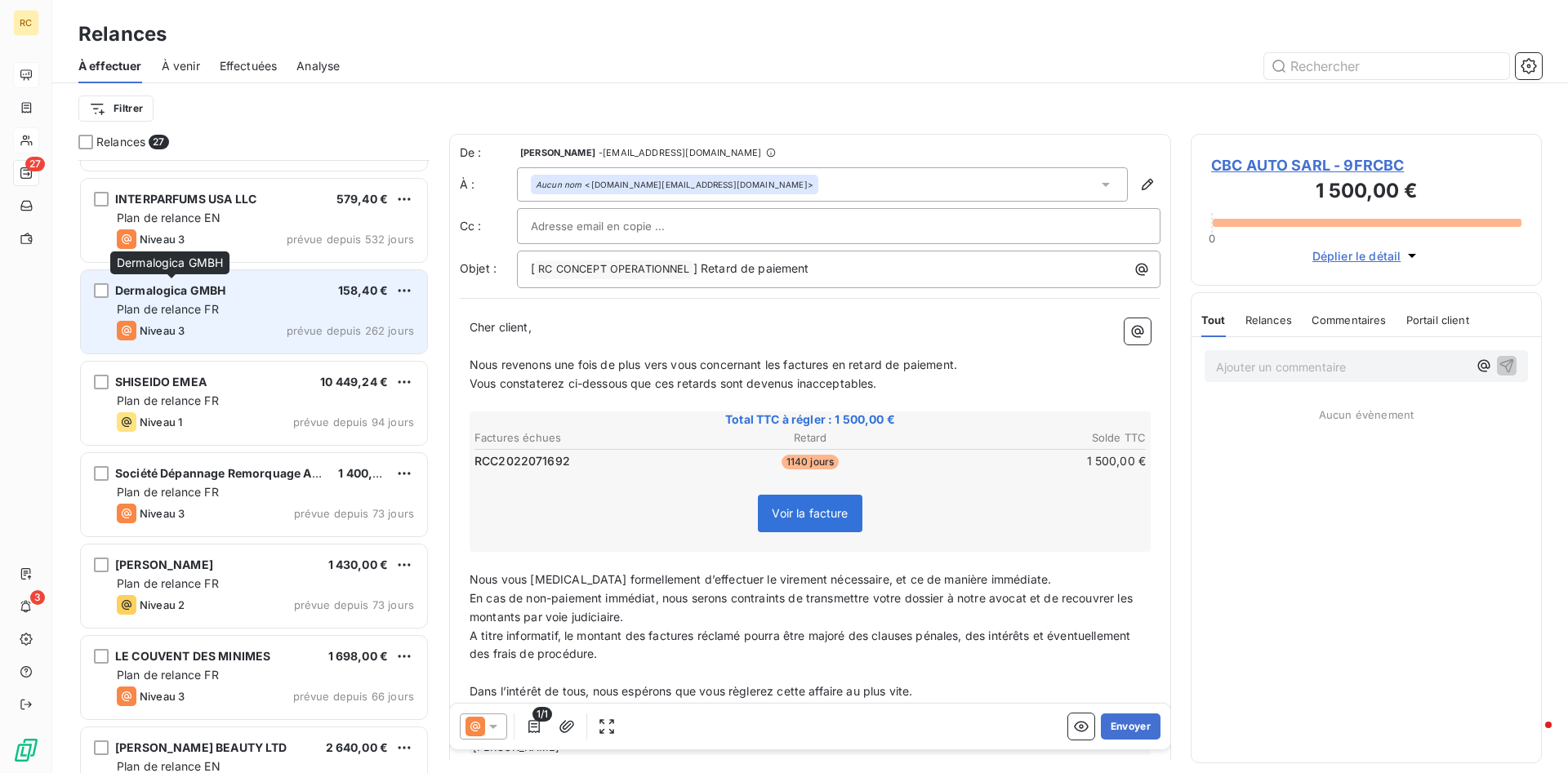
click at [142, 291] on span "Dermalogica GMBH" at bounding box center [170, 290] width 110 height 14
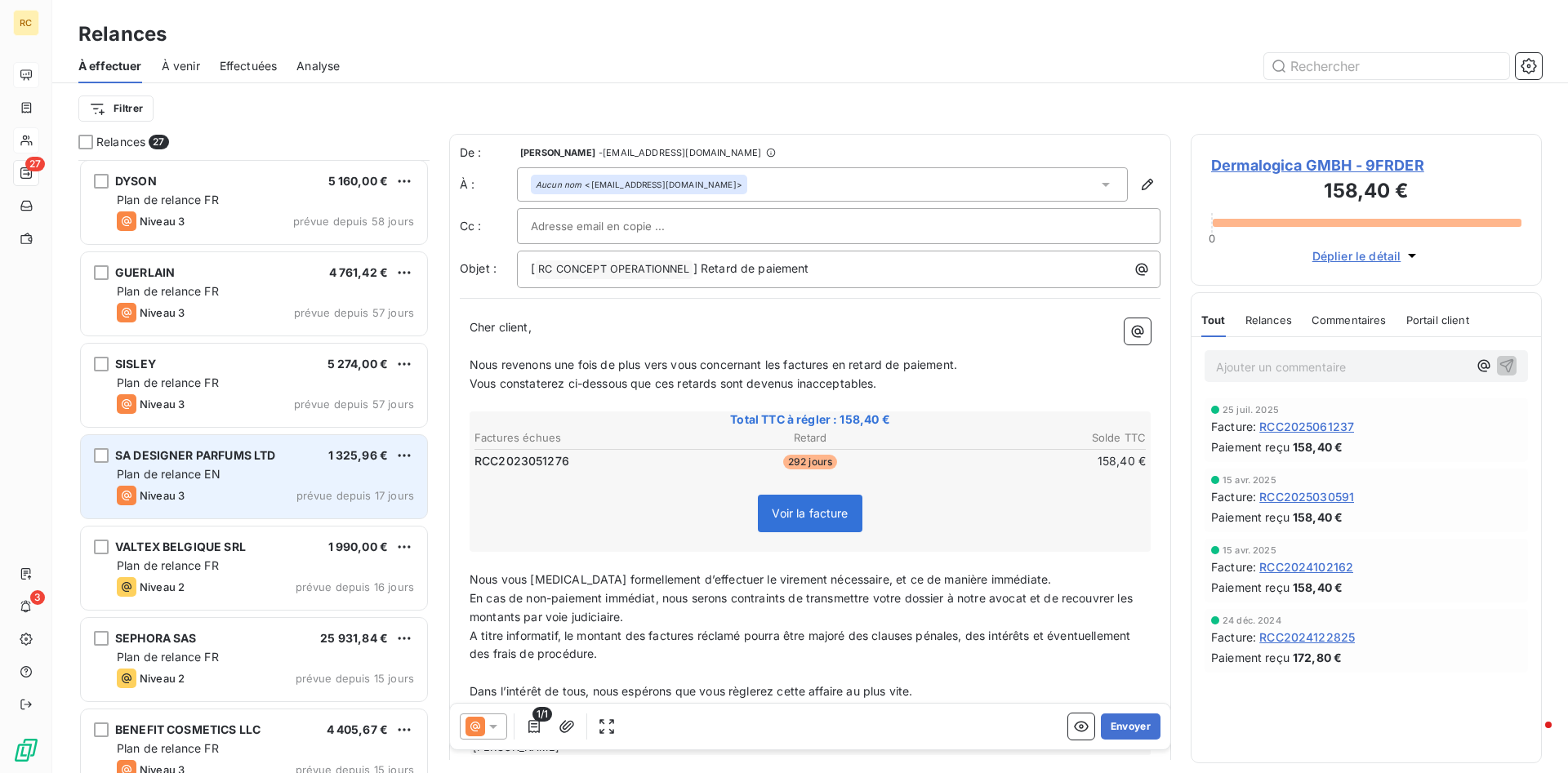
scroll to position [1167, 0]
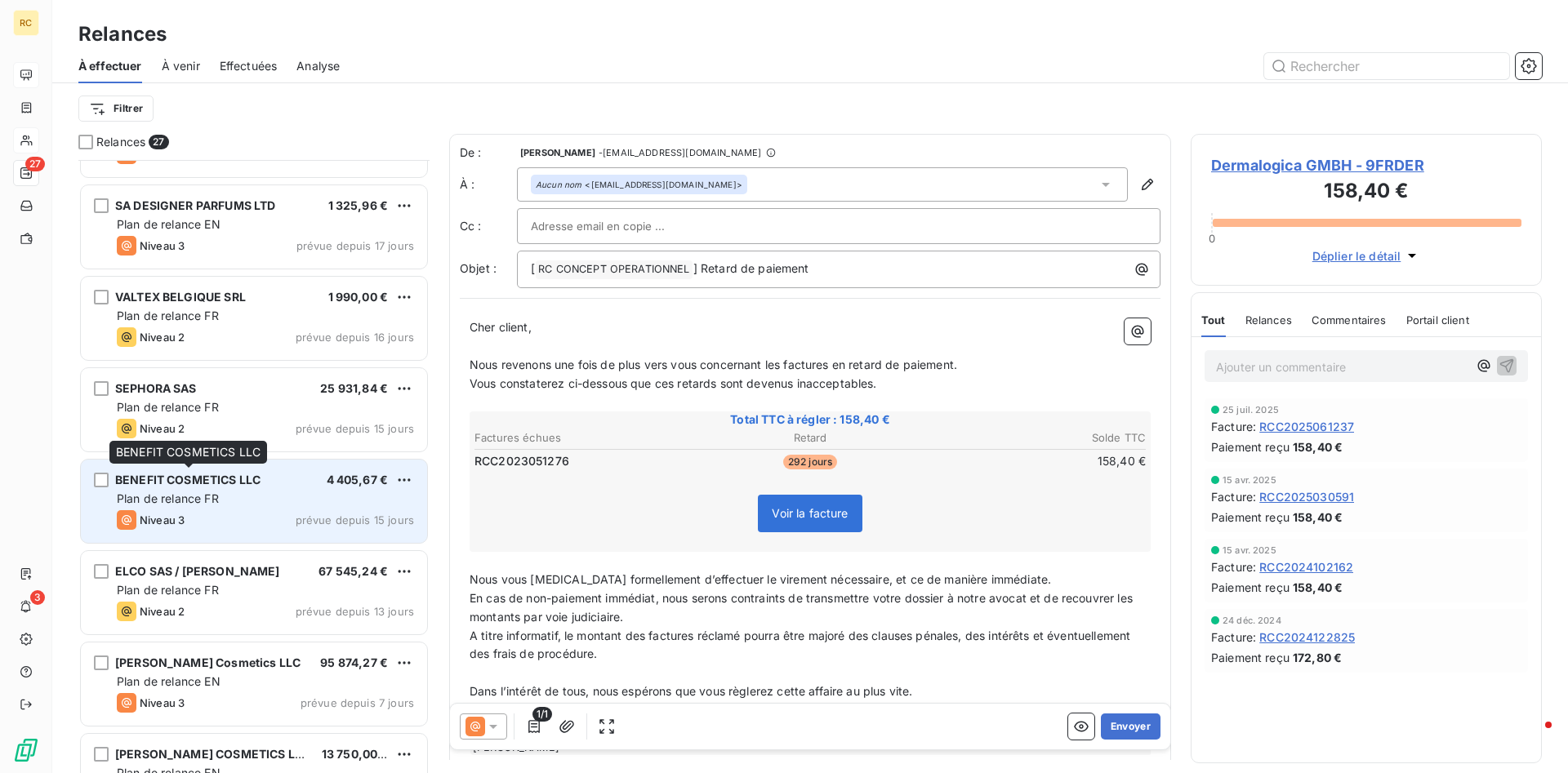
click at [190, 483] on span "BENEFIT COSMETICS LLC" at bounding box center [188, 480] width 146 height 14
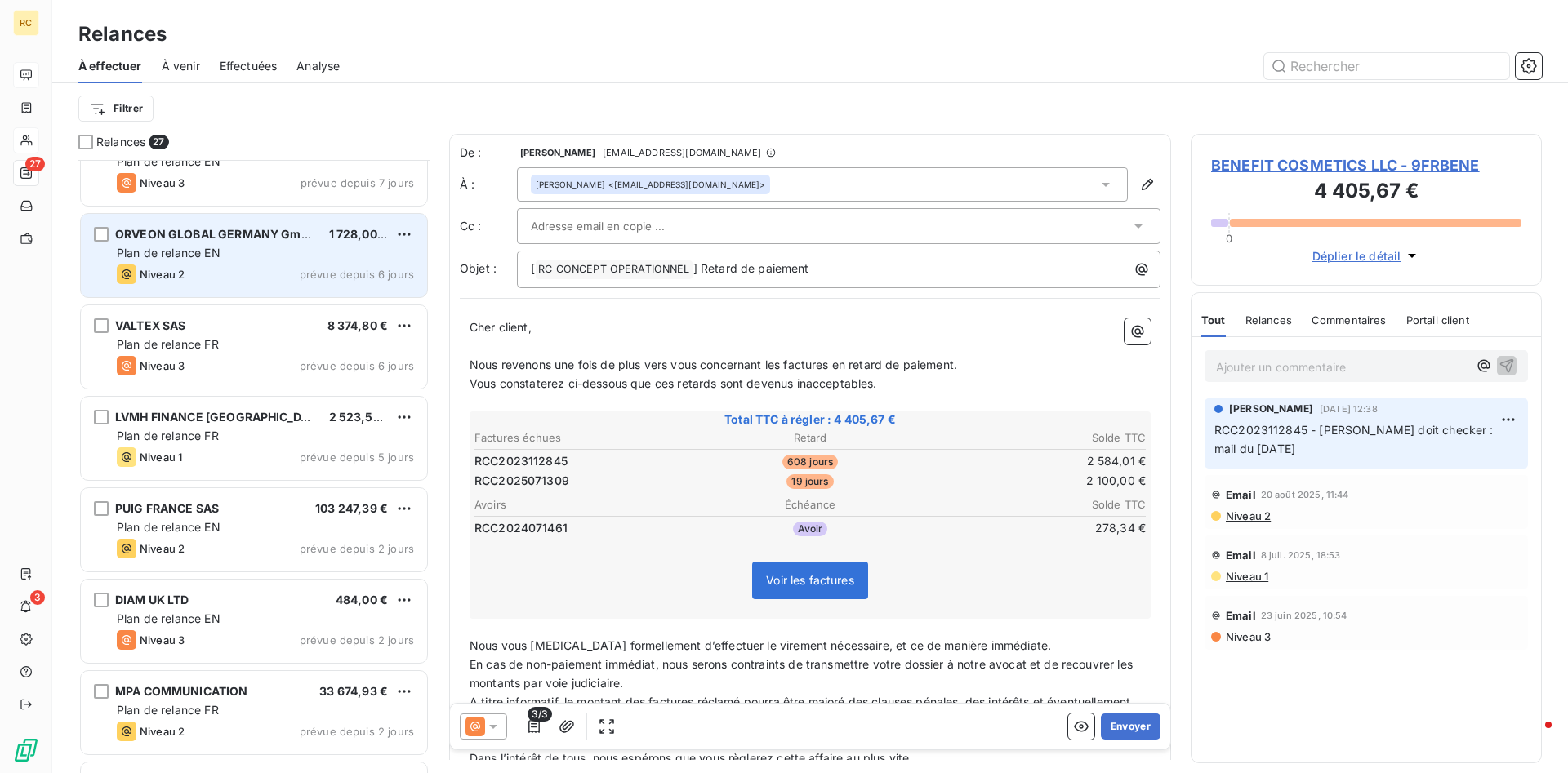
scroll to position [1833, 0]
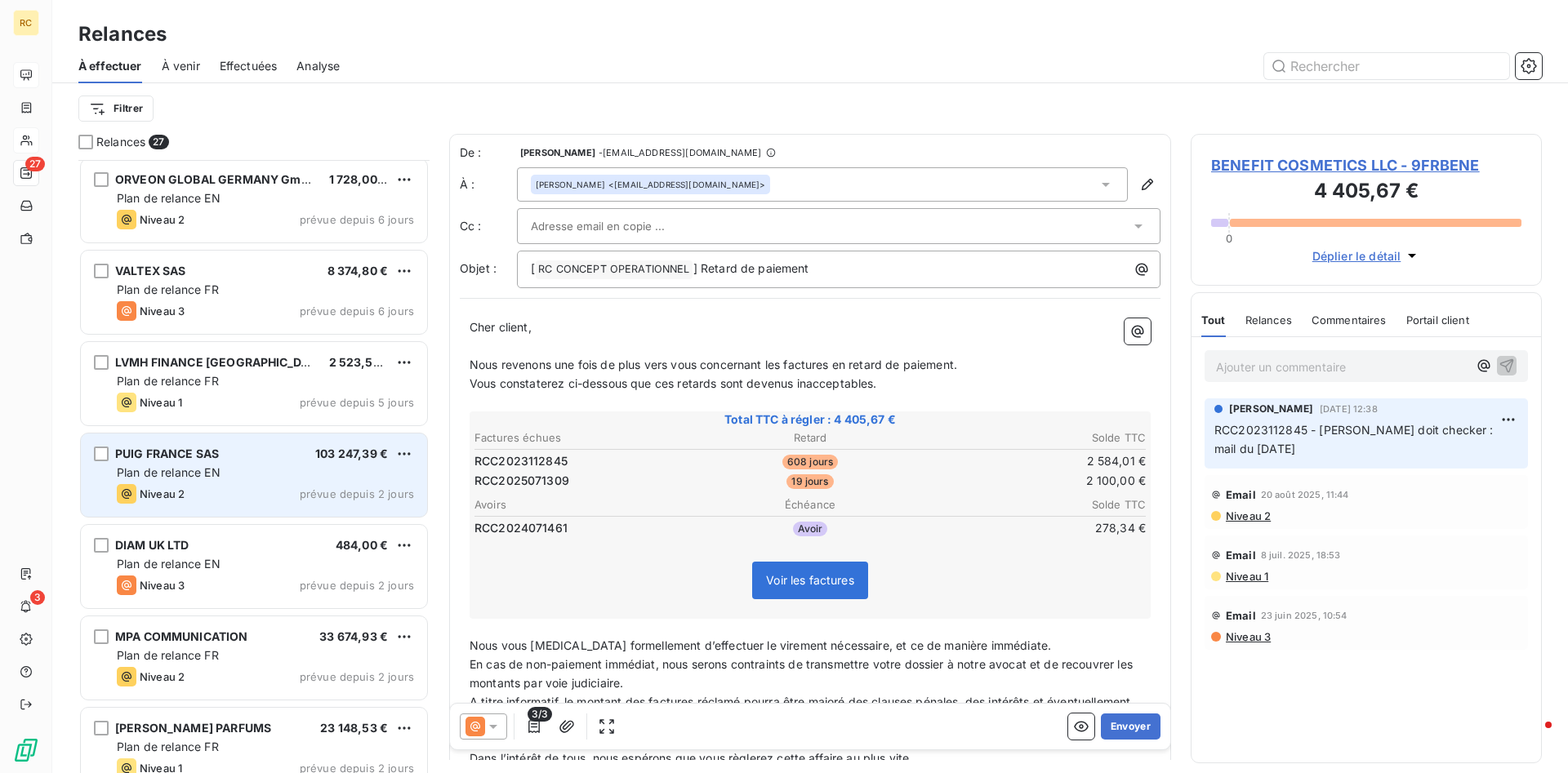
click at [142, 455] on span "PUIG FRANCE SAS" at bounding box center [167, 454] width 104 height 14
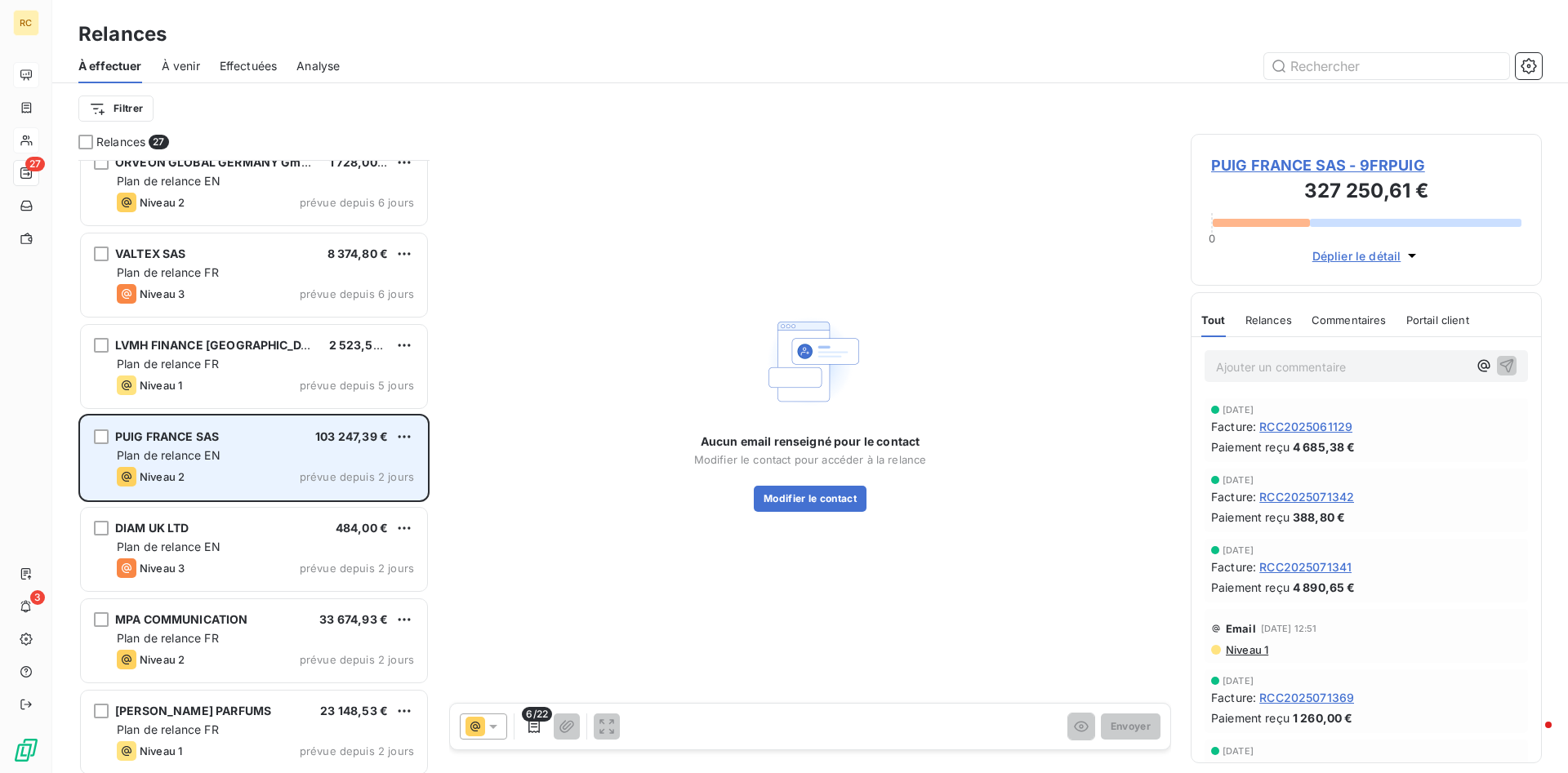
scroll to position [1857, 0]
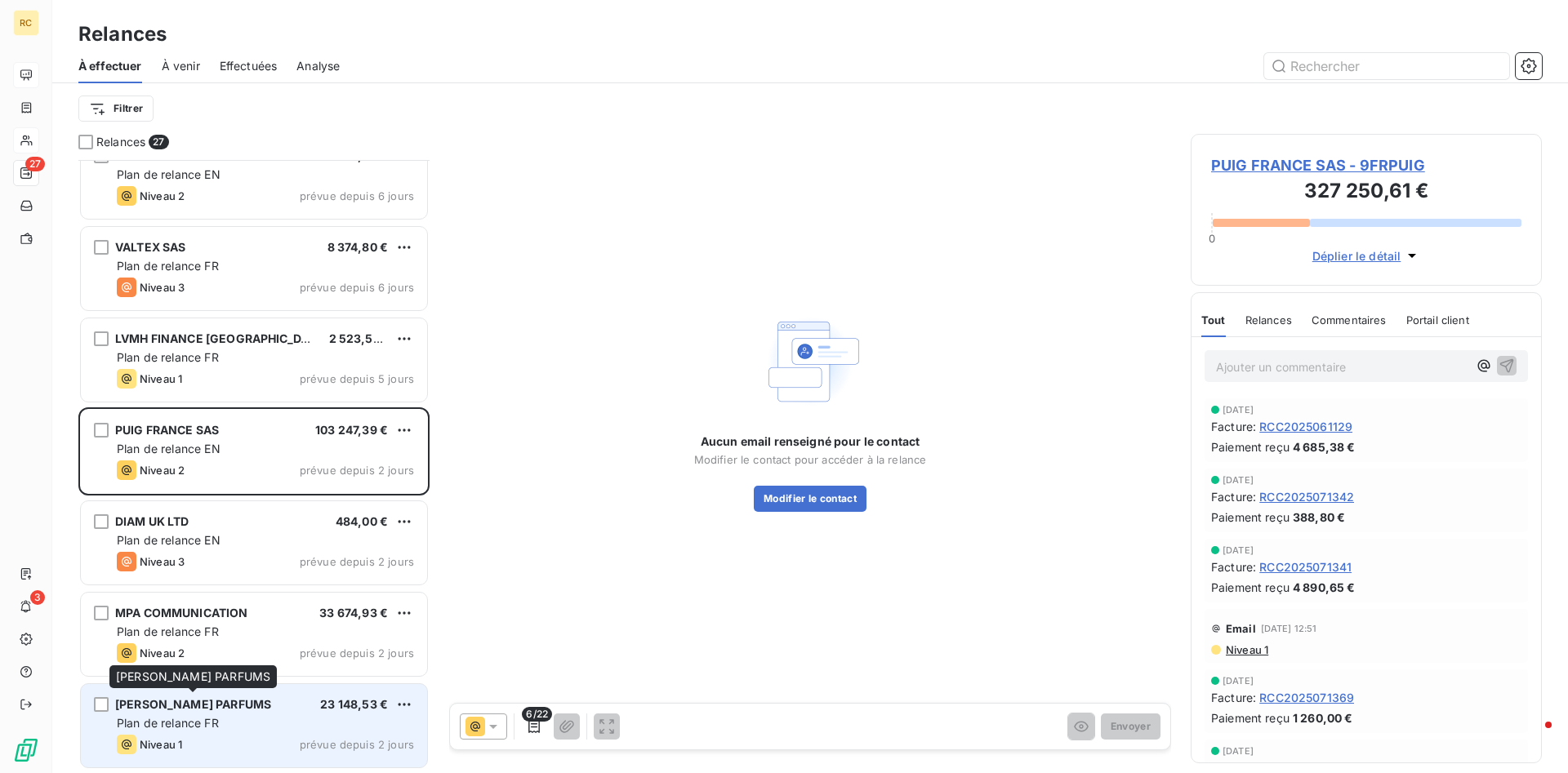
click at [214, 544] on span "[PERSON_NAME] PARFUMS" at bounding box center [193, 704] width 156 height 14
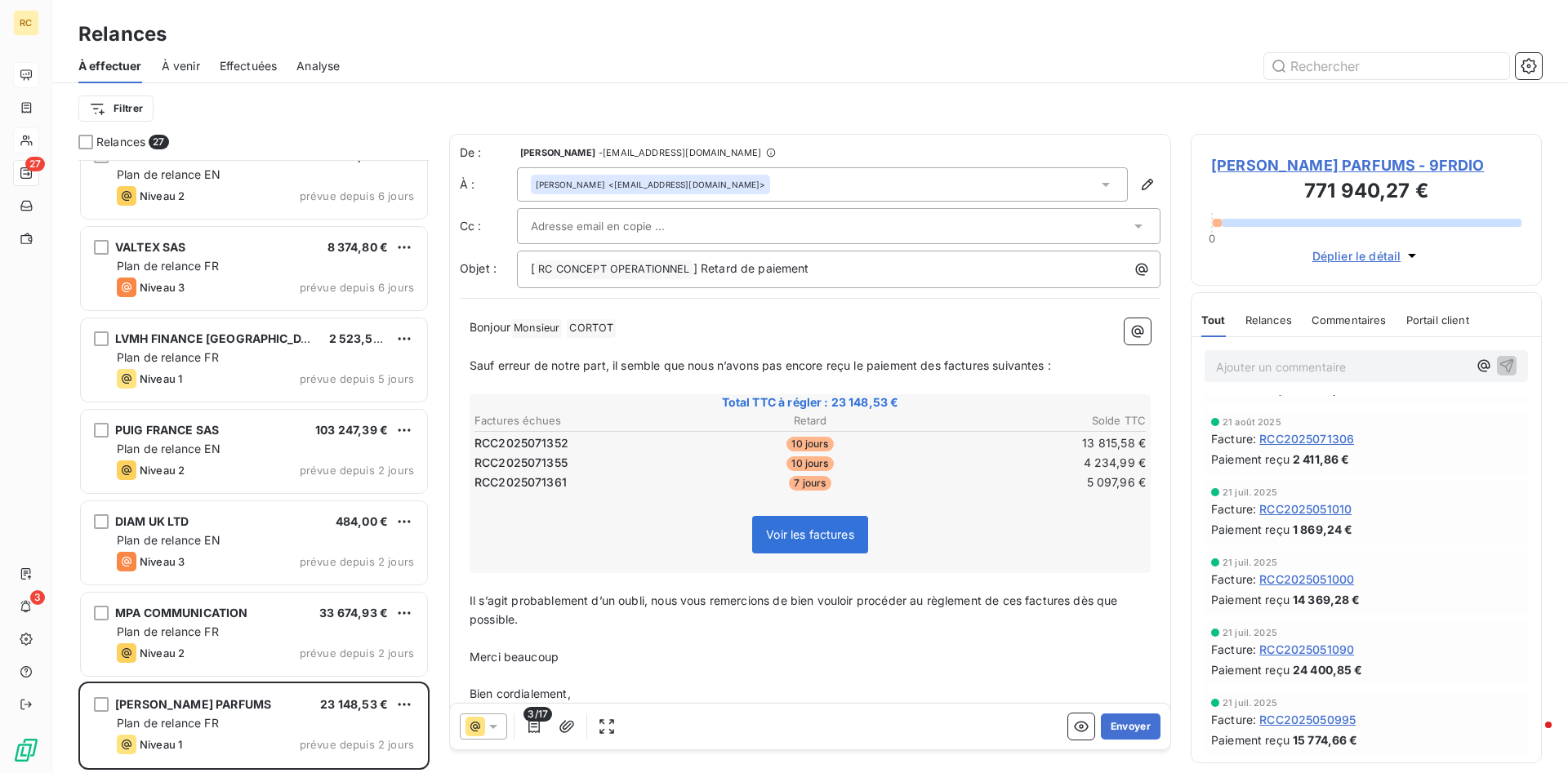
scroll to position [833, 0]
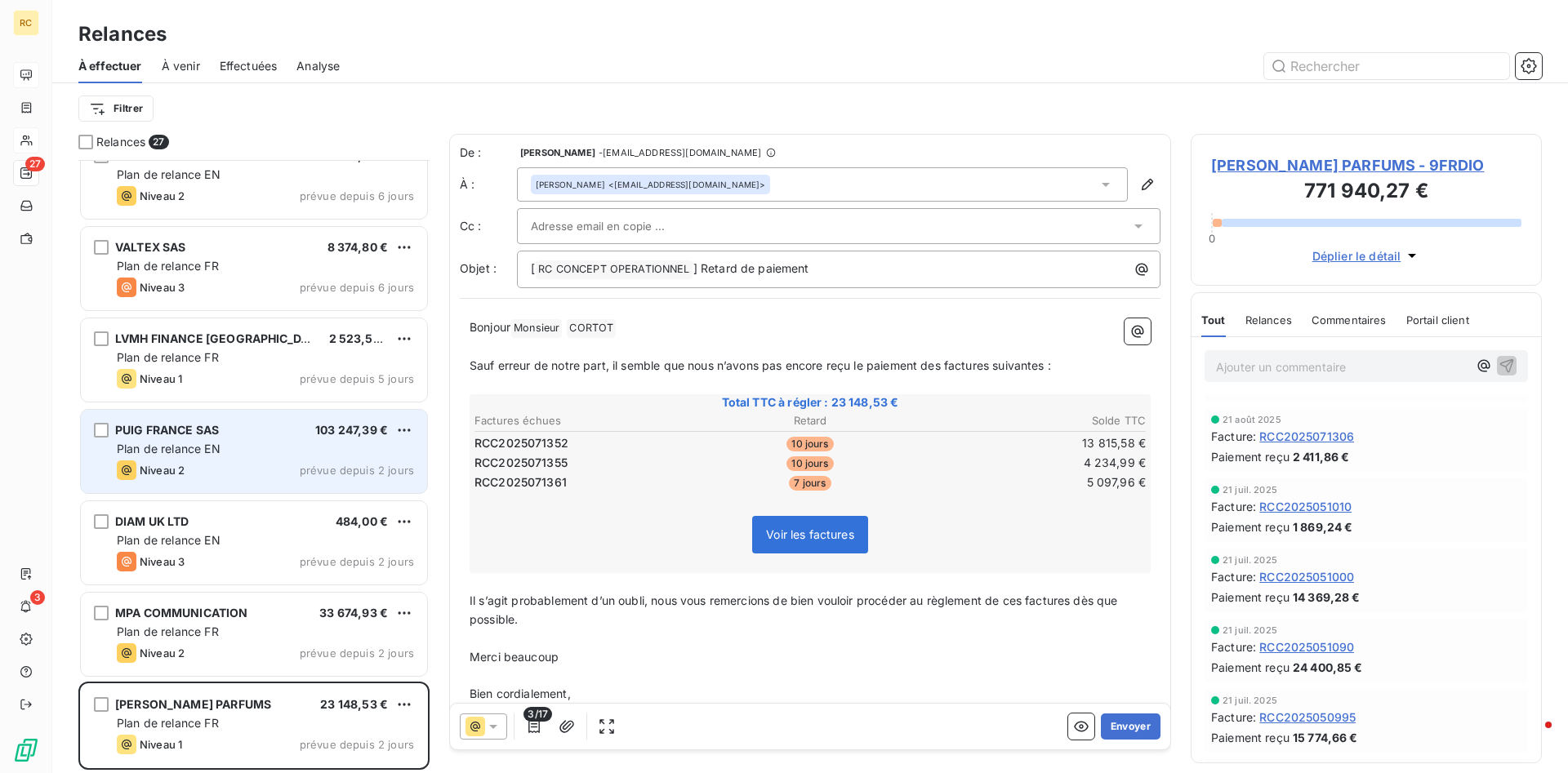
click at [153, 424] on span "PUIG FRANCE SAS" at bounding box center [167, 430] width 104 height 14
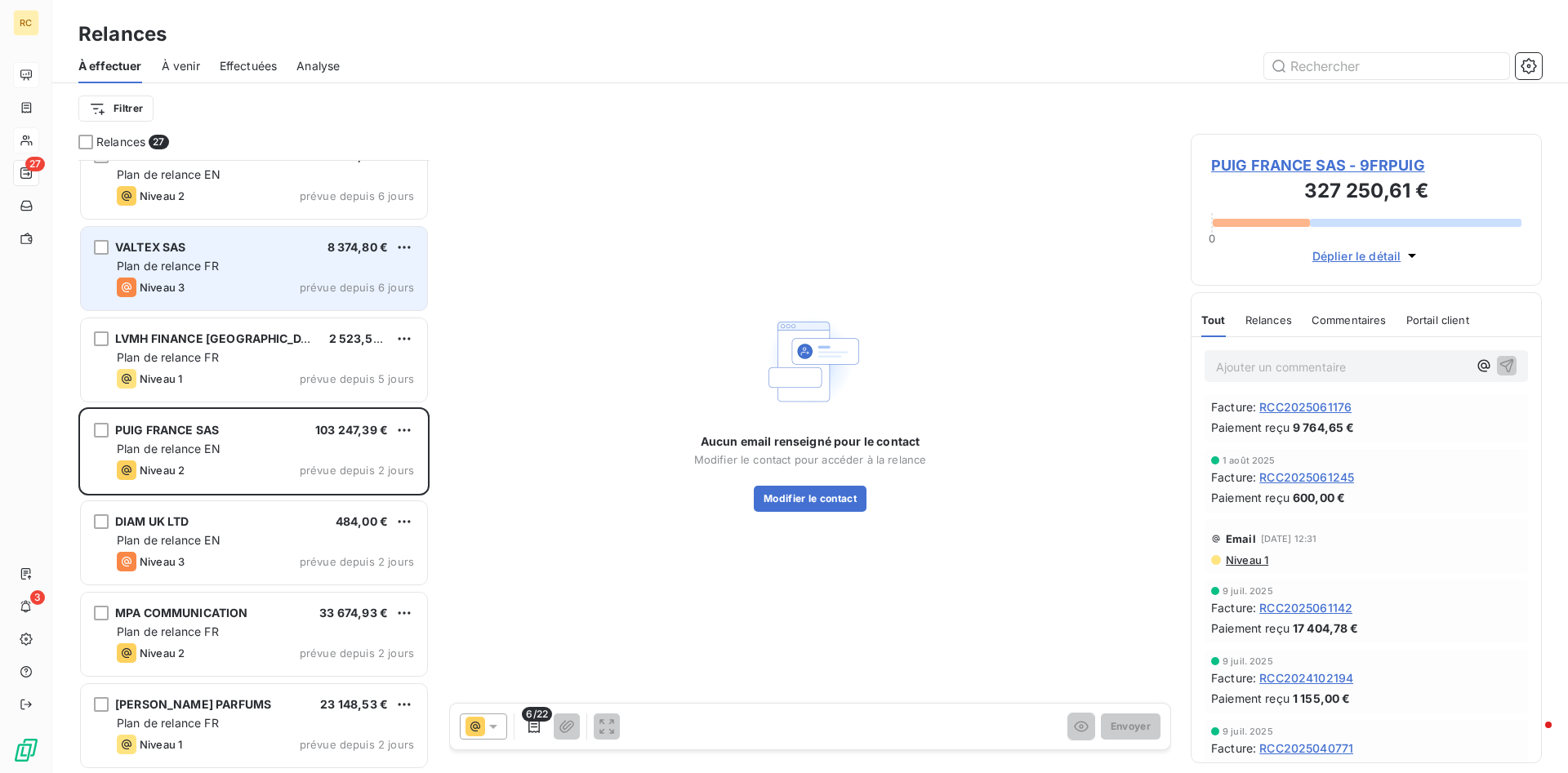
click at [145, 244] on span "VALTEX SAS" at bounding box center [151, 248] width 72 height 14
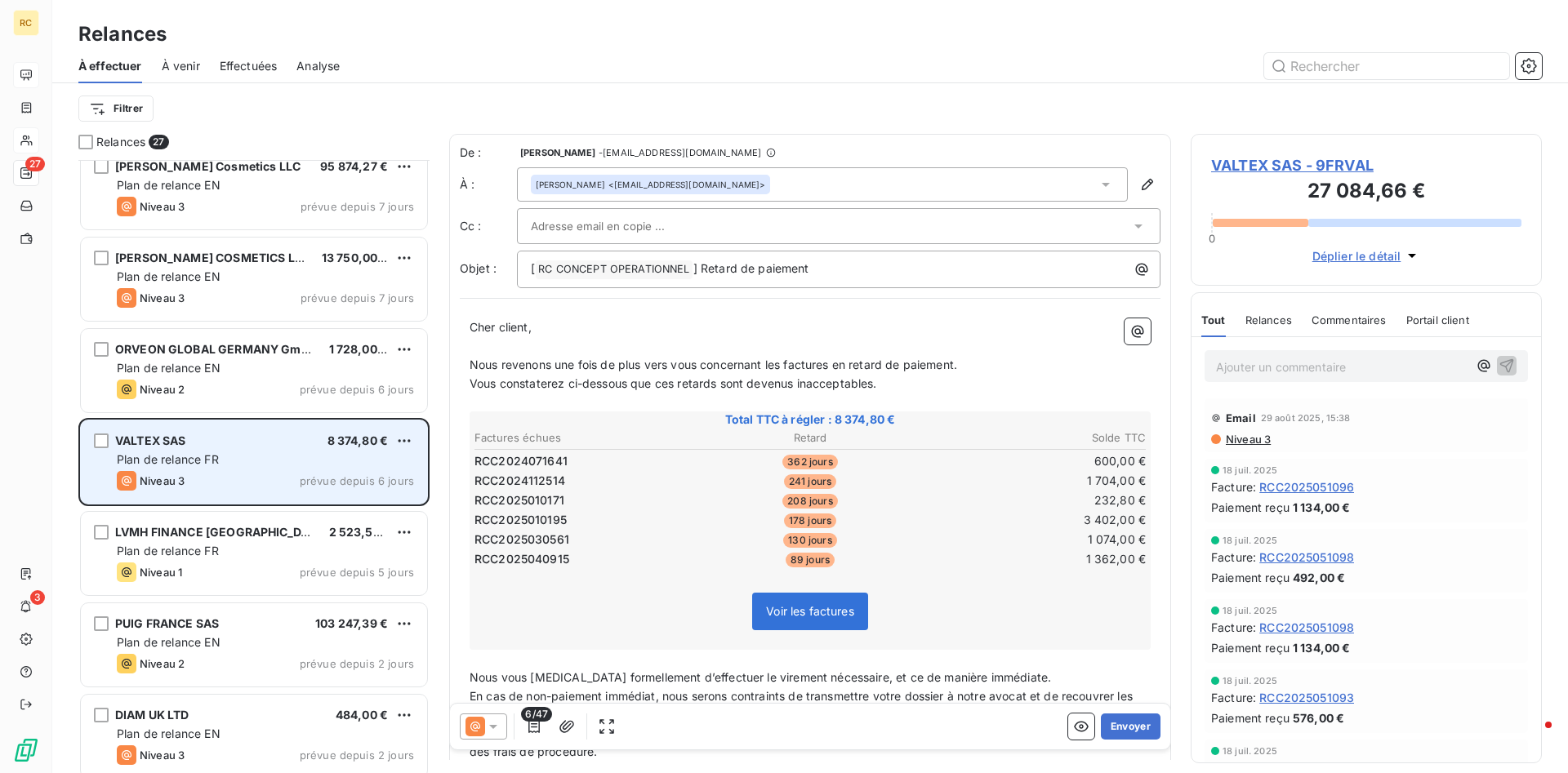
scroll to position [1607, 0]
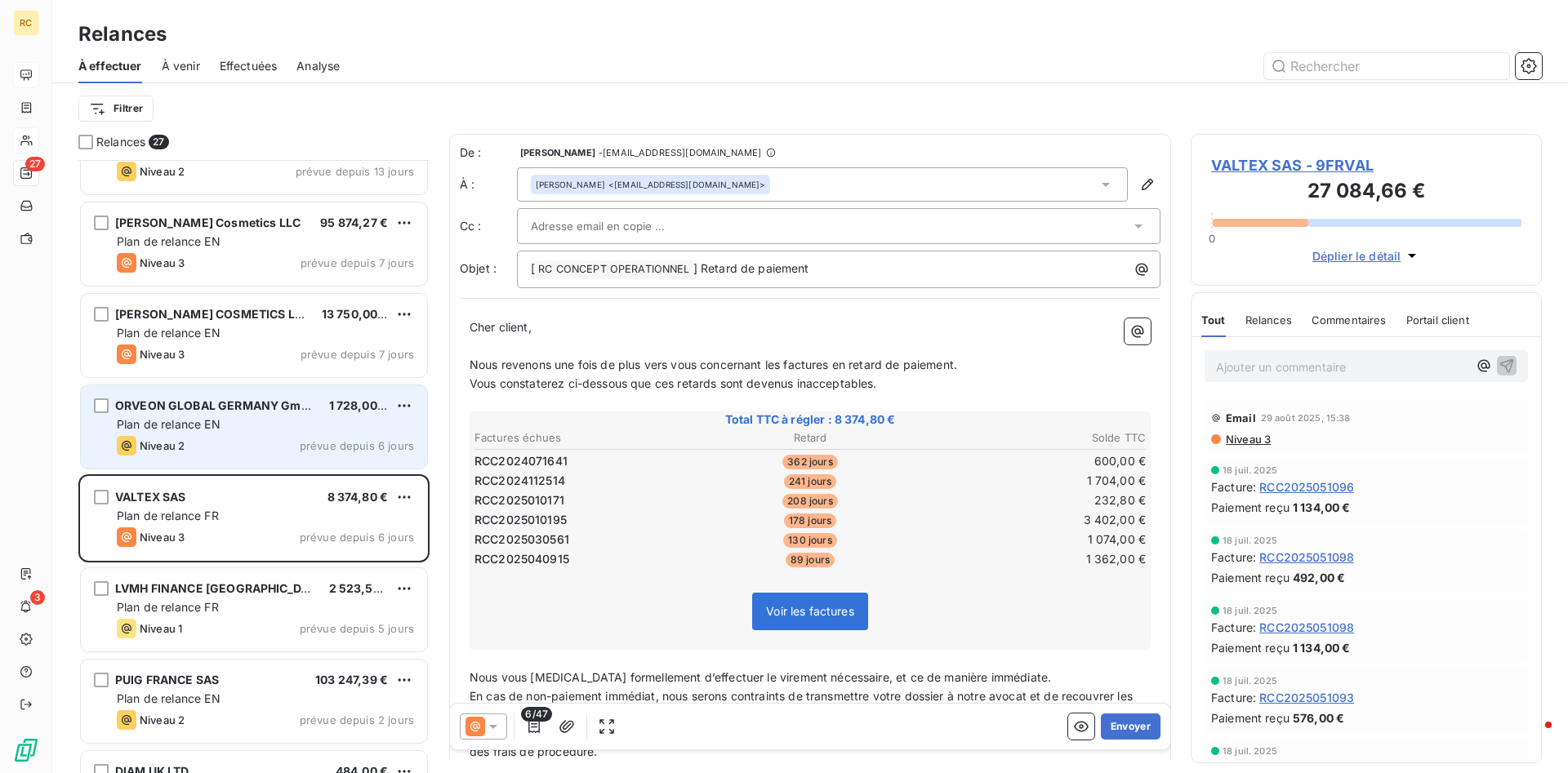
click at [159, 405] on span "ORVEON GLOBAL GERMANY Gmbh" at bounding box center [215, 406] width 201 height 14
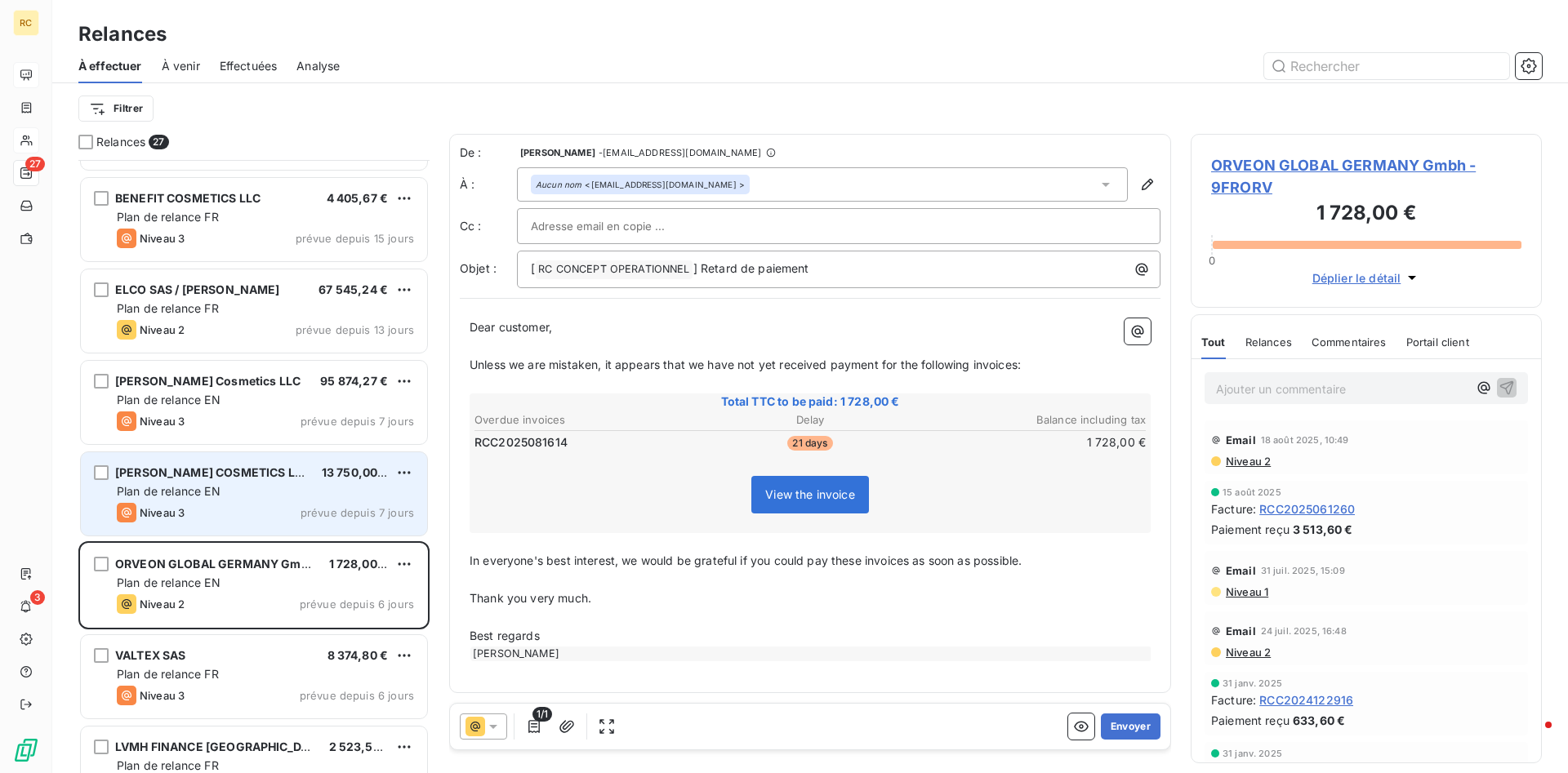
scroll to position [1441, 0]
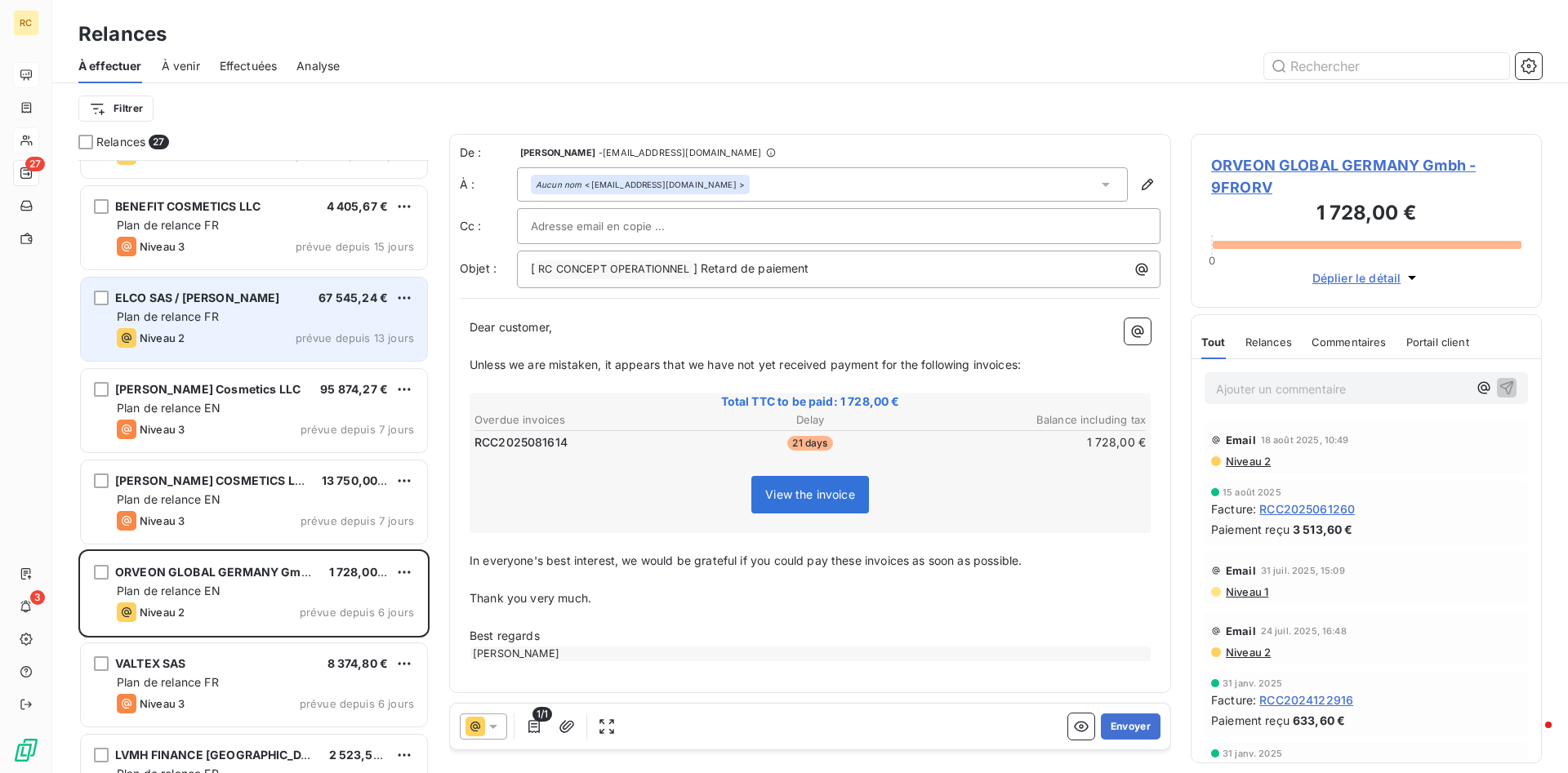
click at [229, 295] on span "ELCO SAS / [PERSON_NAME]" at bounding box center [198, 298] width 165 height 14
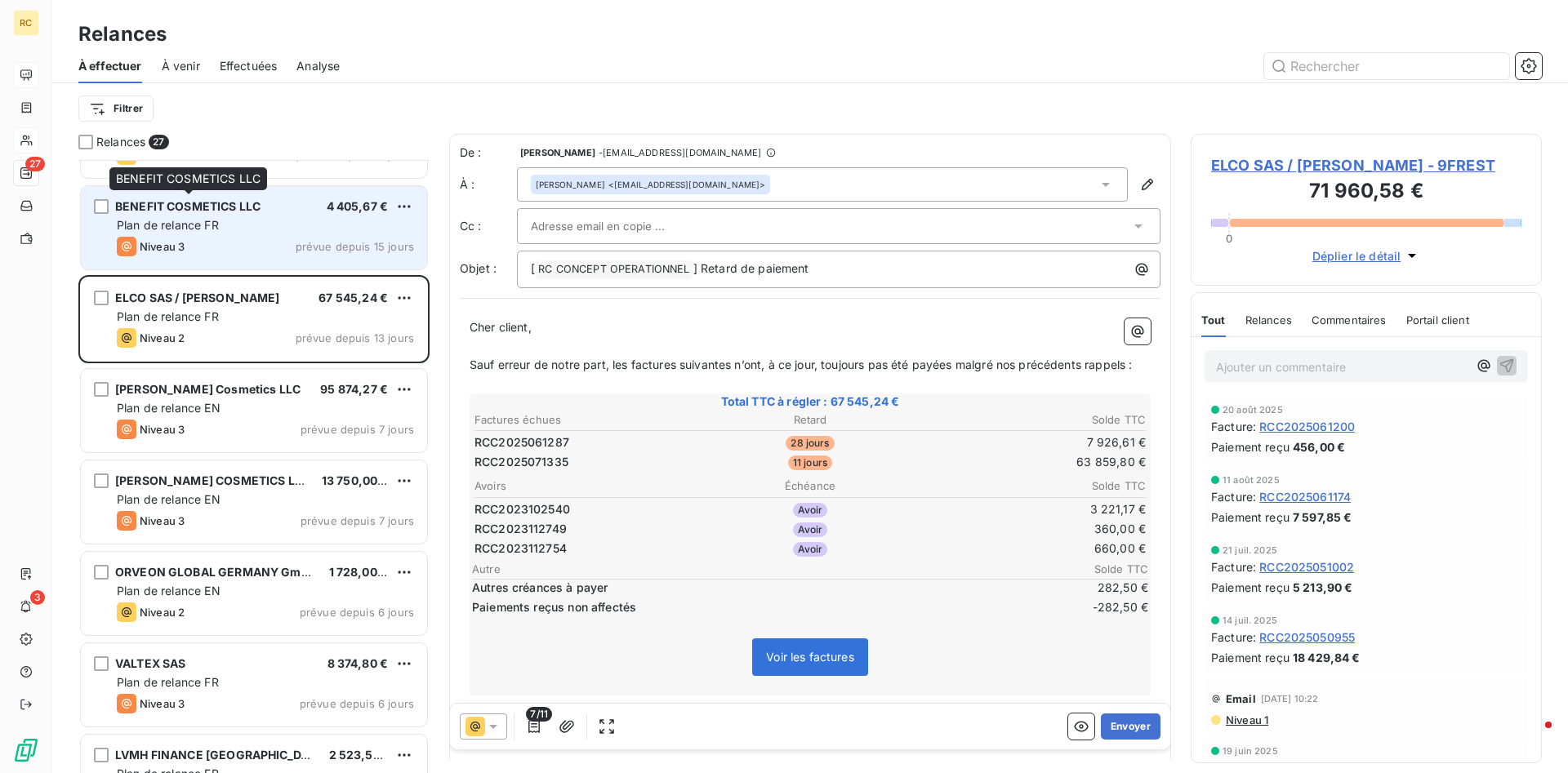
click at [223, 203] on span "BENEFIT COSMETICS LLC" at bounding box center [188, 206] width 146 height 14
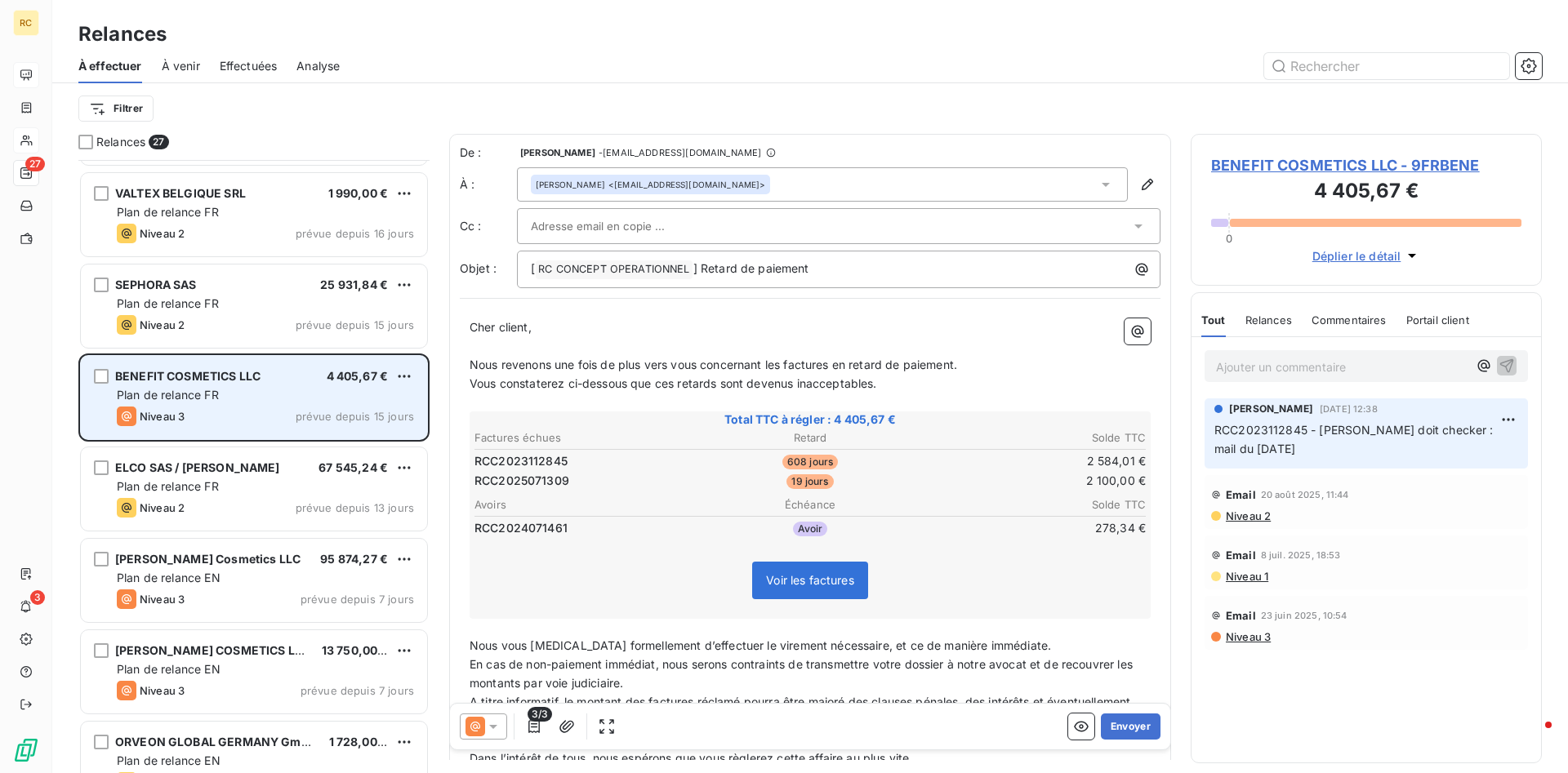
scroll to position [1190, 0]
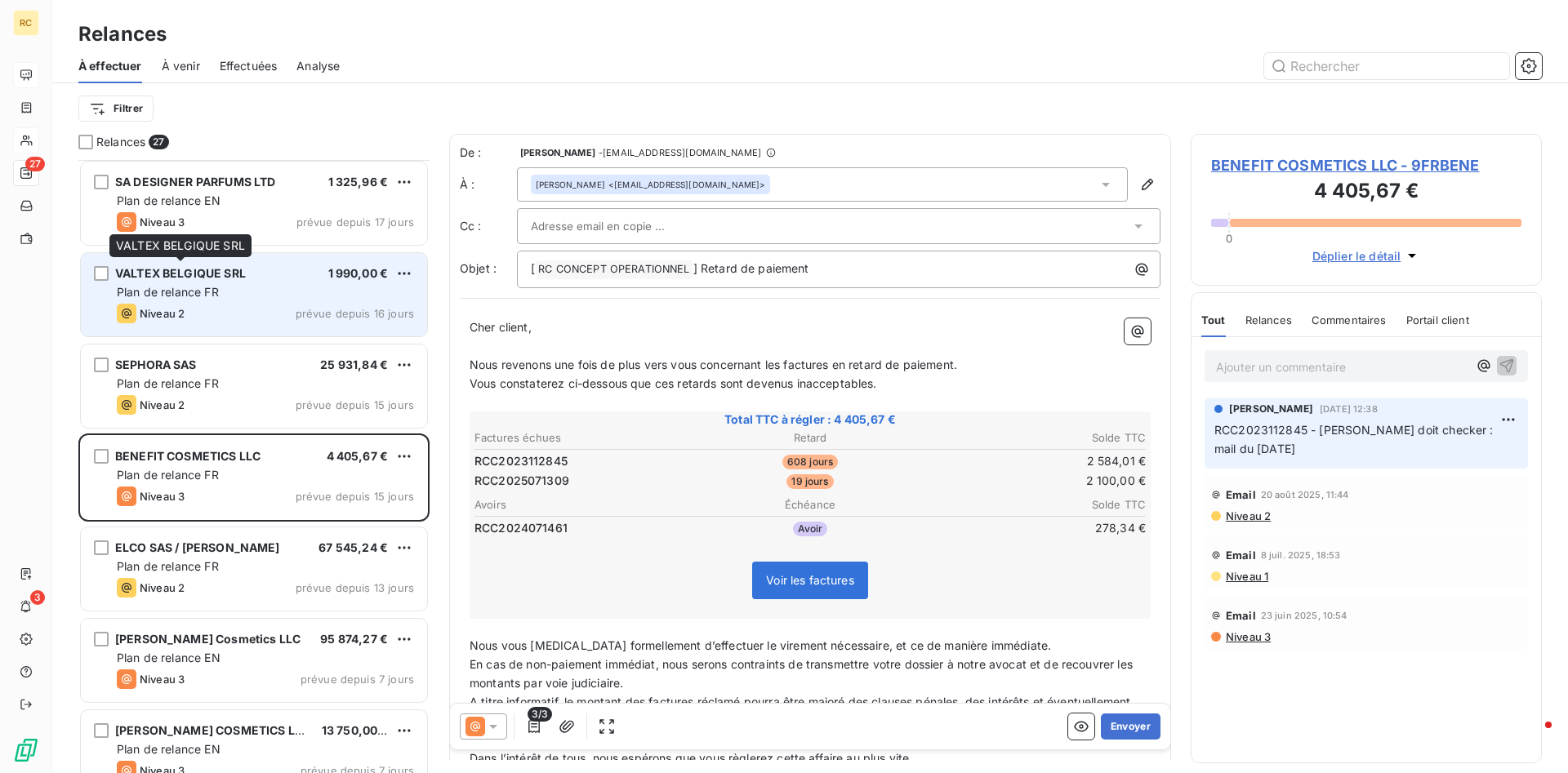
click at [202, 273] on span "VALTEX BELGIQUE SRL" at bounding box center [181, 273] width 131 height 14
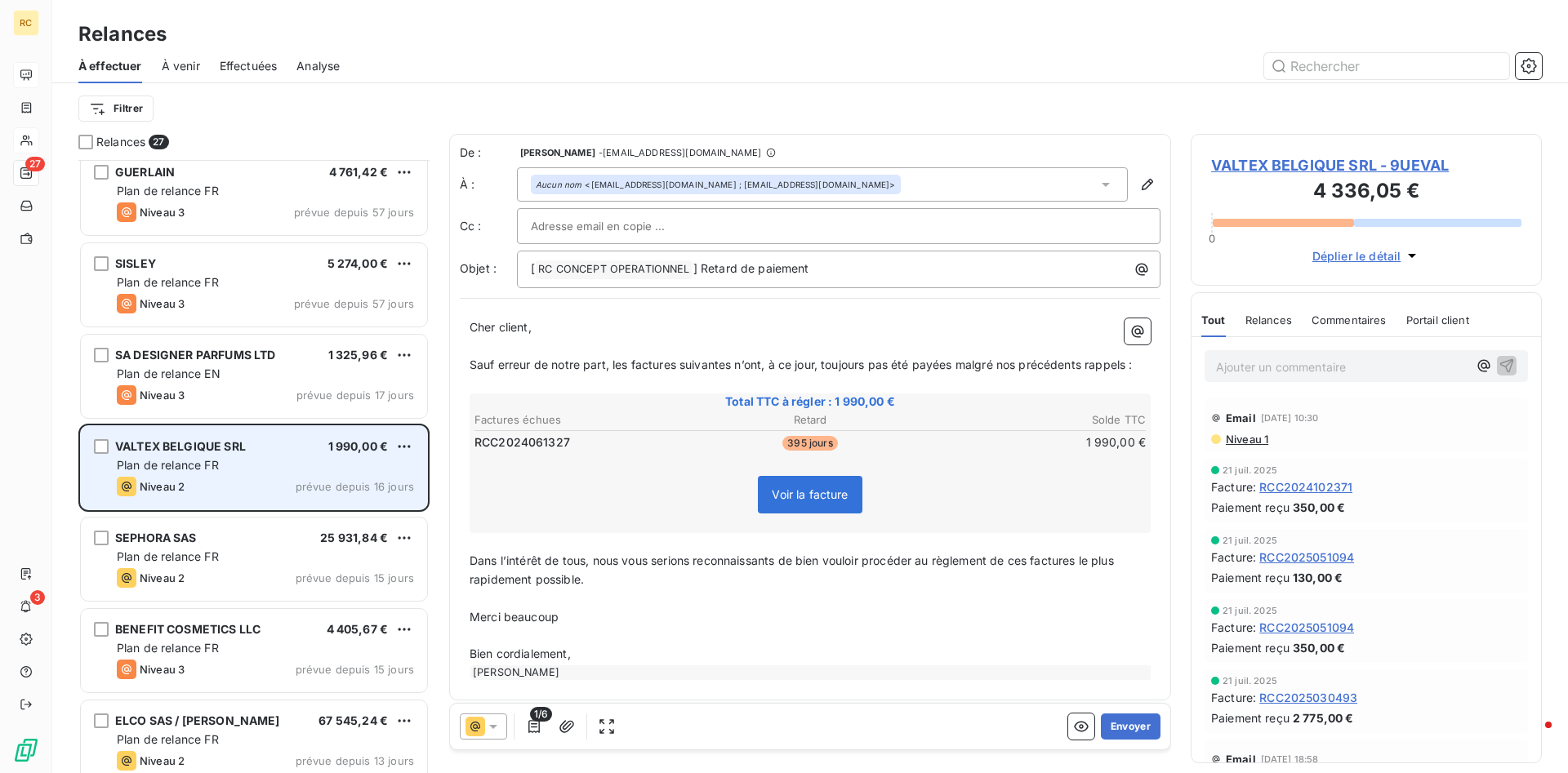
scroll to position [941, 0]
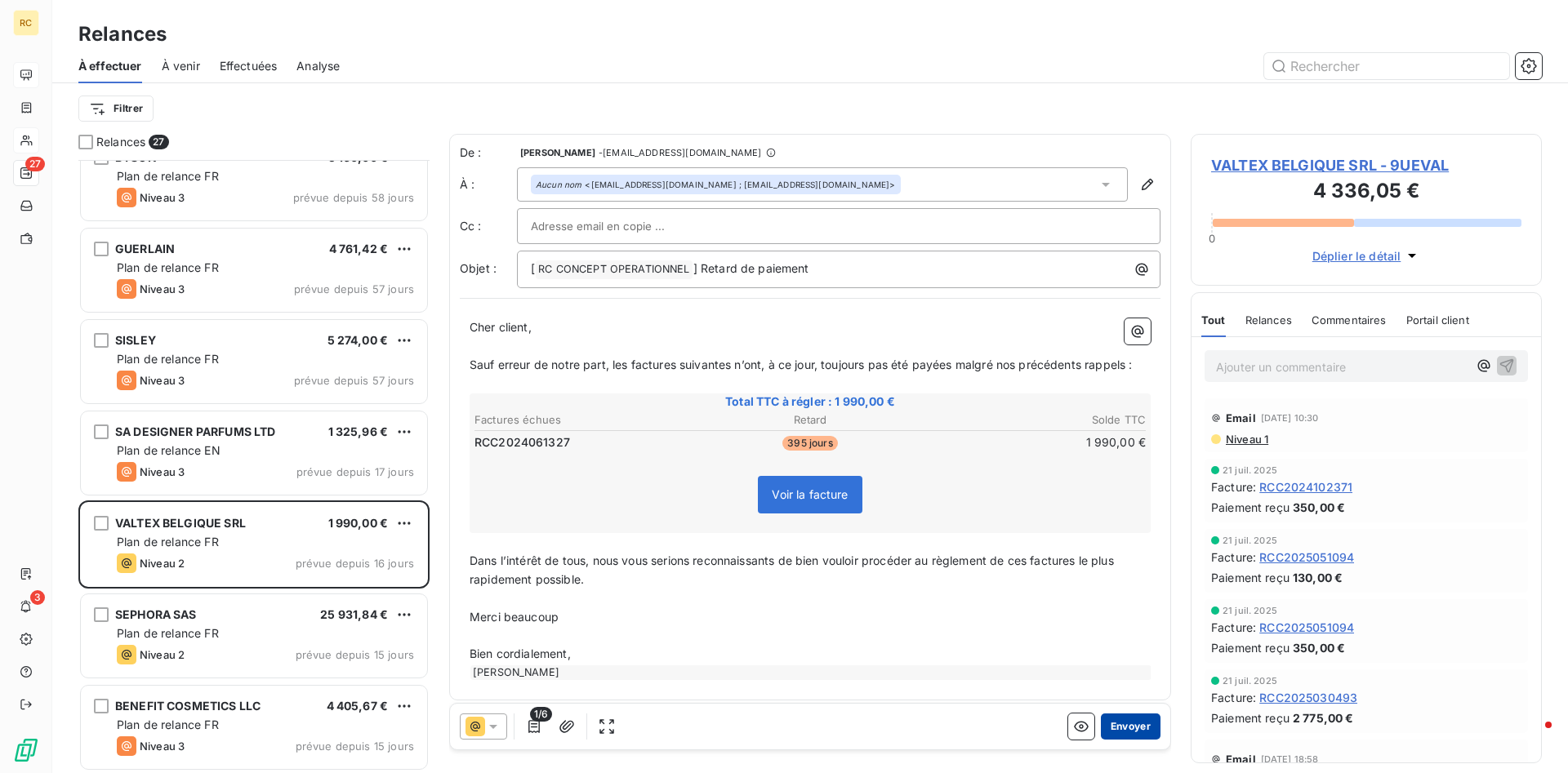
click at [1045, 544] on button "Envoyer" at bounding box center [1131, 727] width 60 height 26
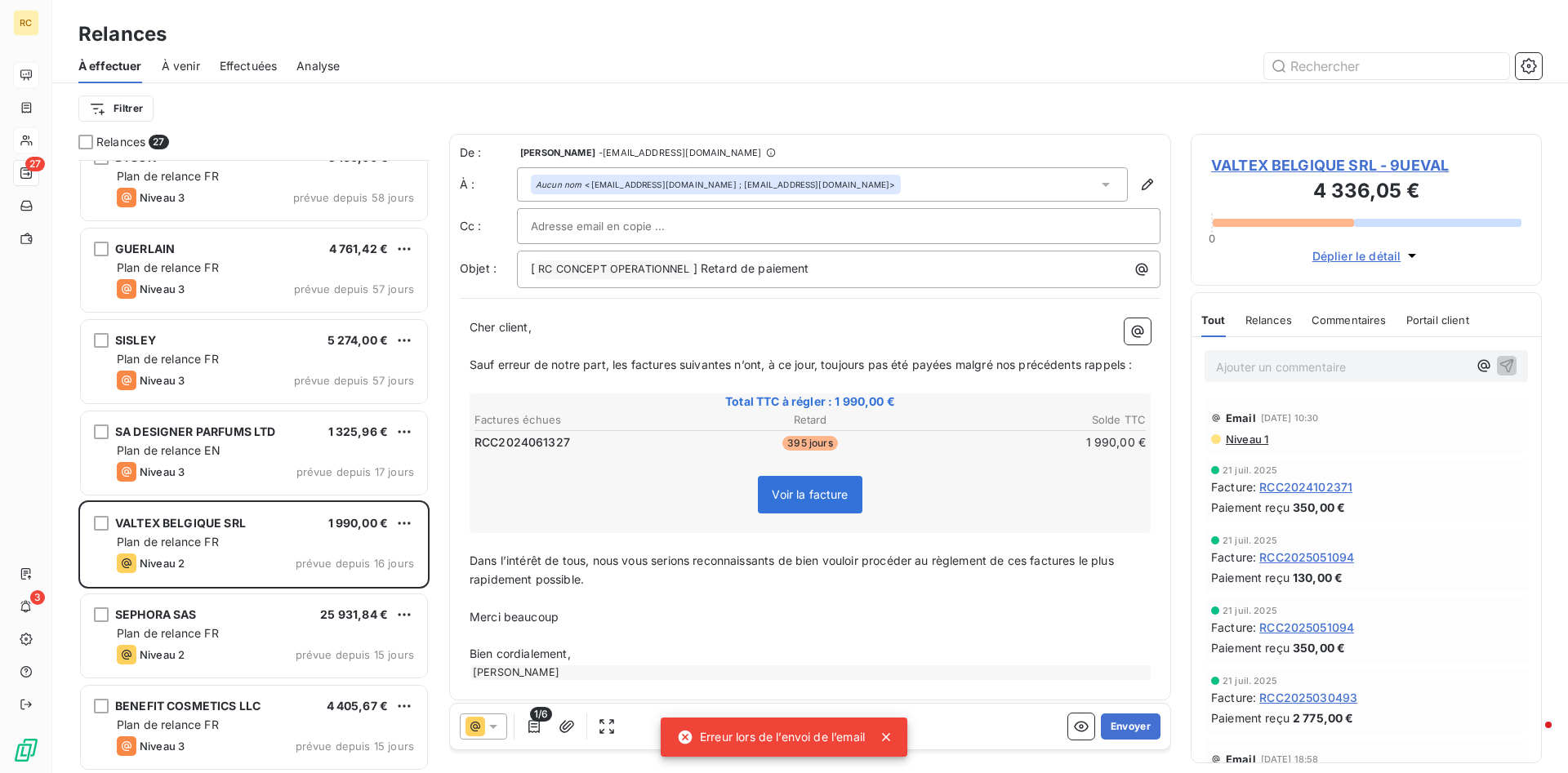
scroll to position [8, 0]
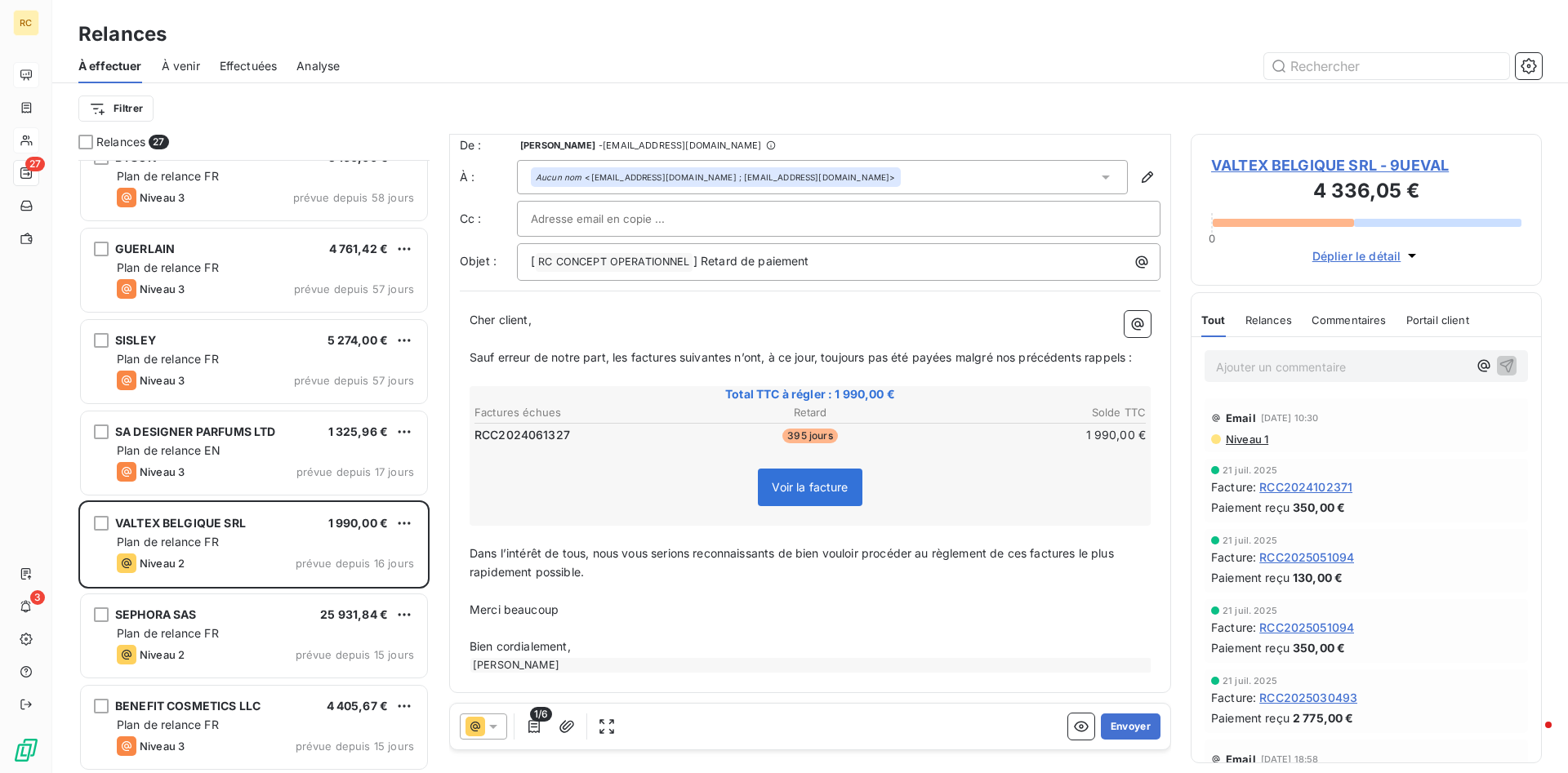
click at [812, 185] on div "Aucun nom <[EMAIL_ADDRESS][DOMAIN_NAME] ; [EMAIL_ADDRESS][DOMAIN_NAME]>" at bounding box center [822, 177] width 611 height 34
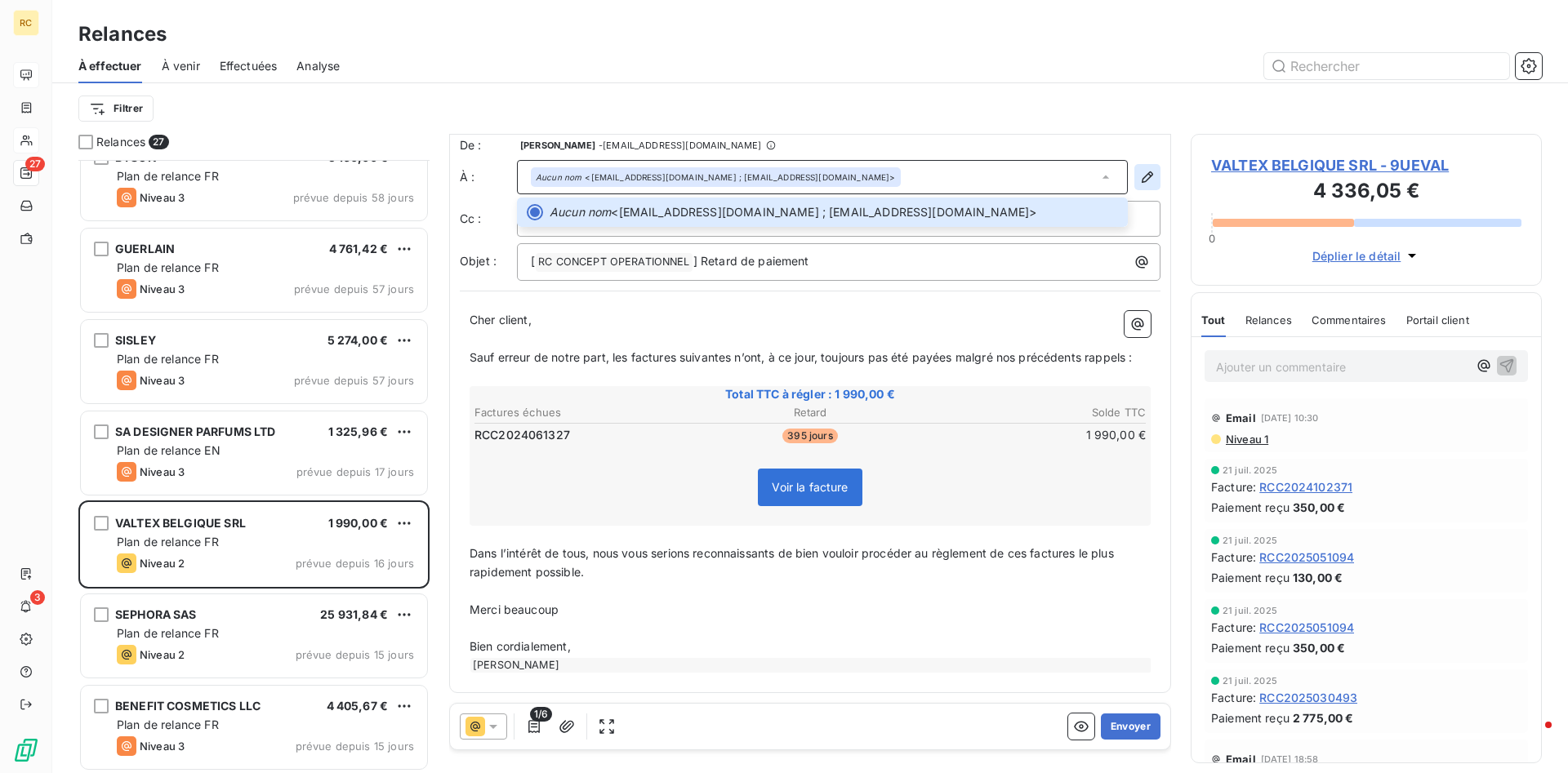
click at [1045, 175] on icon "button" at bounding box center [1148, 177] width 16 height 16
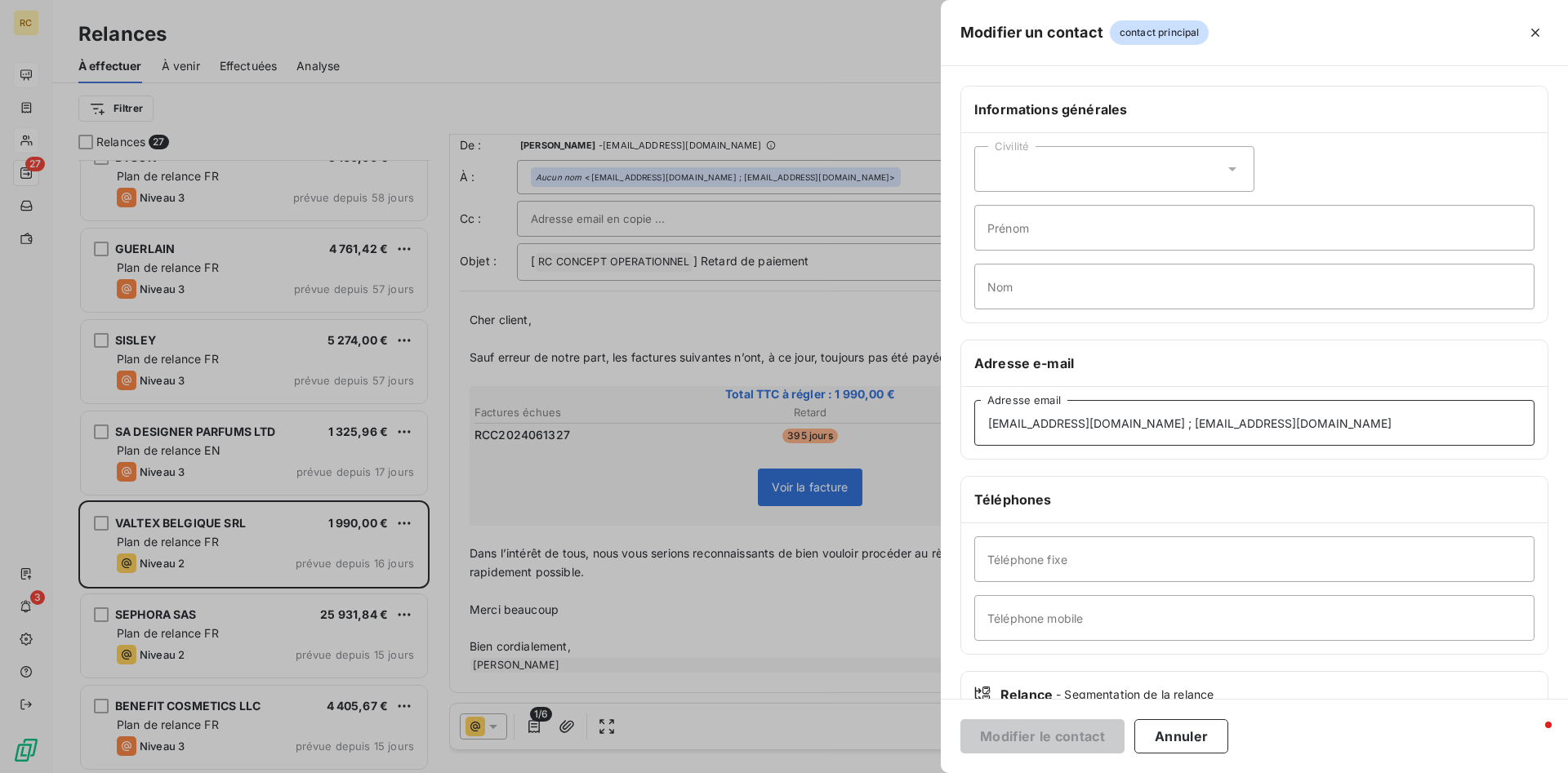
drag, startPoint x: 1159, startPoint y: 422, endPoint x: 1301, endPoint y: 426, distance: 142.1
click at [1045, 426] on input "[EMAIL_ADDRESS][DOMAIN_NAME] ; [EMAIL_ADDRESS][DOMAIN_NAME]" at bounding box center [1254, 423] width 561 height 46
drag, startPoint x: 1272, startPoint y: 424, endPoint x: 1158, endPoint y: 419, distance: 114.1
click at [1045, 419] on input "[EMAIL_ADDRESS][DOMAIN_NAME] ; [EMAIL_ADDRESS][DOMAIN_NAME]" at bounding box center [1254, 423] width 561 height 46
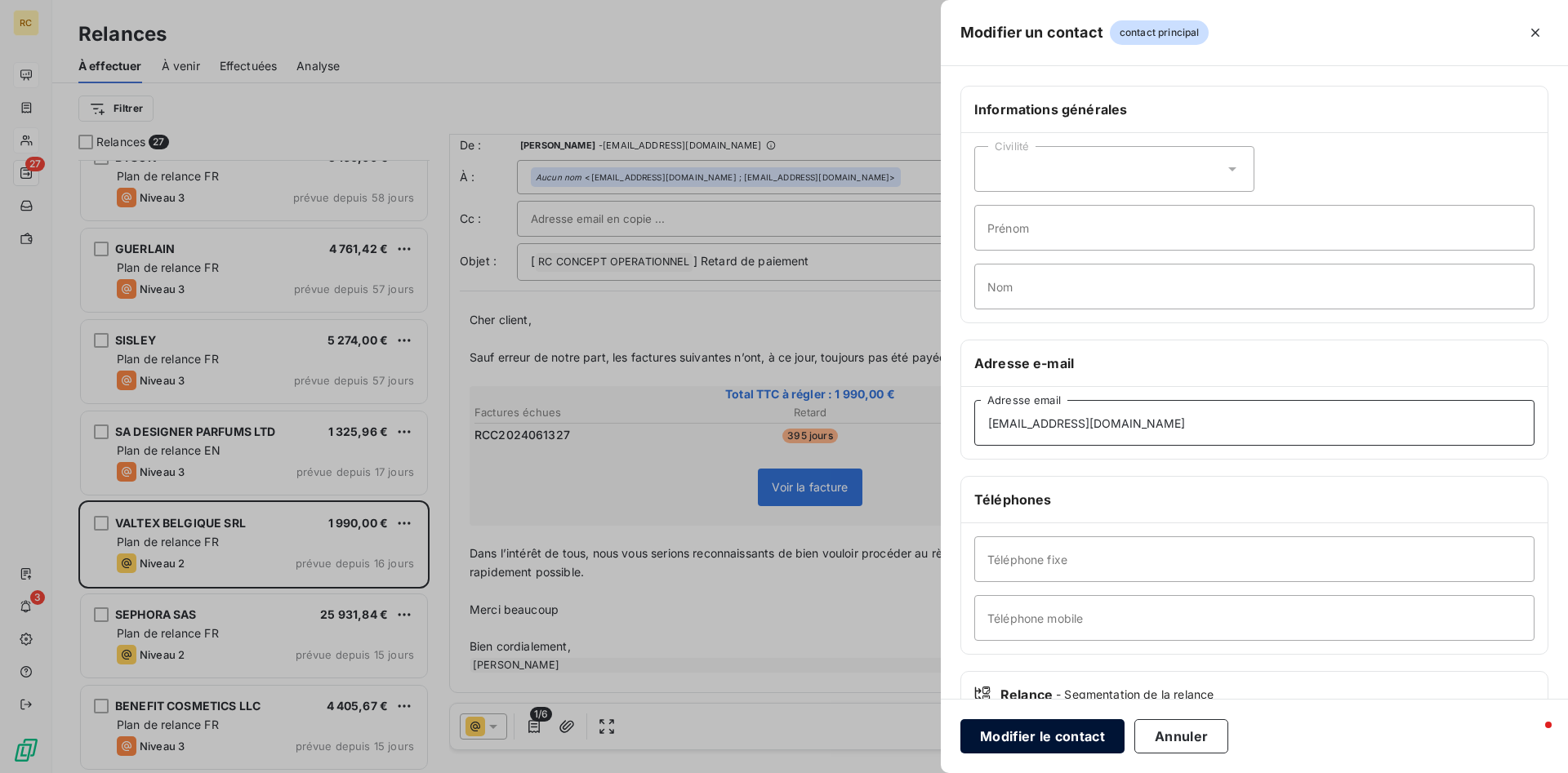
type input "[EMAIL_ADDRESS][DOMAIN_NAME]"
click at [1007, 544] on button "Modifier le contact" at bounding box center [1043, 736] width 164 height 34
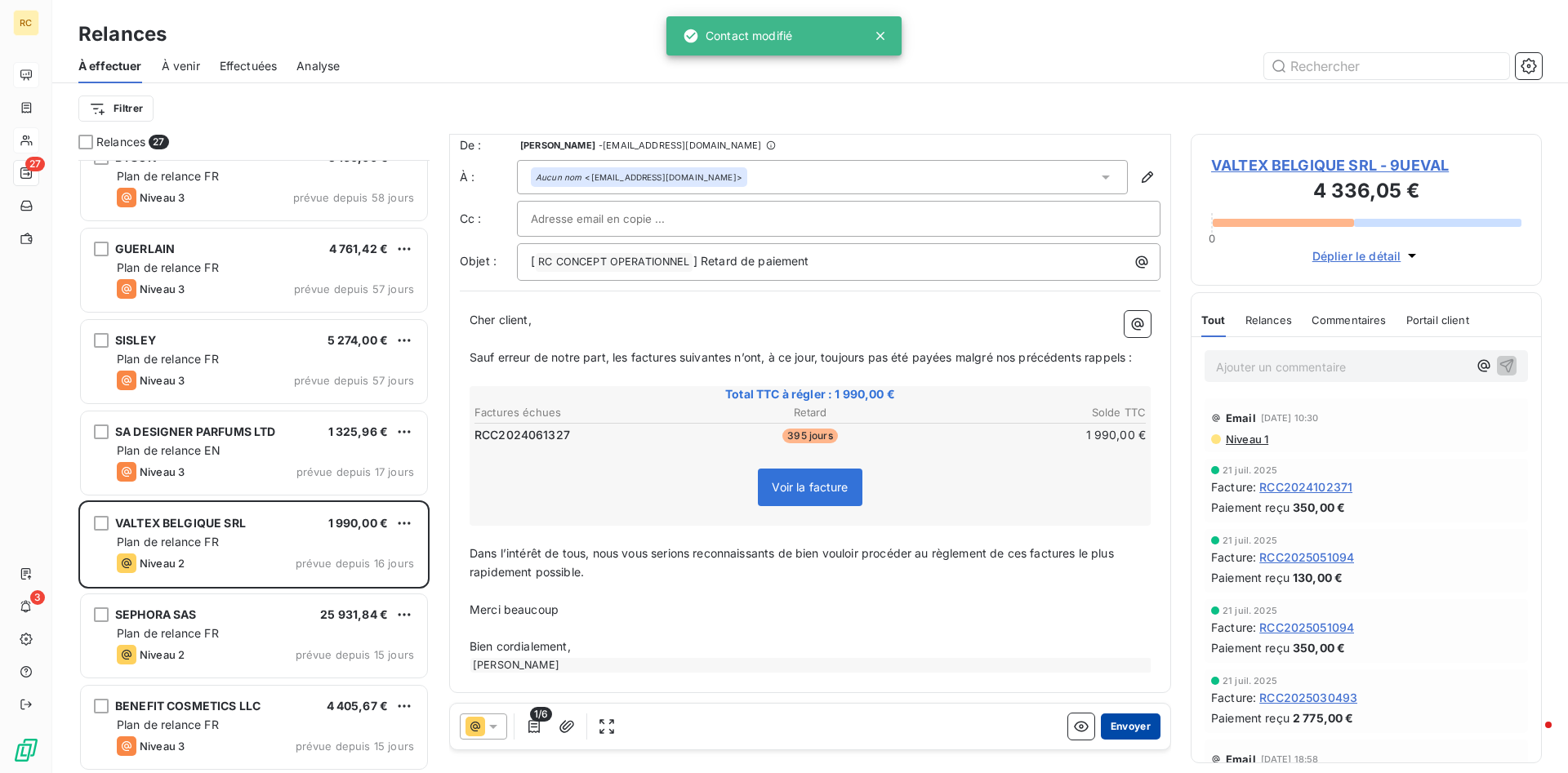
click at [1045, 544] on button "Envoyer" at bounding box center [1131, 727] width 60 height 26
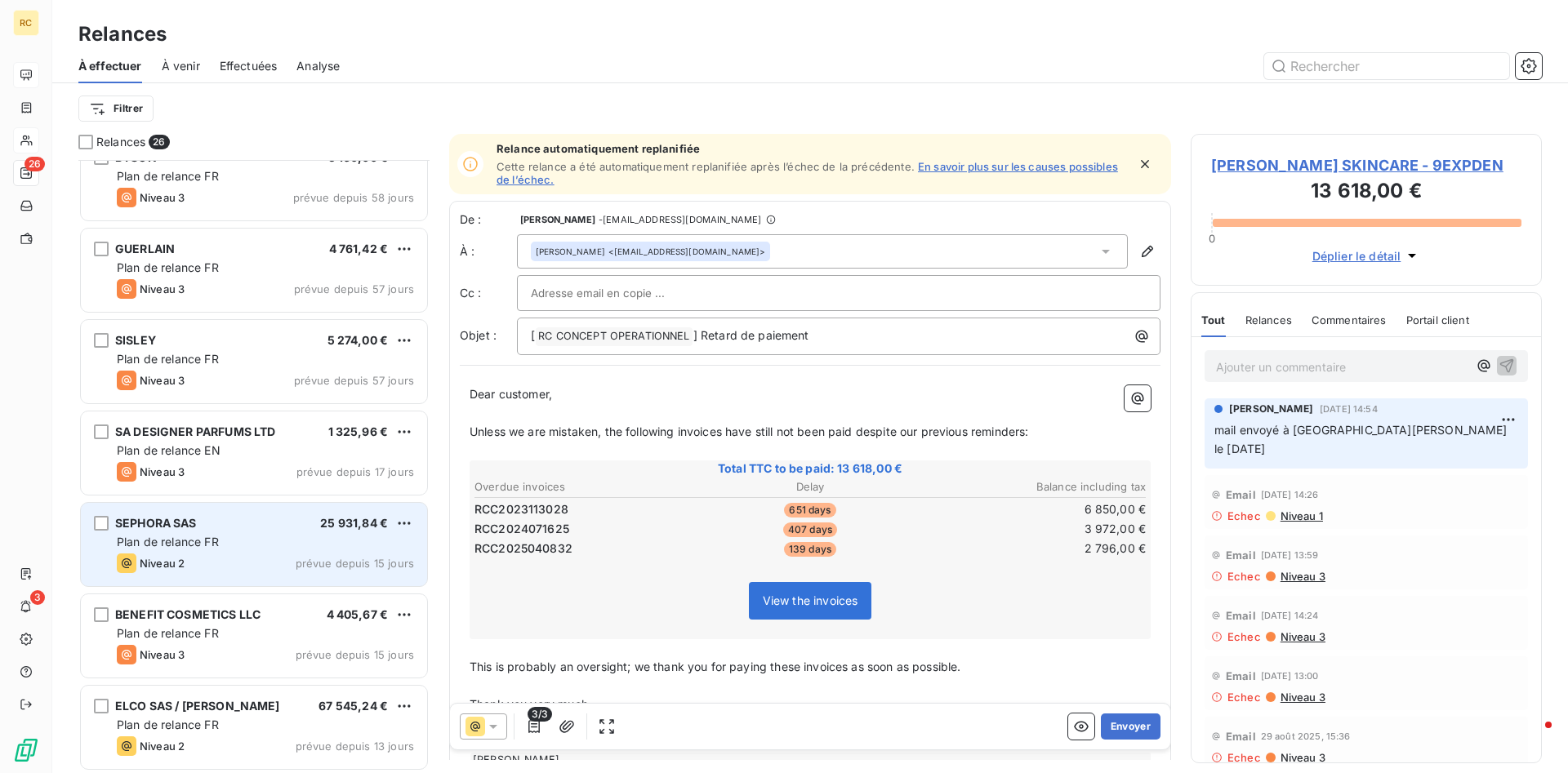
click at [169, 519] on span "SEPHORA SAS" at bounding box center [156, 524] width 81 height 14
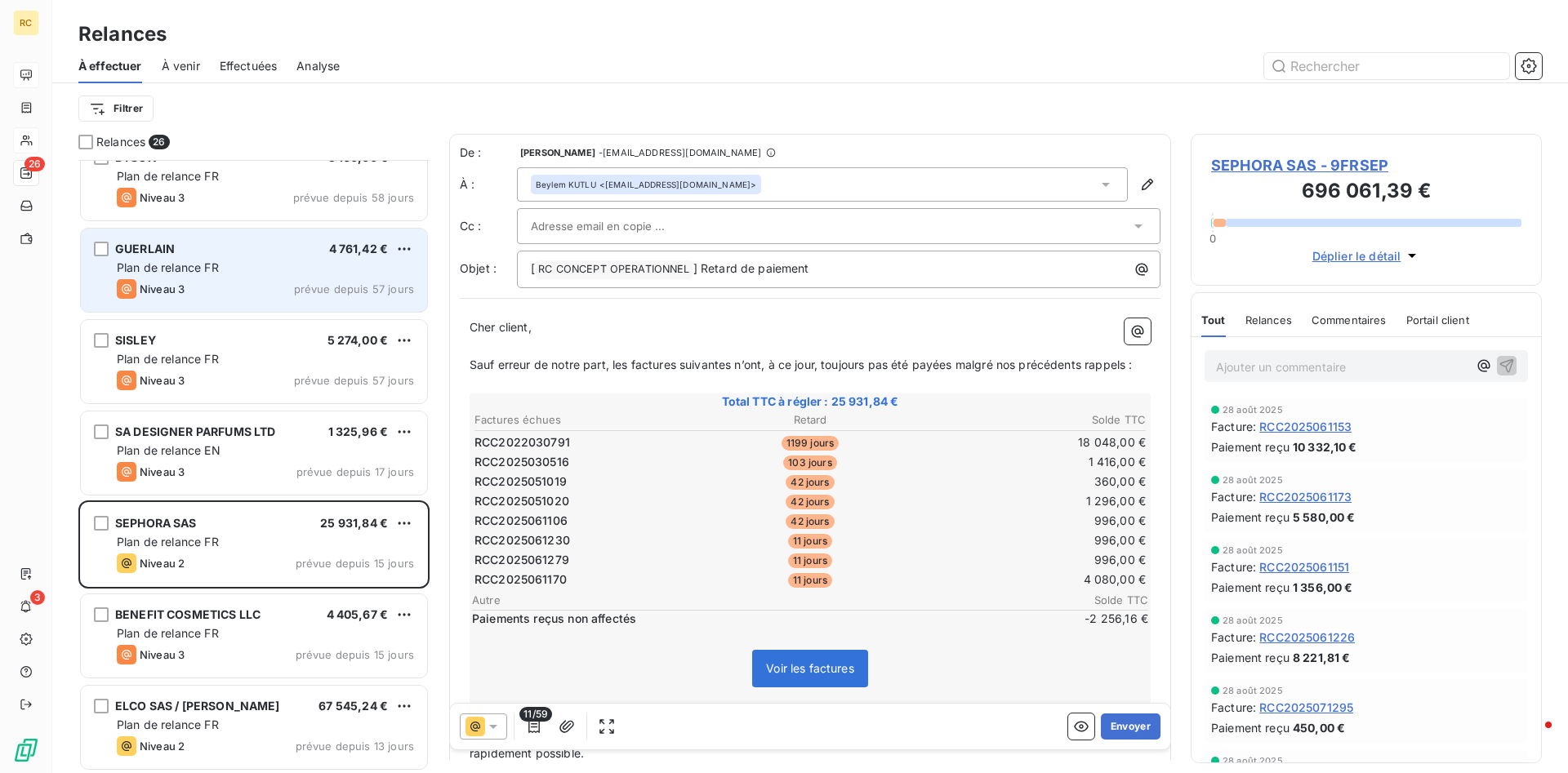
click at [156, 259] on div "GUERLAIN 4 761,42 € Plan de relance FR Niveau 3 prévue depuis 57 jours" at bounding box center [253, 270] width 346 height 83
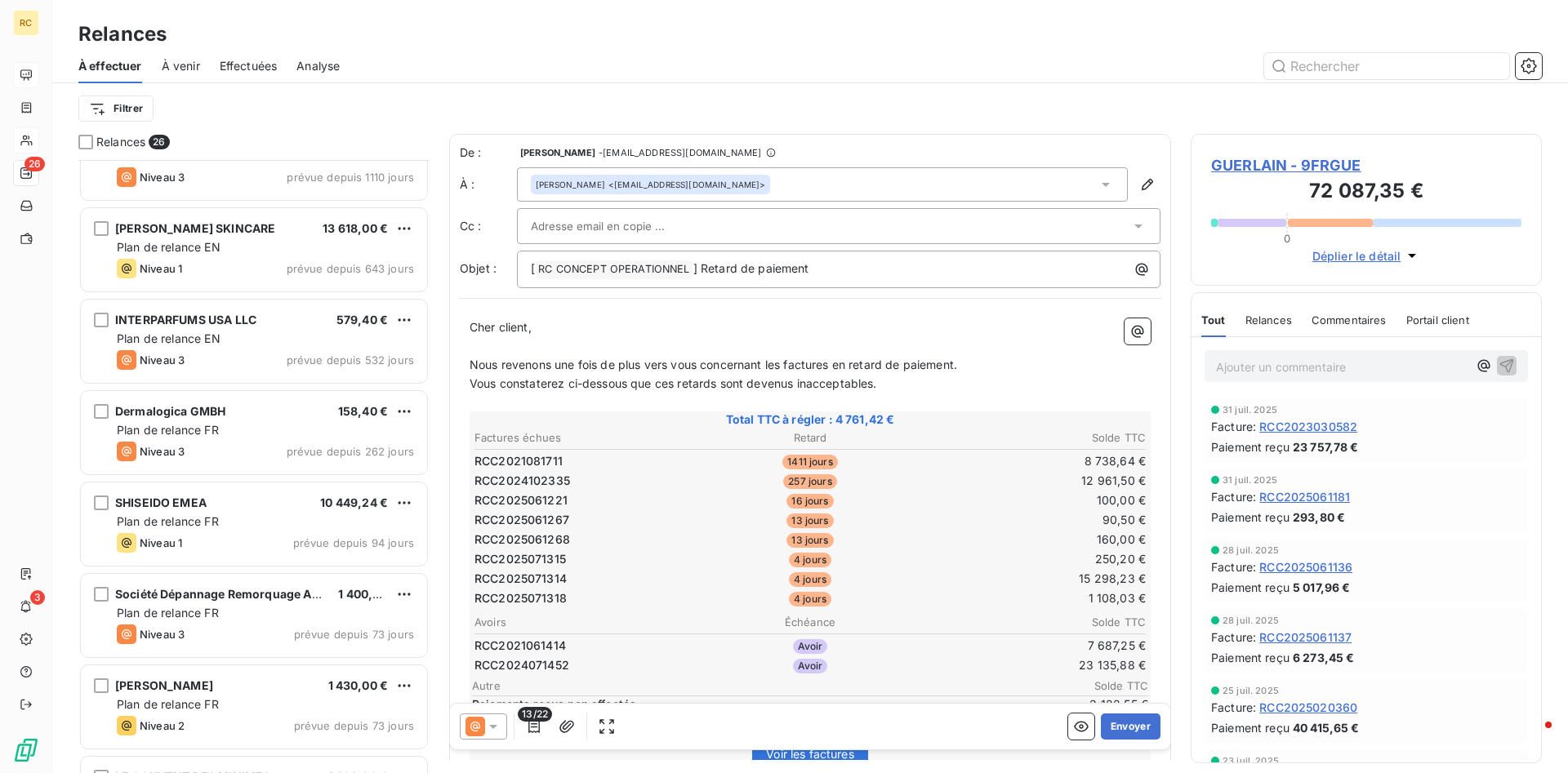
scroll to position [24, 0]
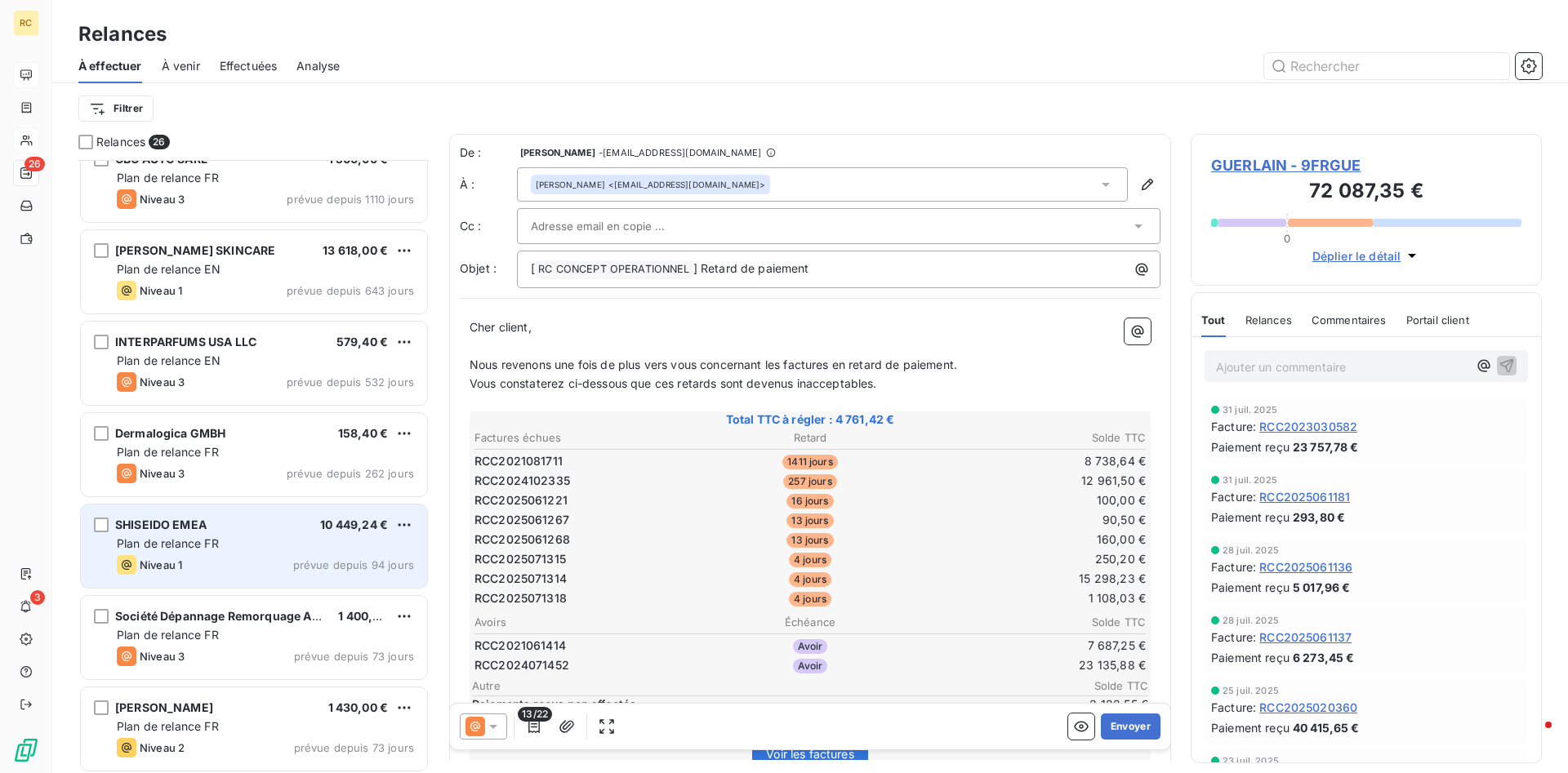
click at [153, 517] on div "SHISEIDO EMEA" at bounding box center [161, 525] width 91 height 16
